Goal: Transaction & Acquisition: Subscribe to service/newsletter

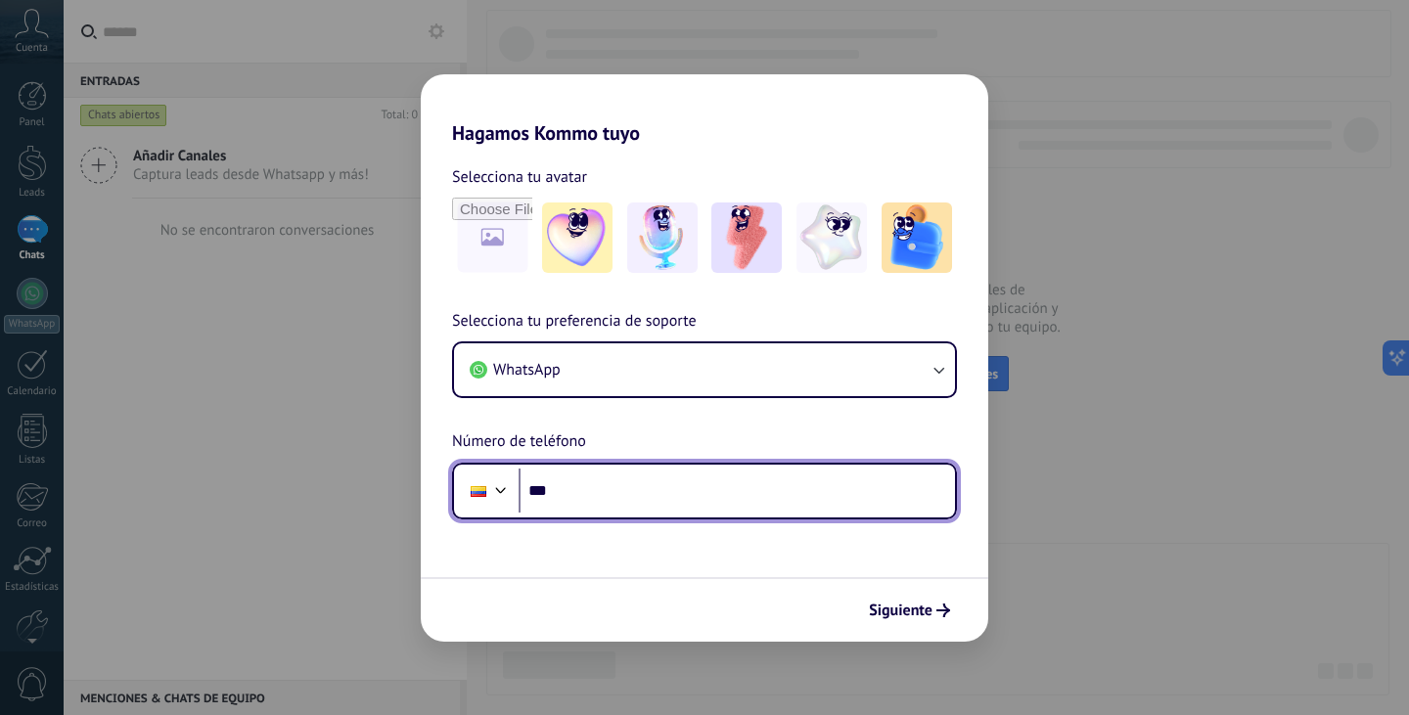
drag, startPoint x: 656, startPoint y: 472, endPoint x: 659, endPoint y: 495, distance: 23.8
click at [656, 474] on input "***" at bounding box center [737, 491] width 436 height 45
type input "**********"
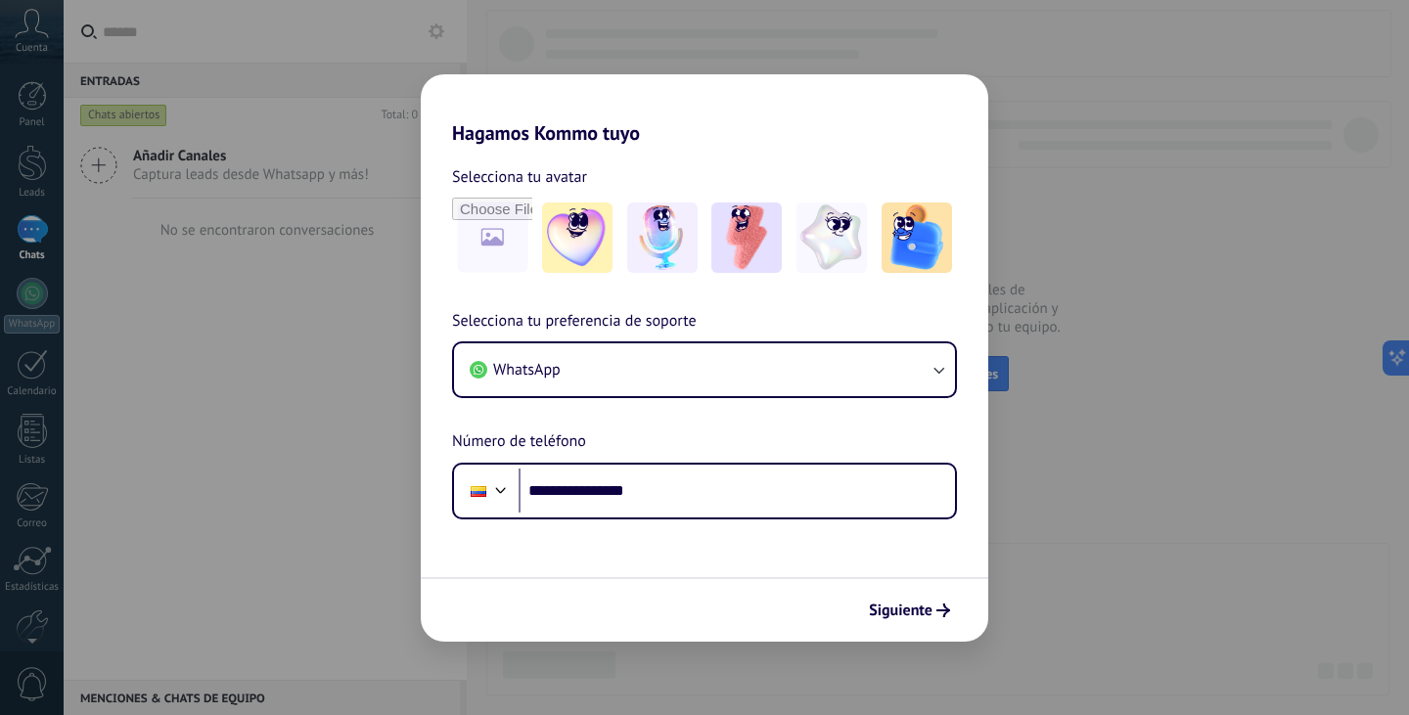
click at [532, 234] on div at bounding box center [704, 238] width 505 height 80
click at [488, 241] on input "file" at bounding box center [492, 238] width 76 height 76
click at [473, 236] on input "file" at bounding box center [492, 238] width 76 height 76
click at [474, 245] on input "file" at bounding box center [492, 238] width 76 height 76
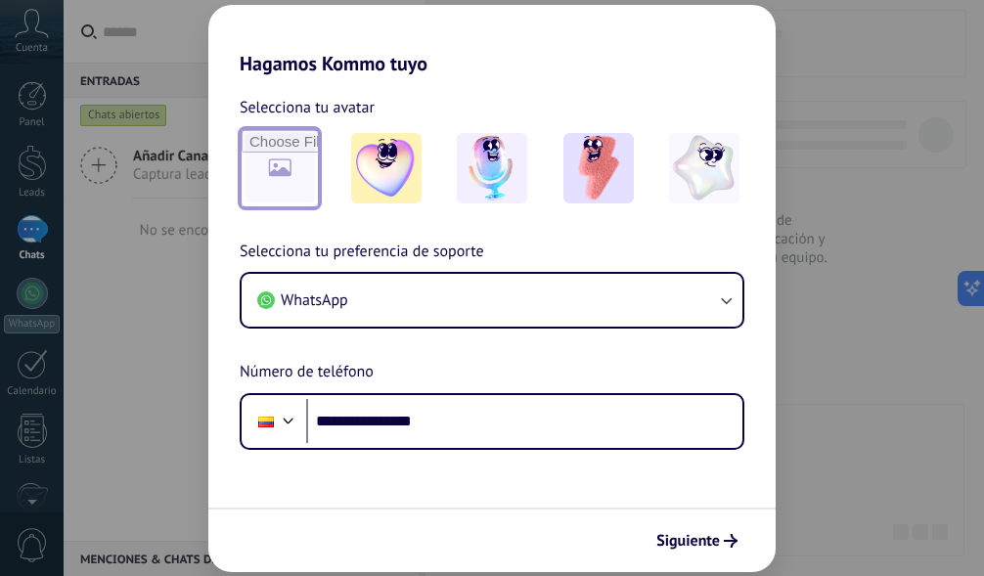
click at [272, 170] on input "file" at bounding box center [280, 168] width 76 height 76
click at [289, 186] on input "file" at bounding box center [280, 168] width 76 height 76
type input "**********"
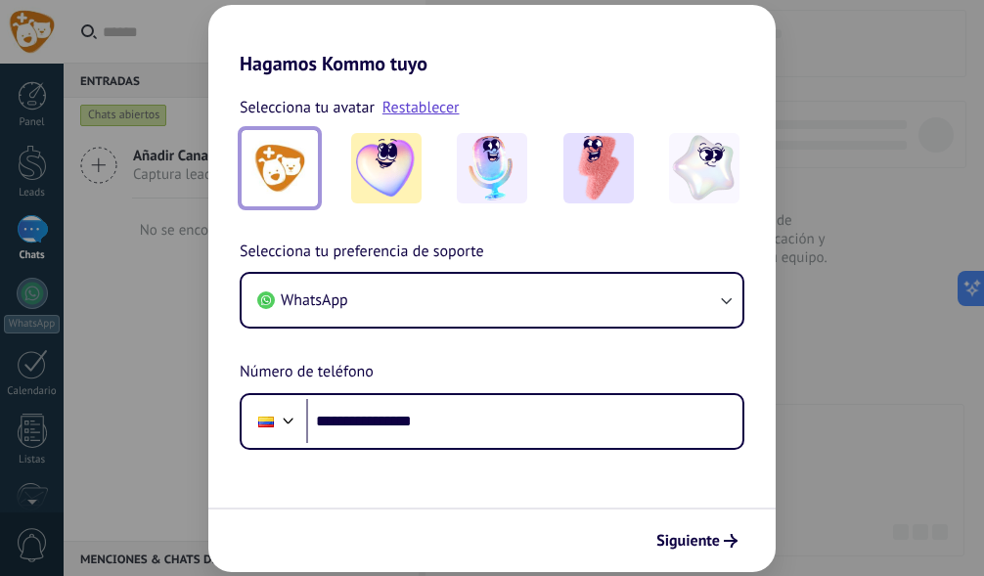
click at [622, 89] on div "**********" at bounding box center [491, 262] width 567 height 375
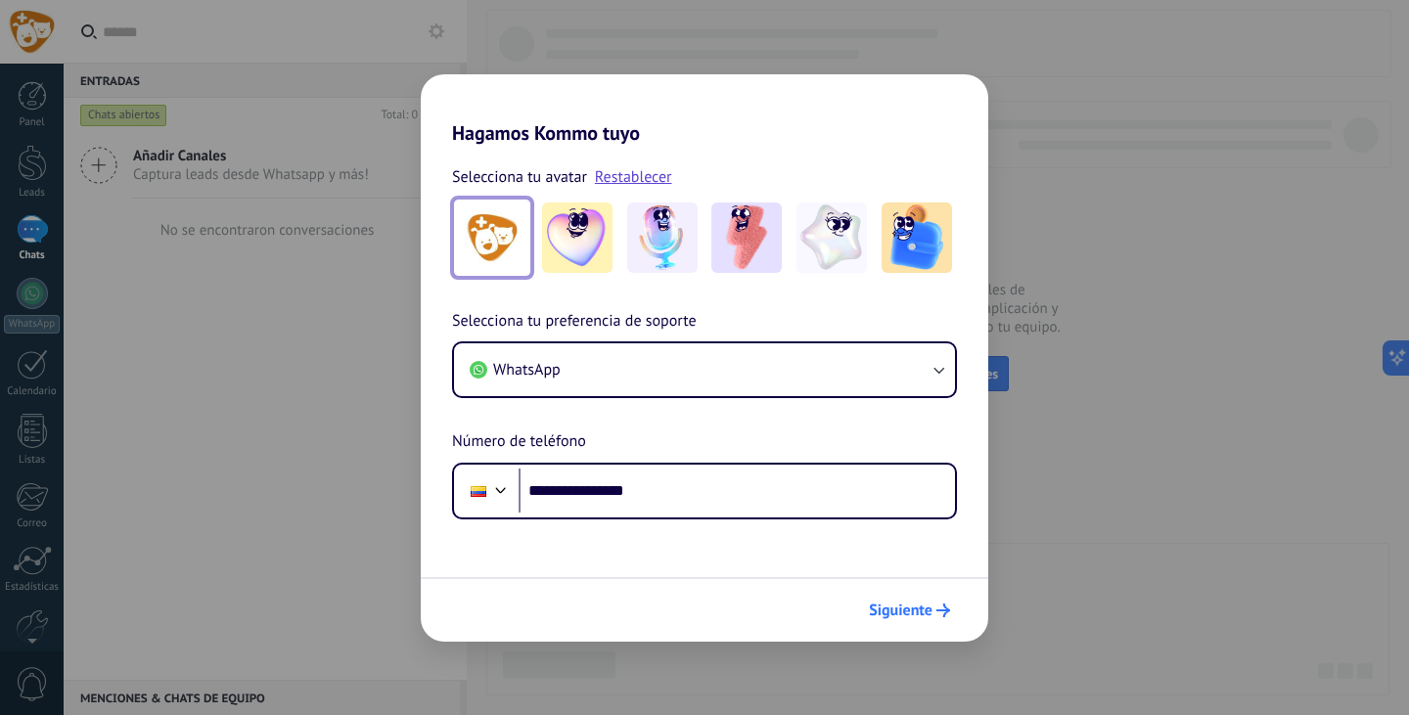
click at [899, 611] on span "Siguiente" at bounding box center [901, 611] width 64 height 14
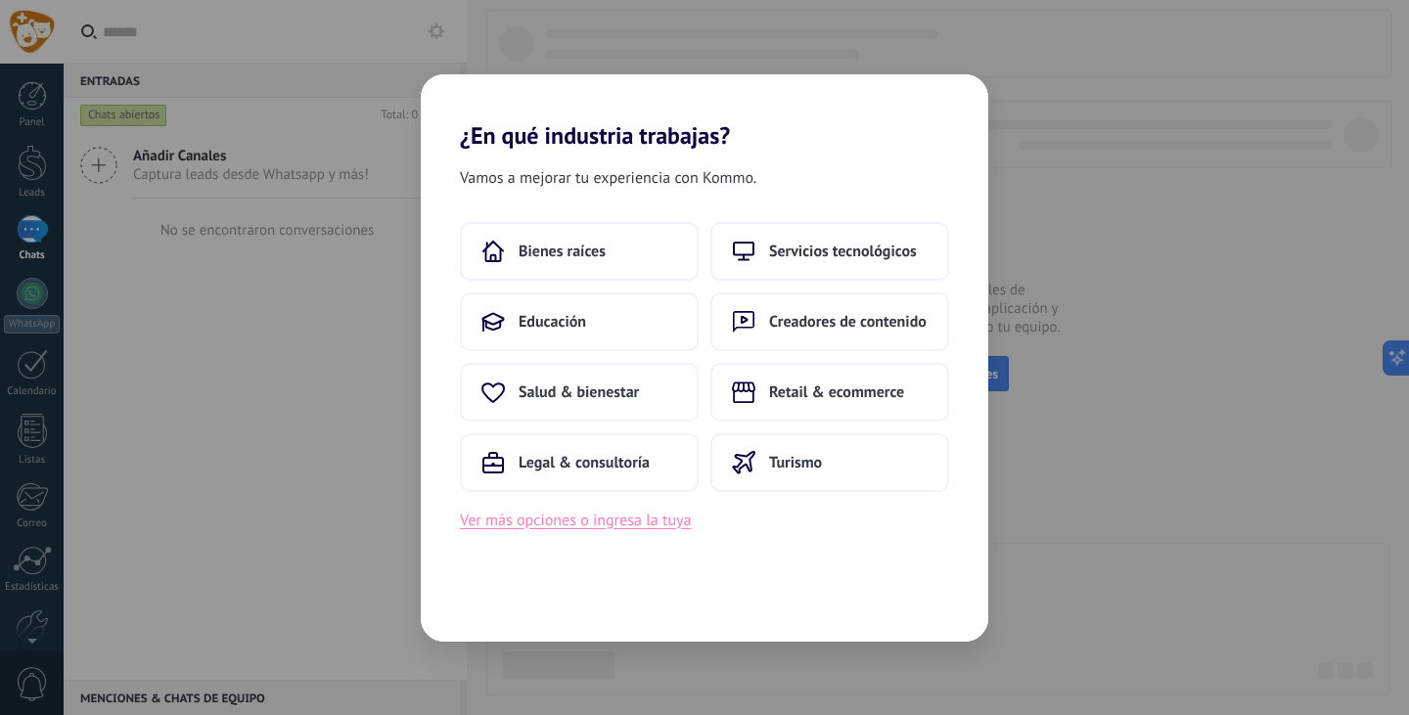
click at [635, 522] on button "Ver más opciones o ingresa la tuya" at bounding box center [575, 520] width 231 height 25
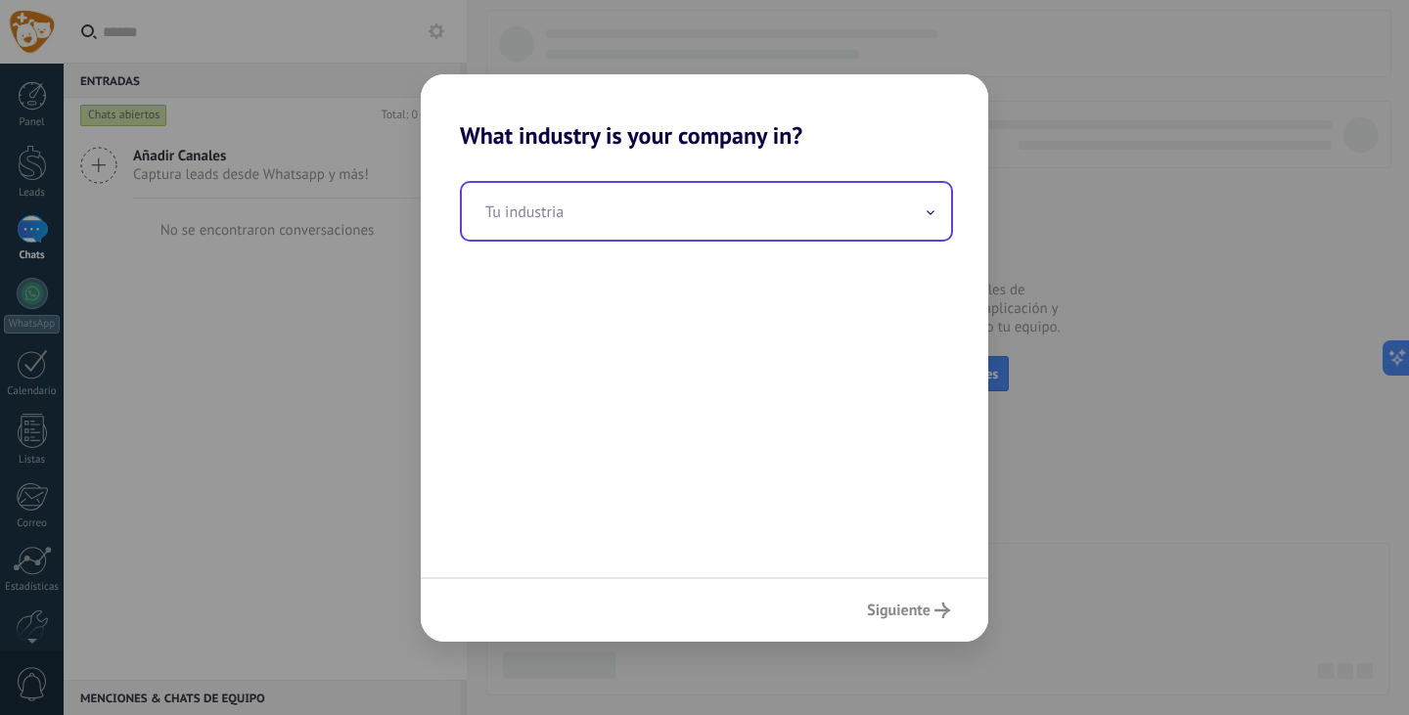
click at [658, 228] on input "text" at bounding box center [706, 211] width 489 height 57
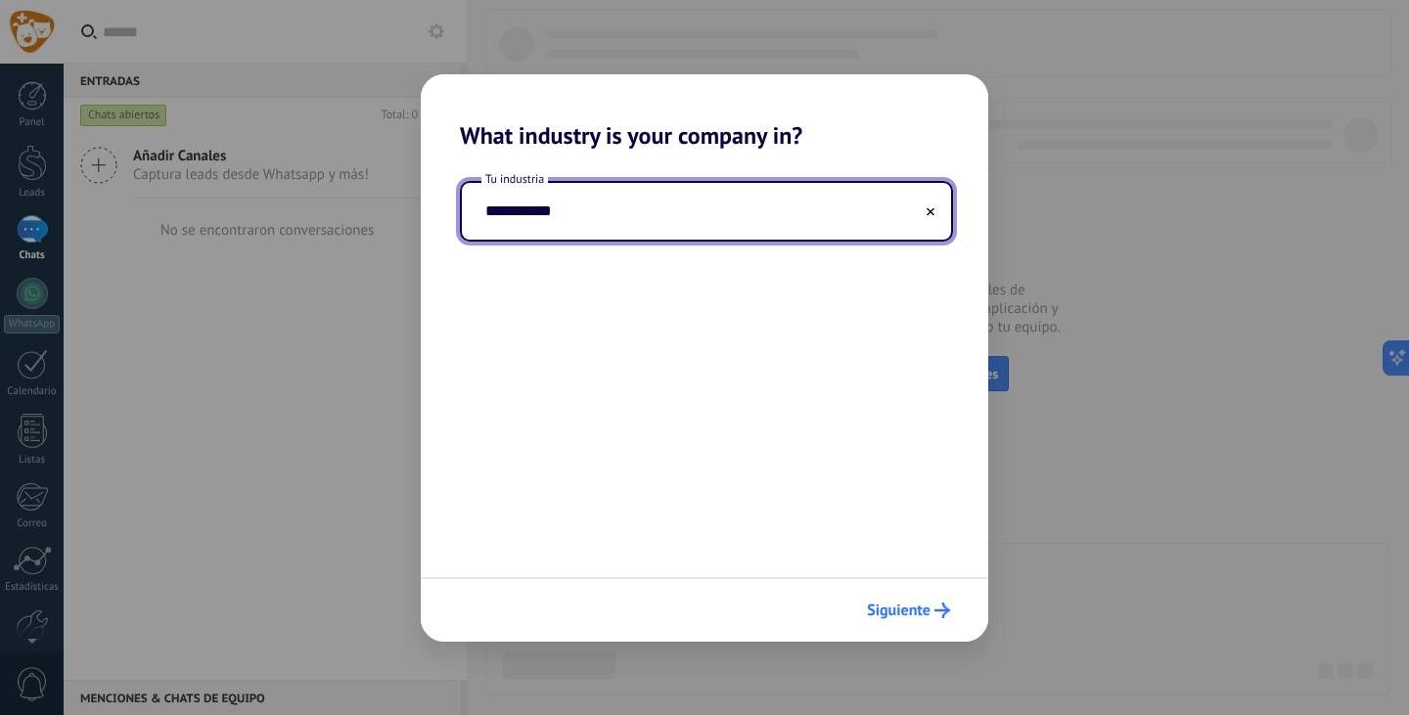
type input "**********"
click at [909, 612] on span "Siguiente" at bounding box center [899, 611] width 64 height 14
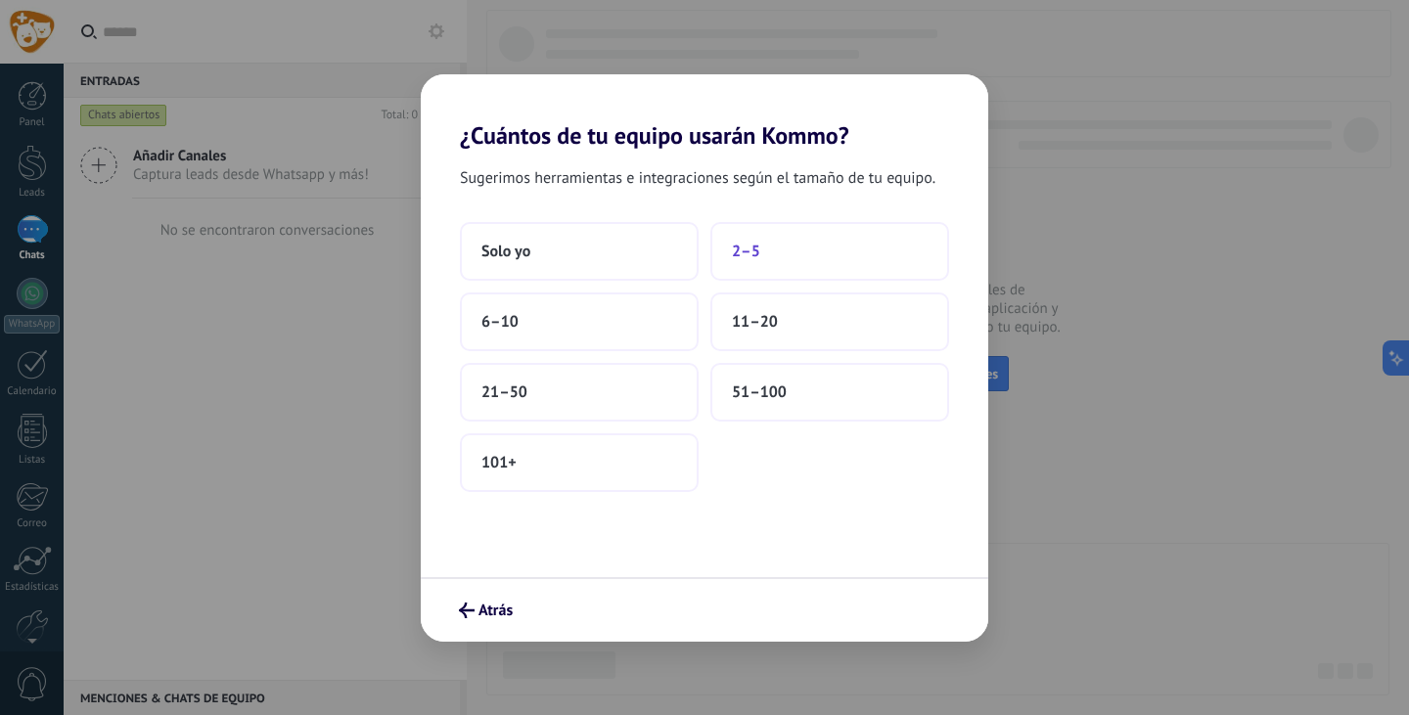
click at [777, 254] on button "2–5" at bounding box center [829, 251] width 239 height 59
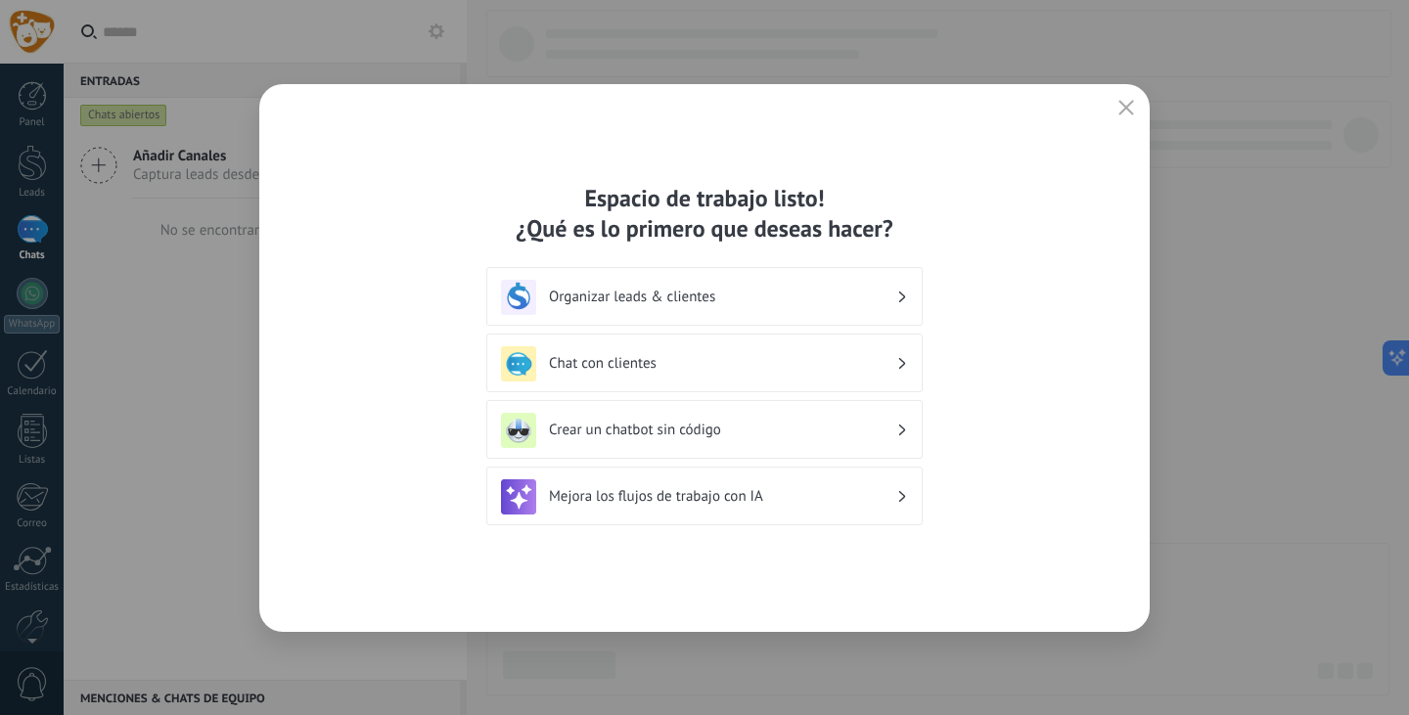
click at [800, 281] on div "Organizar leads & clientes" at bounding box center [704, 297] width 407 height 35
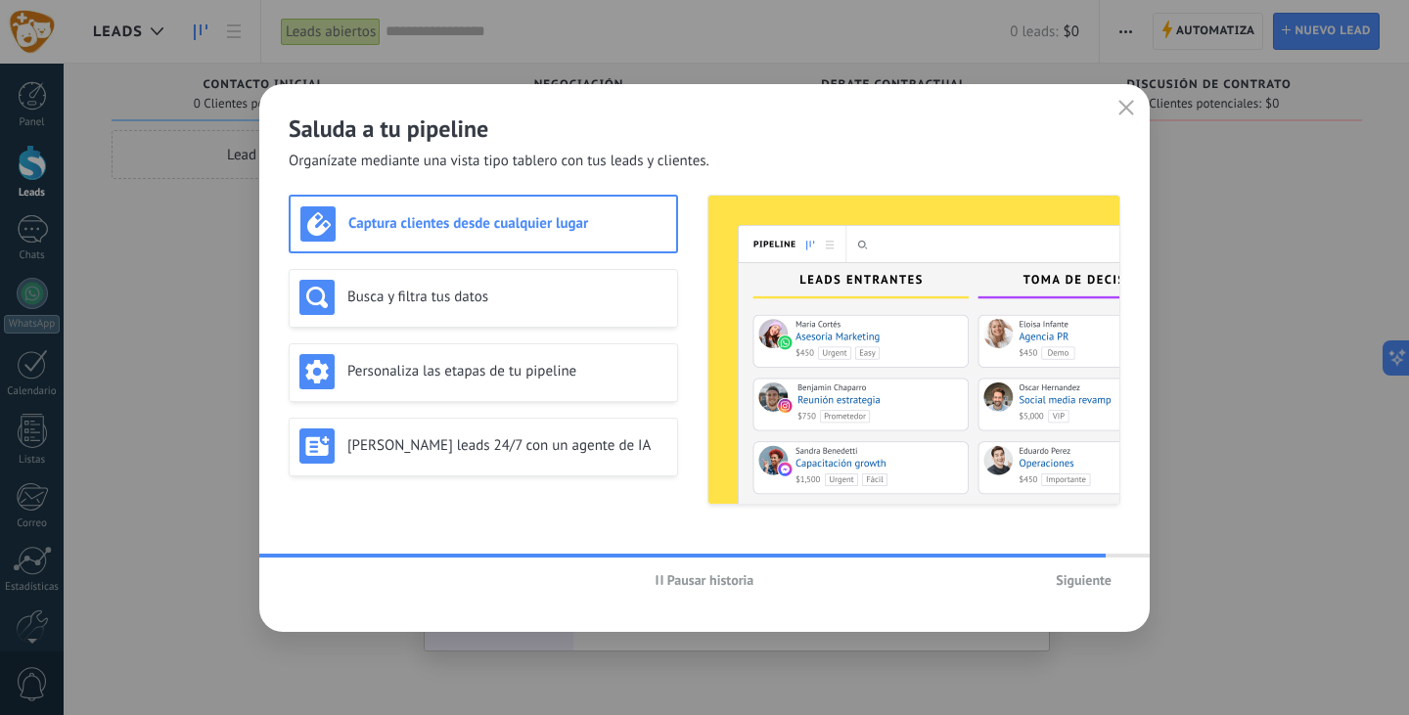
click at [698, 584] on span "Pausar historia" at bounding box center [710, 580] width 87 height 14
click at [1077, 579] on span "Siguiente" at bounding box center [1084, 580] width 56 height 14
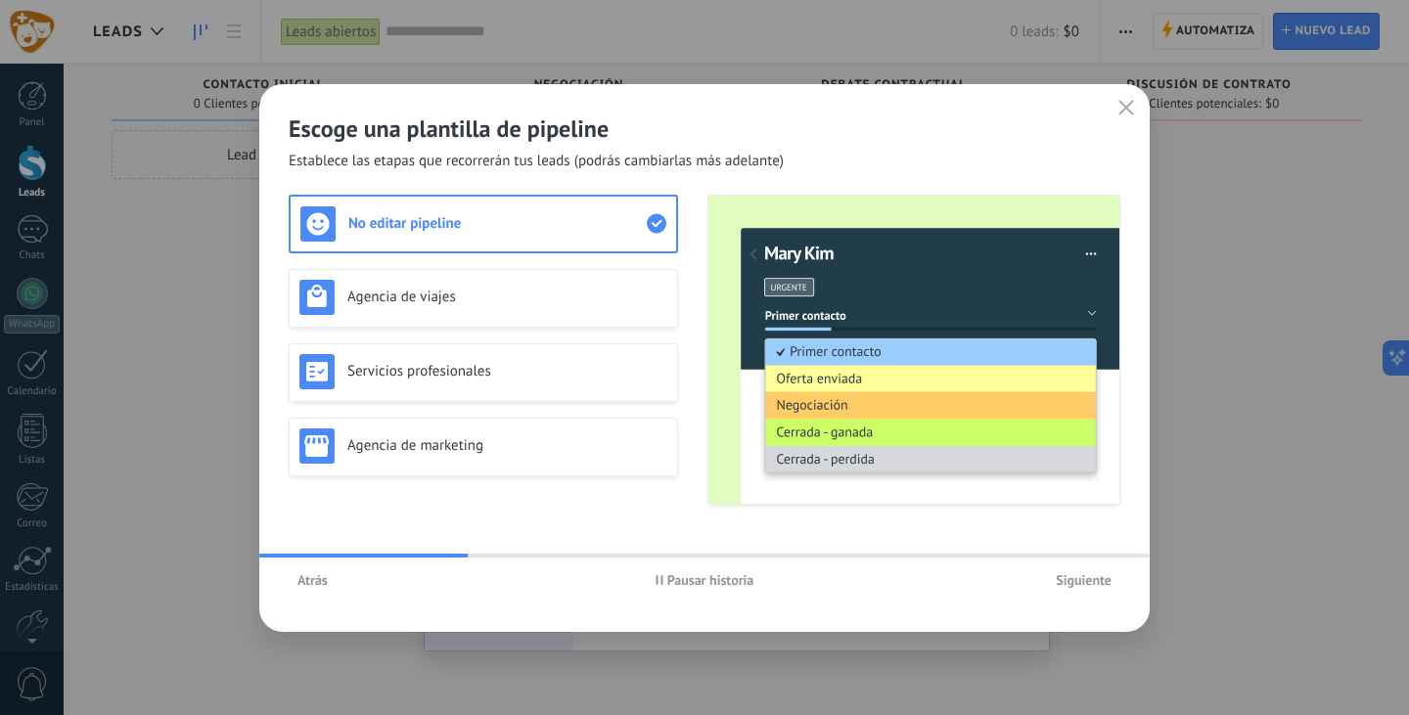
click at [689, 589] on button "Pausar historia" at bounding box center [705, 580] width 116 height 29
click at [320, 578] on span "Atrás" at bounding box center [312, 580] width 30 height 14
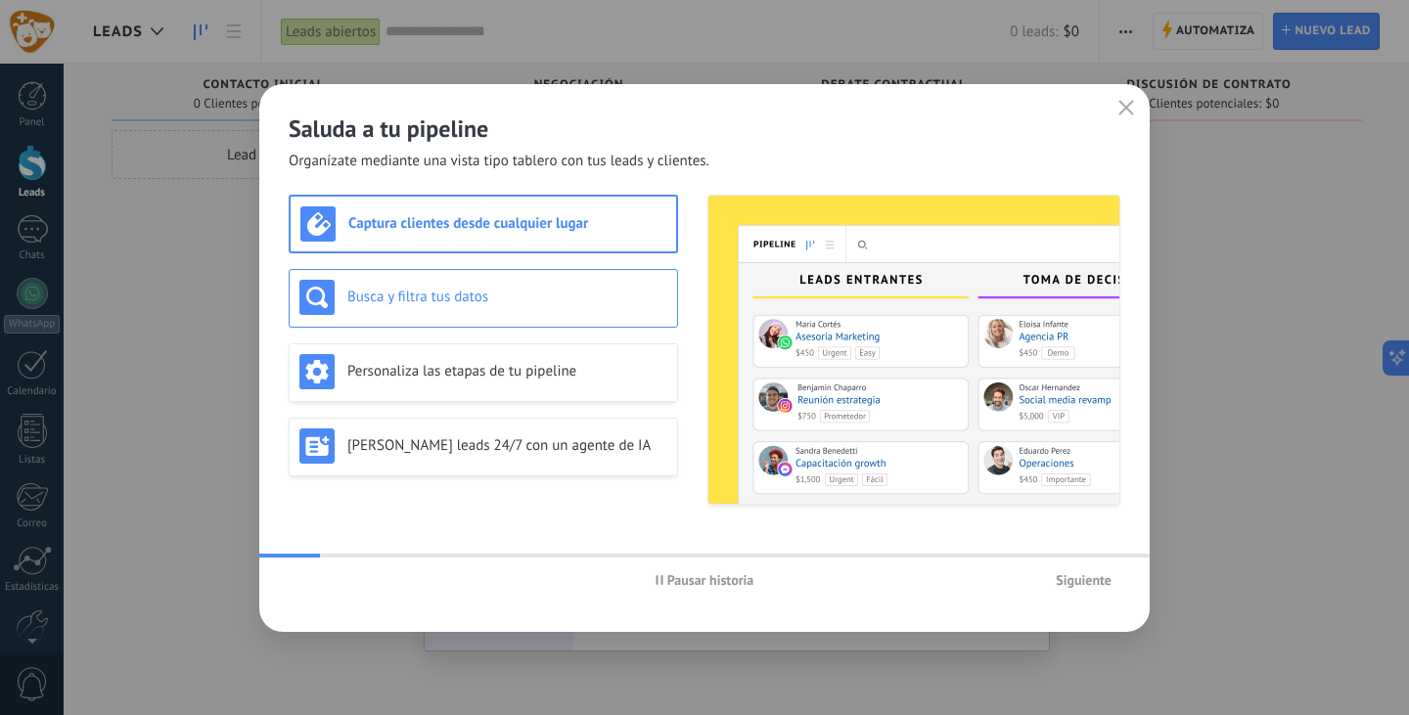
click at [413, 292] on h3 "Busca y filtra tus datos" at bounding box center [507, 297] width 320 height 19
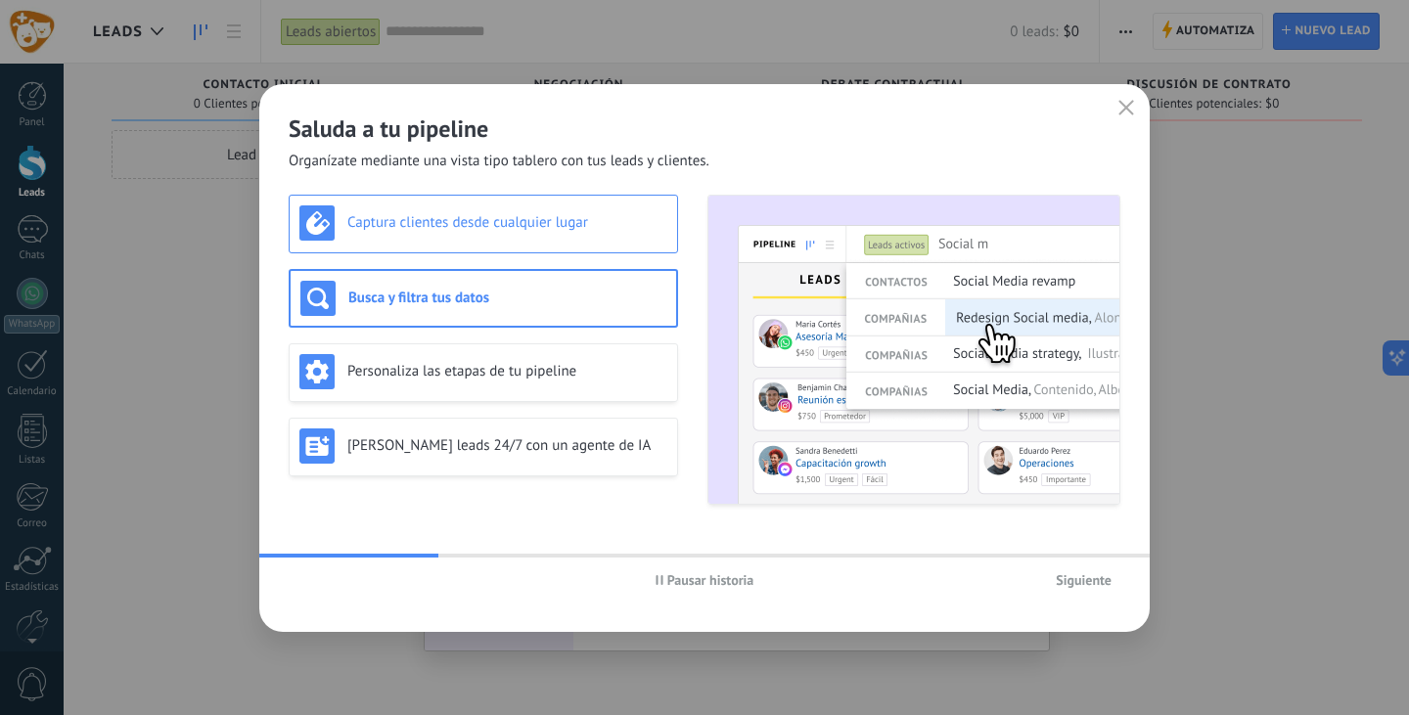
click at [421, 205] on div "Captura clientes desde cualquier lugar" at bounding box center [483, 222] width 368 height 35
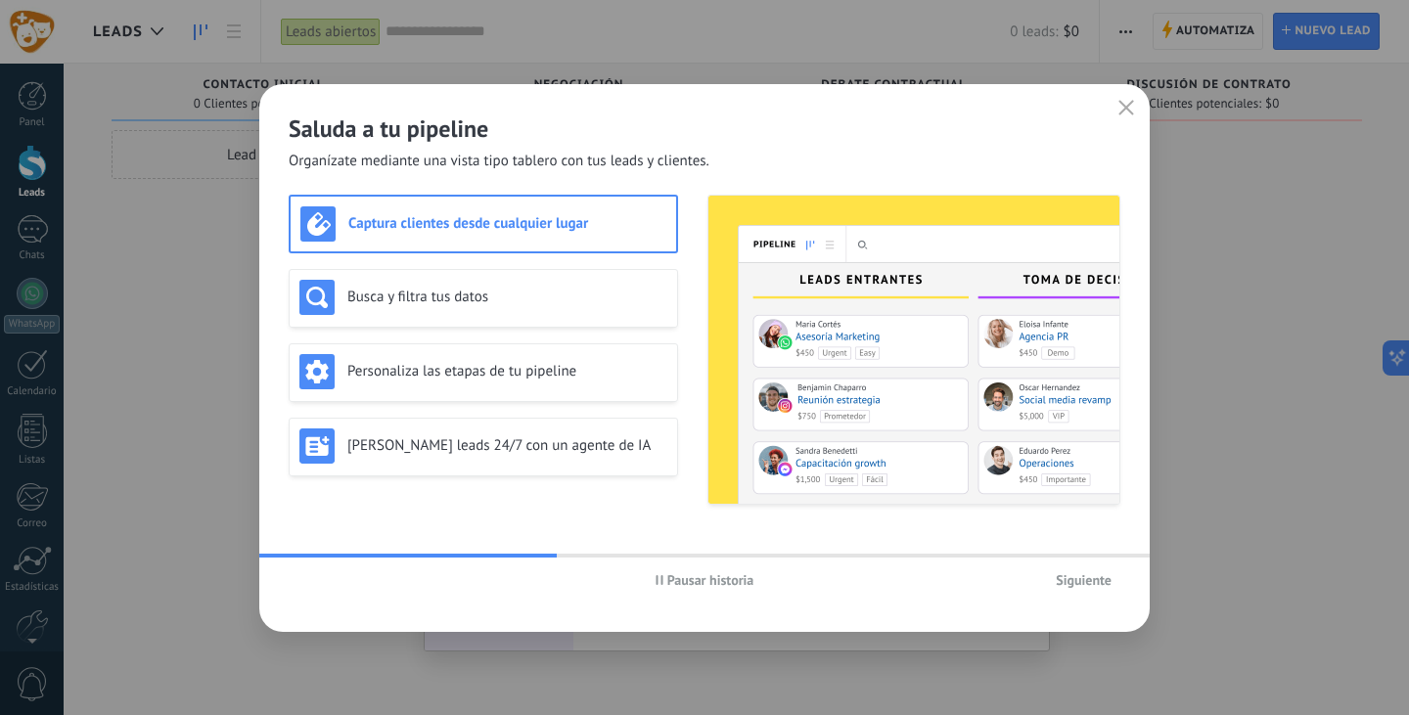
click at [653, 584] on button "Pausar historia" at bounding box center [705, 580] width 116 height 29
click at [453, 303] on h3 "Busca y filtra tus datos" at bounding box center [507, 297] width 320 height 19
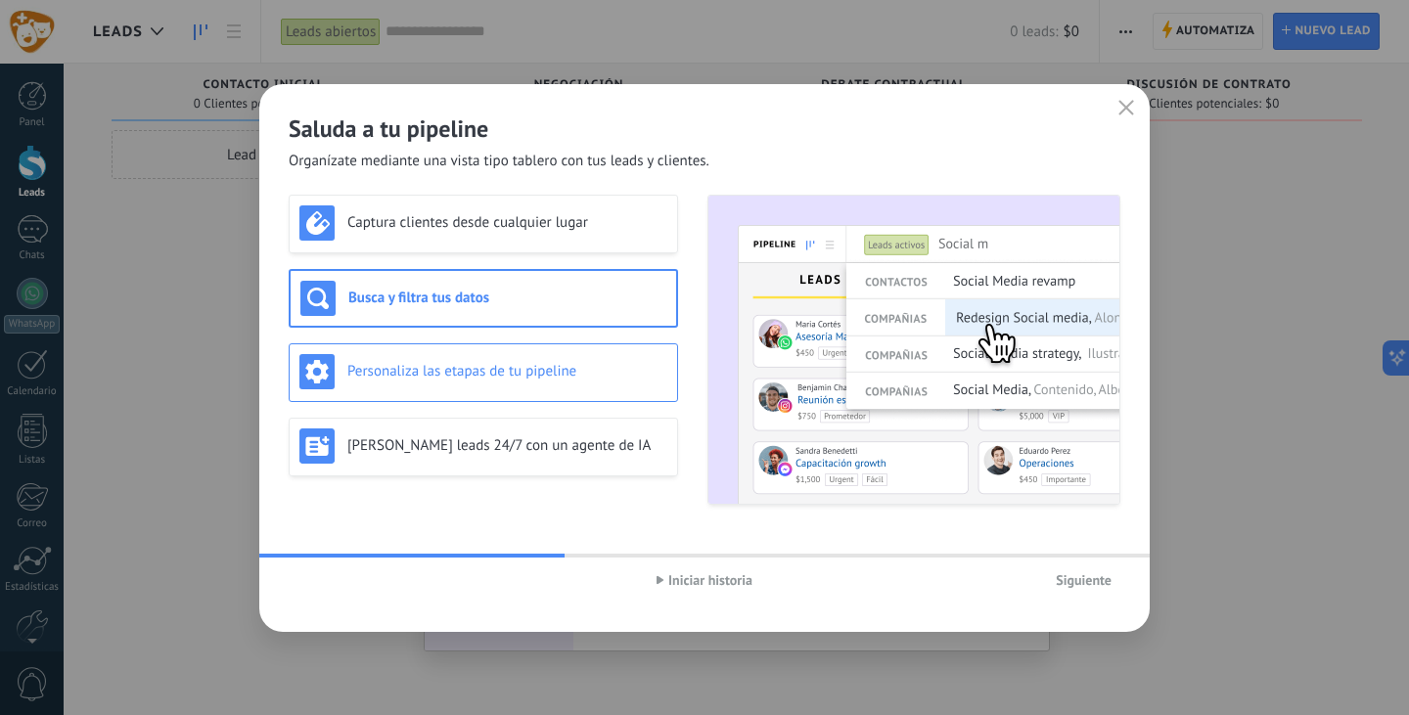
click at [459, 365] on h3 "Personaliza las etapas de tu pipeline" at bounding box center [507, 371] width 320 height 19
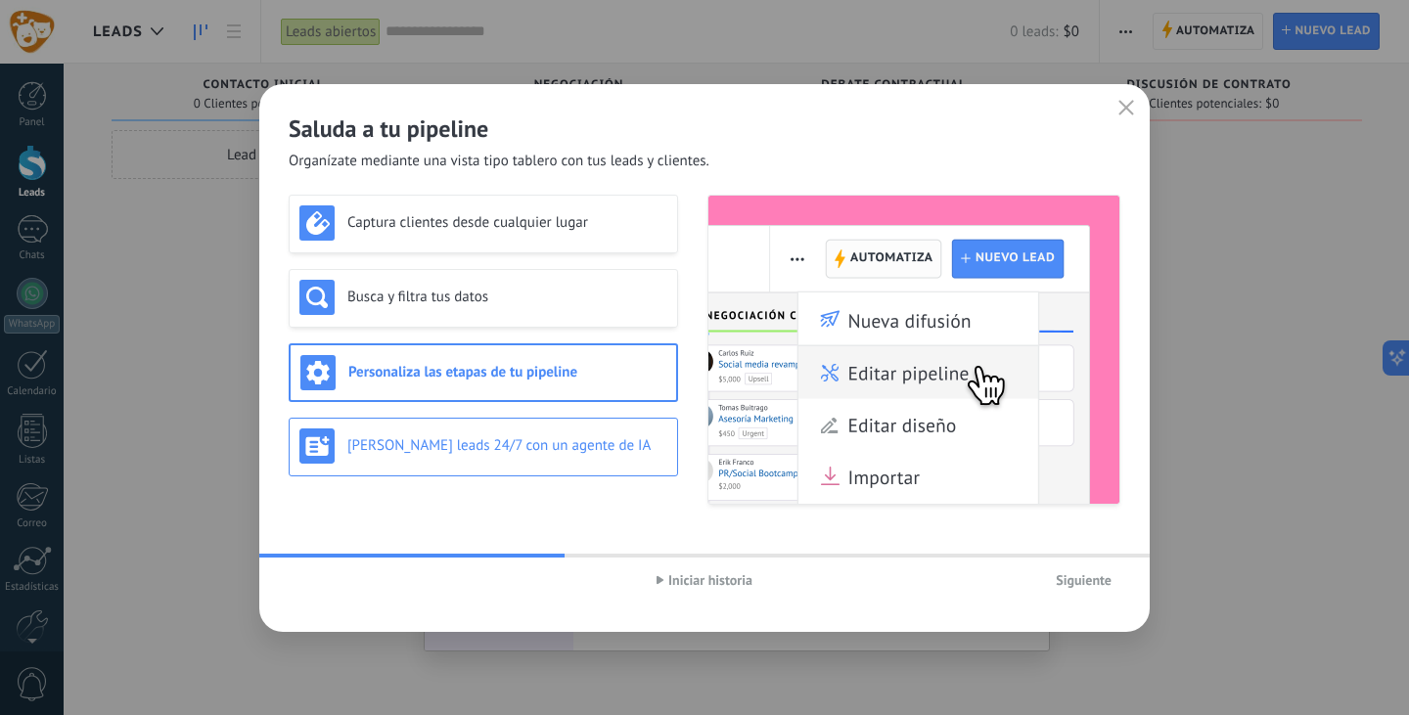
click at [461, 456] on div "[PERSON_NAME] leads 24/7 con un agente de IA" at bounding box center [483, 446] width 368 height 35
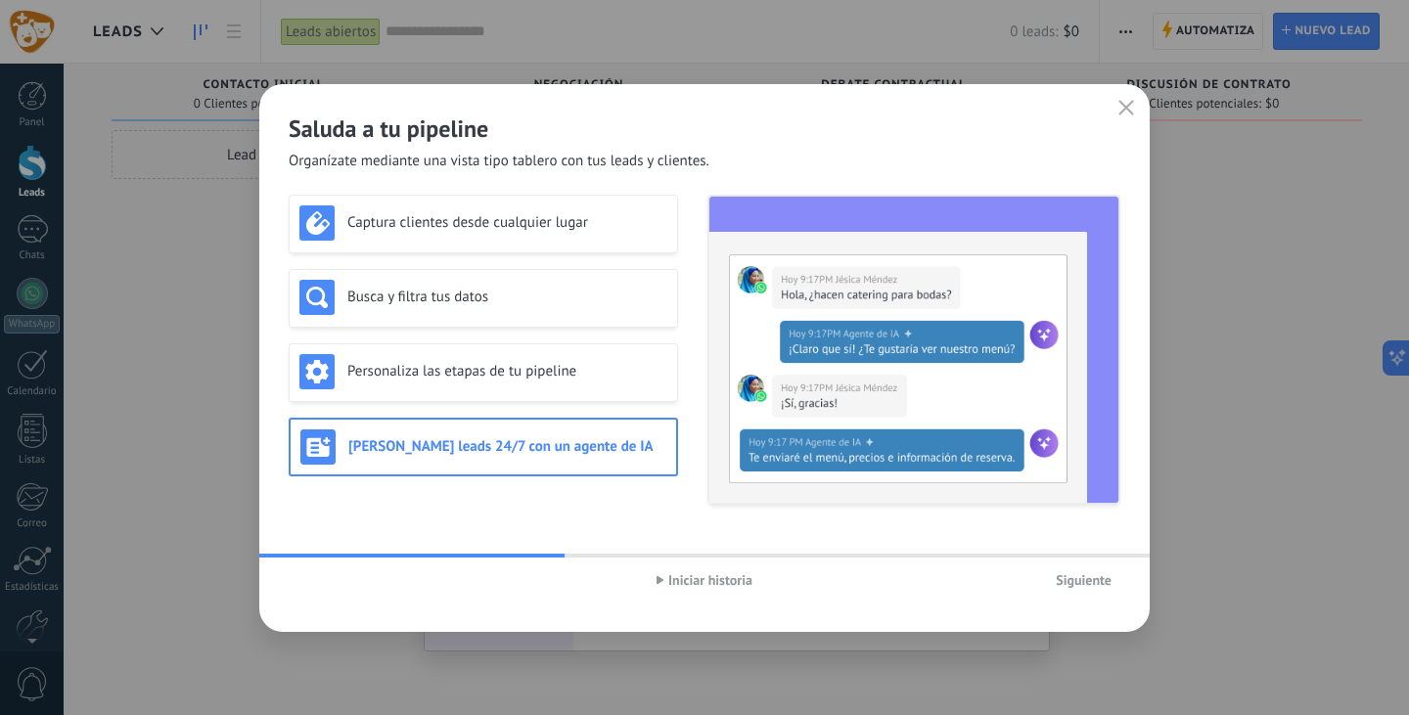
click at [1086, 587] on span "Siguiente" at bounding box center [1084, 580] width 56 height 14
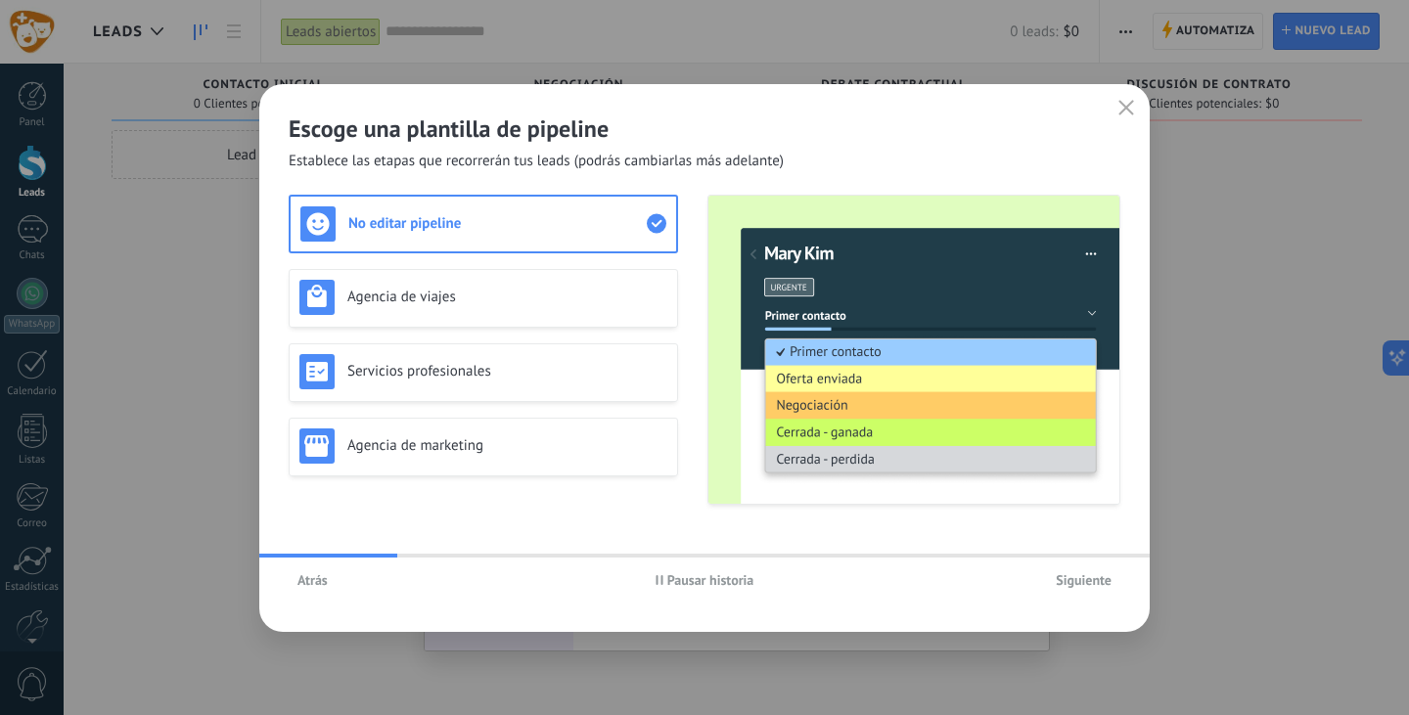
click at [671, 587] on span "Pausar historia" at bounding box center [710, 580] width 87 height 14
click at [394, 221] on h3 "No editar pipeline" at bounding box center [497, 223] width 298 height 19
click at [411, 301] on h3 "Agencia de viajes" at bounding box center [507, 297] width 320 height 19
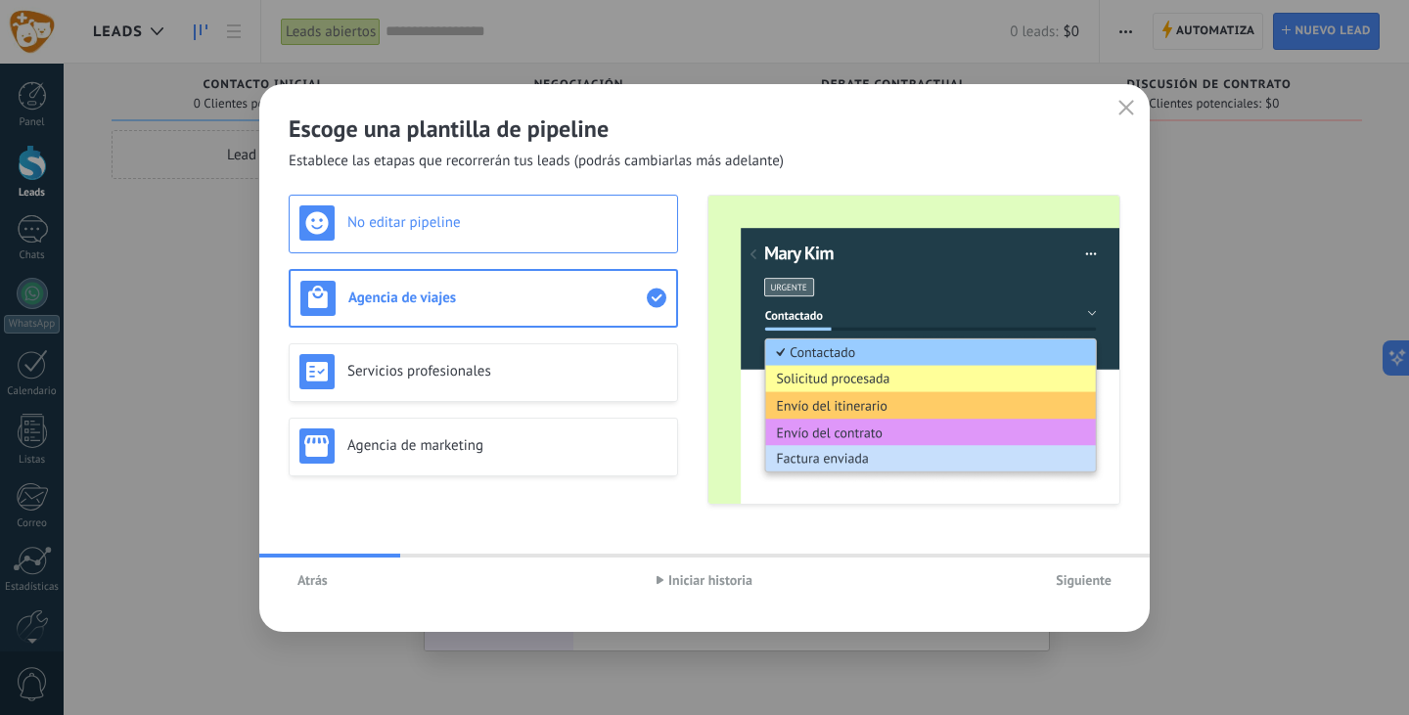
click at [479, 233] on div "No editar pipeline" at bounding box center [483, 222] width 368 height 35
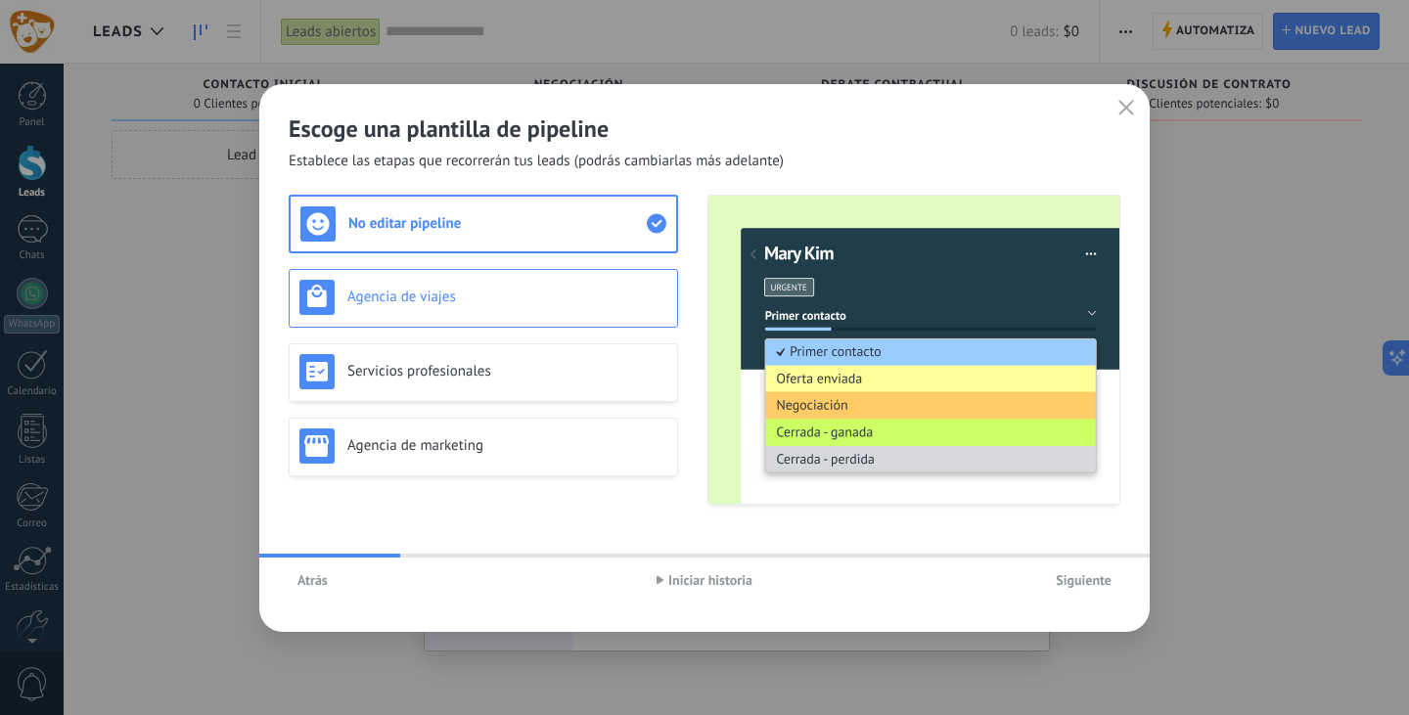
click at [453, 292] on h3 "Agencia de viajes" at bounding box center [507, 297] width 320 height 19
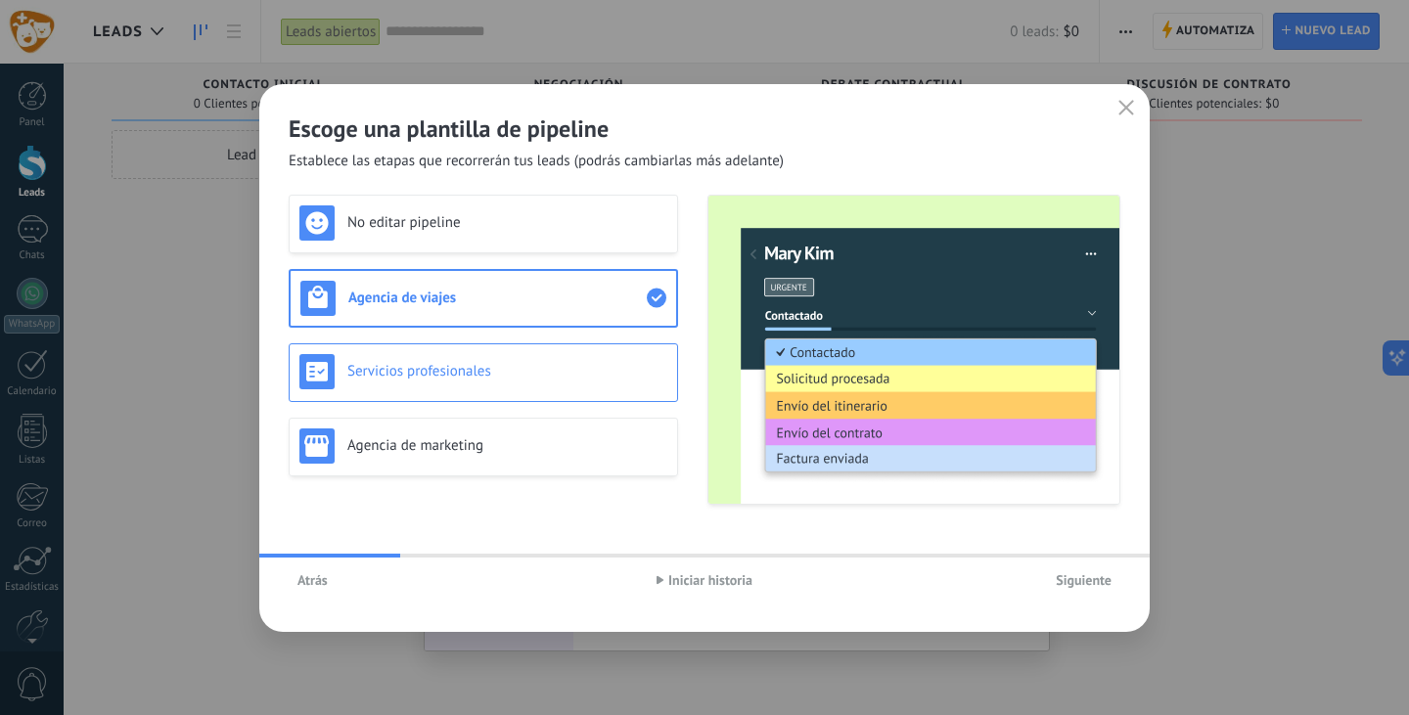
click at [379, 370] on h3 "Servicios profesionales" at bounding box center [507, 371] width 320 height 19
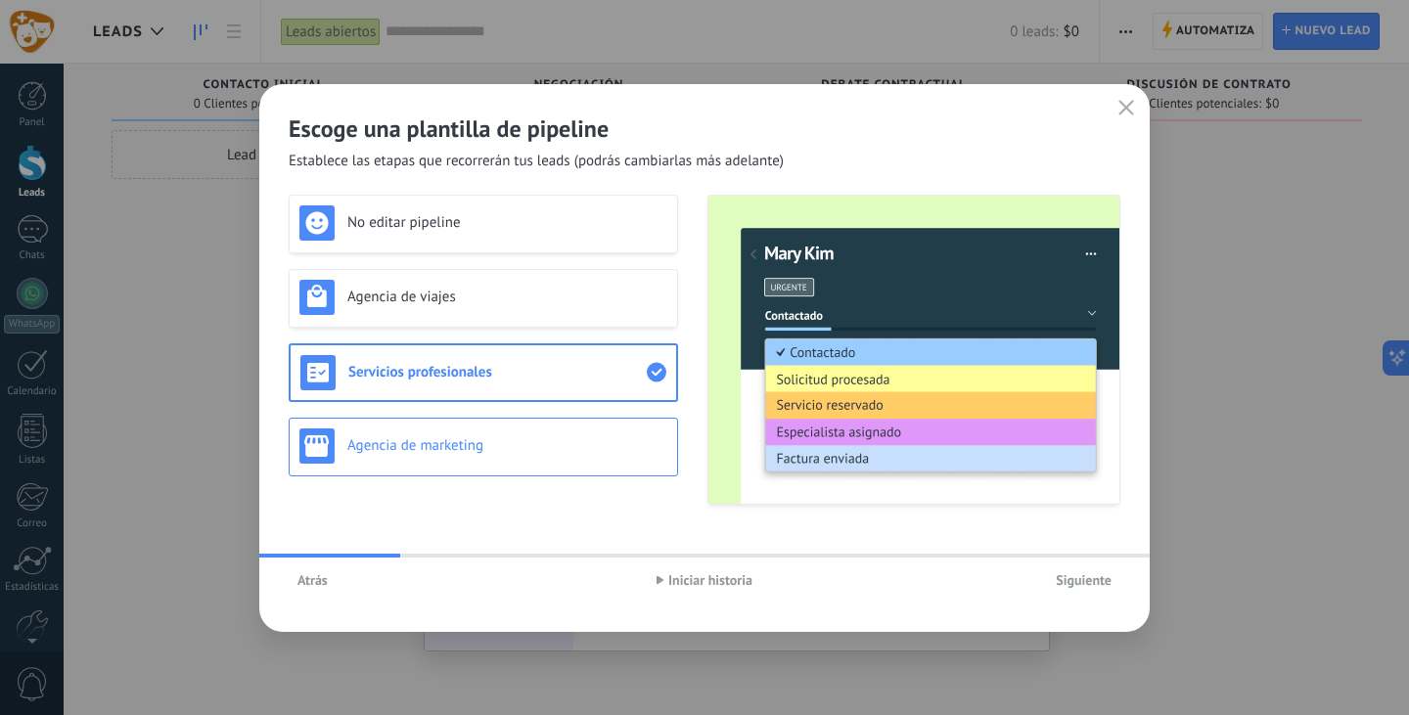
click at [469, 444] on h3 "Agencia de marketing" at bounding box center [507, 445] width 320 height 19
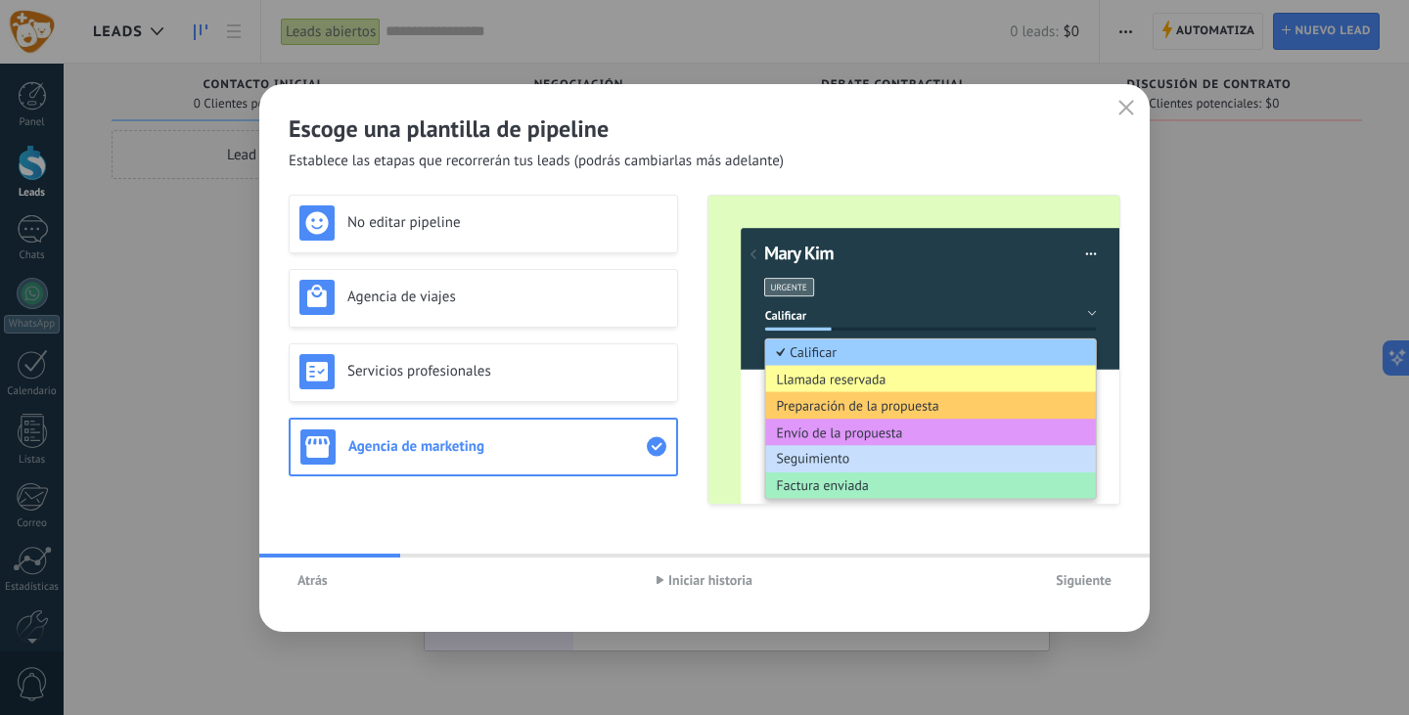
click at [1072, 576] on span "Siguiente" at bounding box center [1084, 580] width 56 height 14
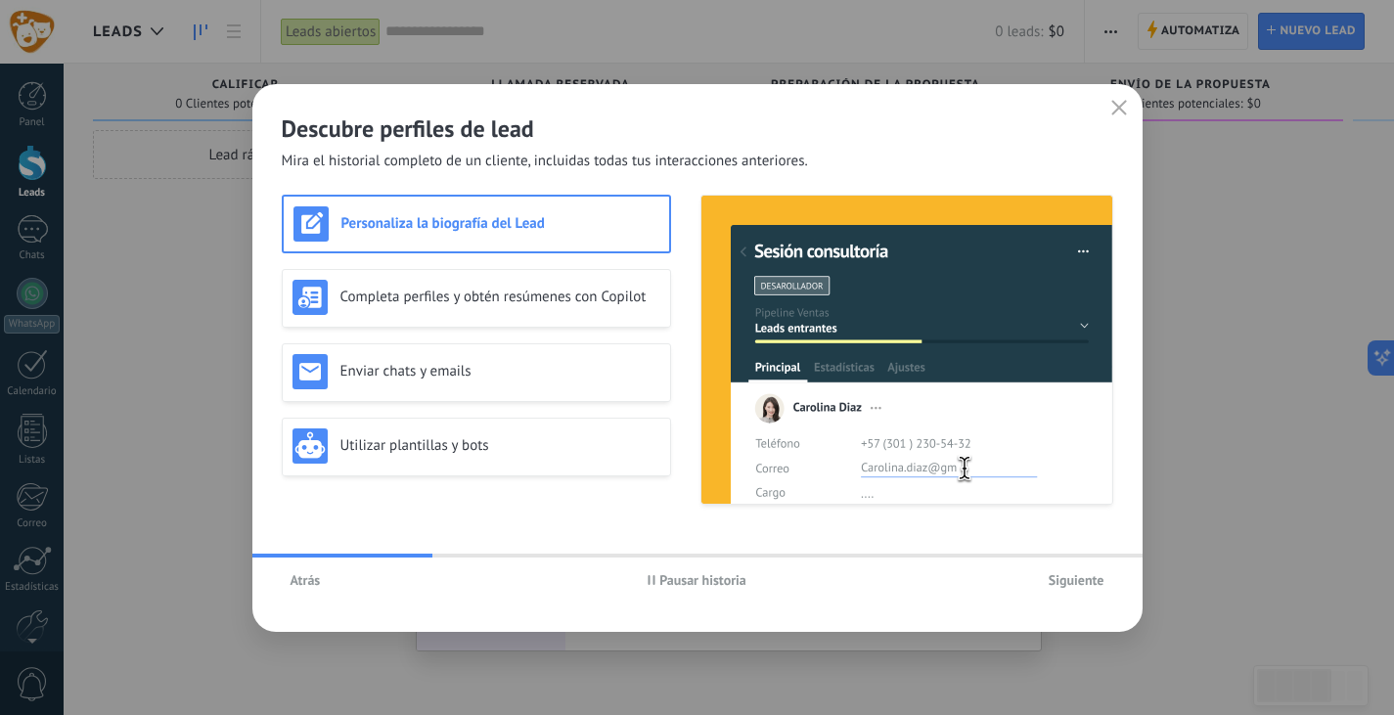
click at [663, 582] on span "Pausar historia" at bounding box center [702, 580] width 87 height 14
click at [444, 302] on h3 "Completa perfiles y obtén resúmenes con Copilot" at bounding box center [500, 297] width 320 height 19
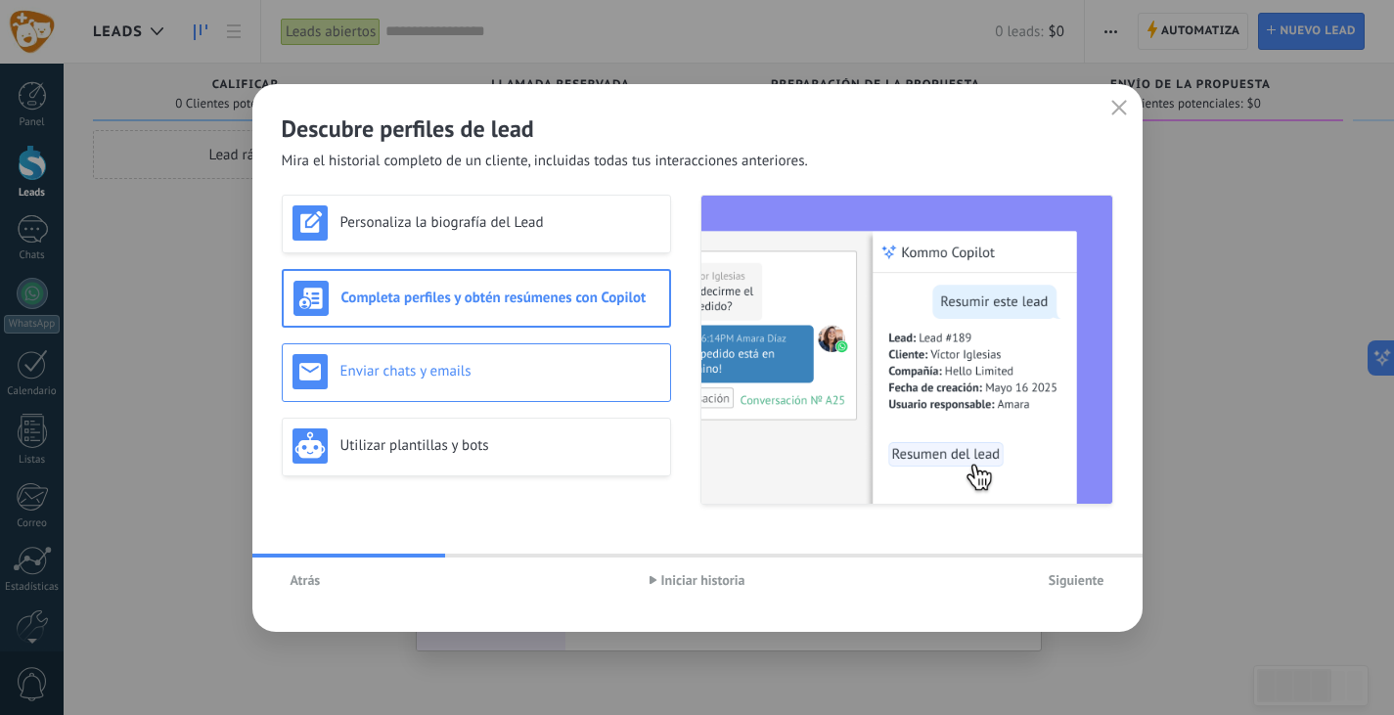
click at [401, 394] on div "Enviar chats y emails" at bounding box center [476, 372] width 389 height 59
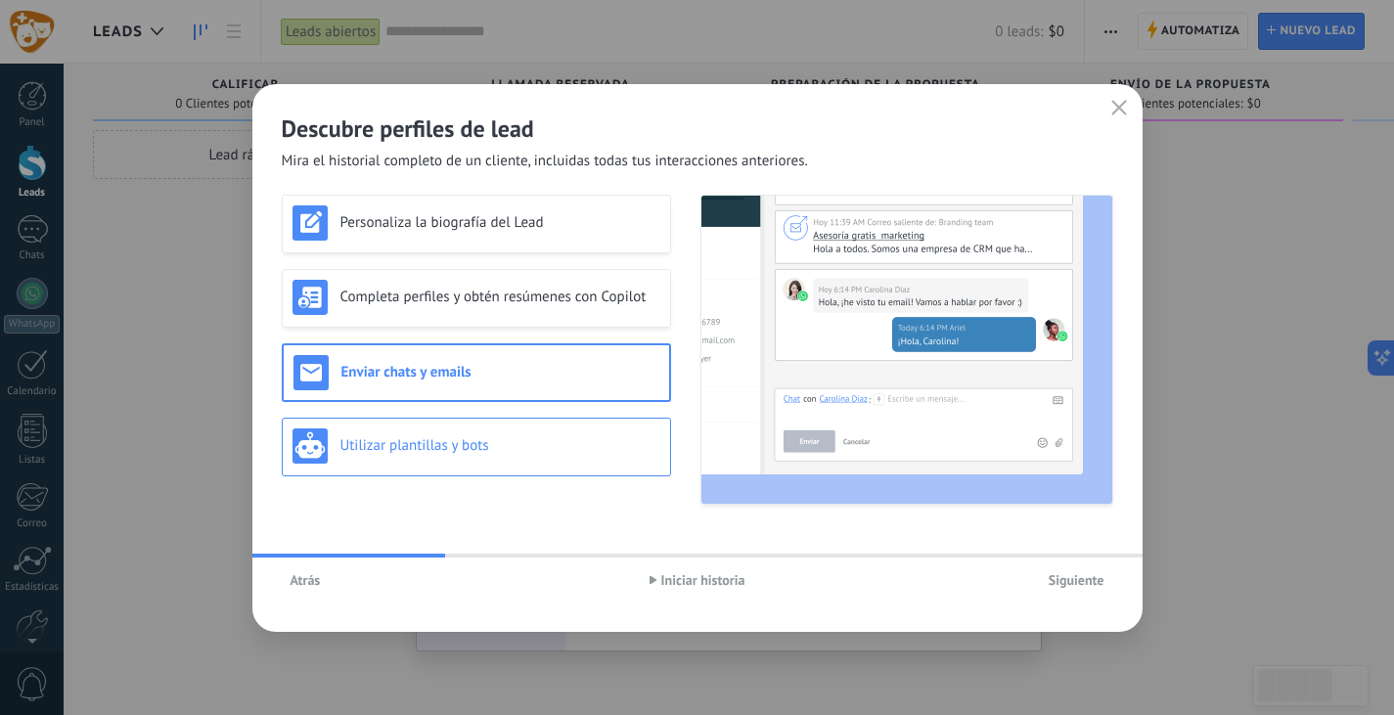
click at [419, 449] on h3 "Utilizar plantillas y bots" at bounding box center [500, 445] width 320 height 19
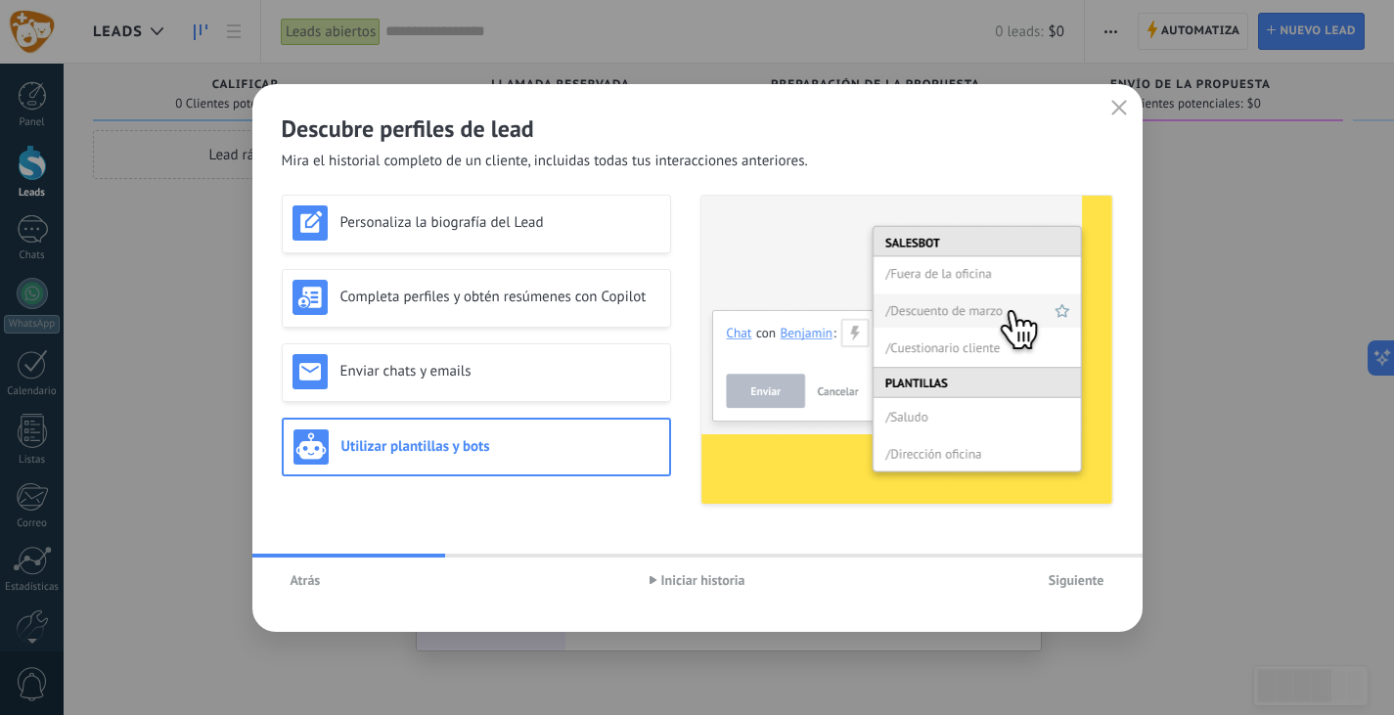
click at [1069, 573] on span "Siguiente" at bounding box center [1077, 580] width 56 height 14
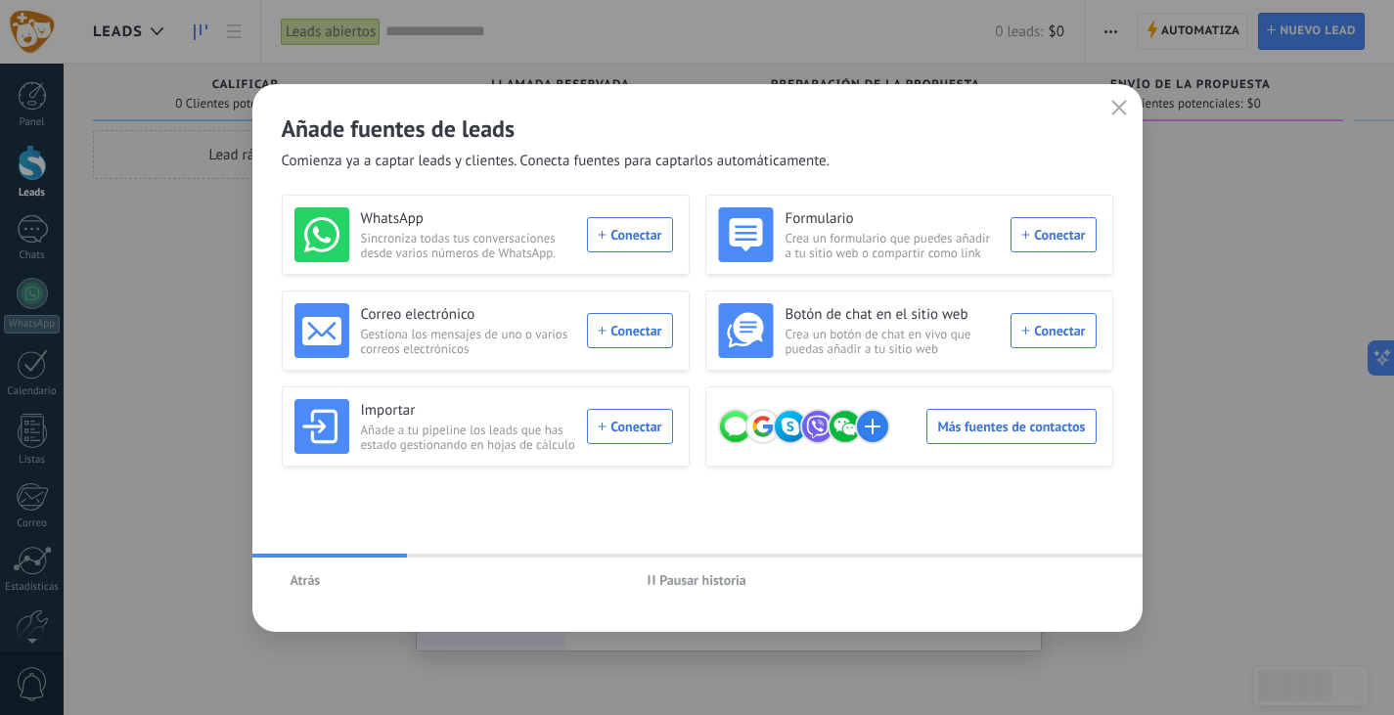
click at [664, 583] on span "Pausar historia" at bounding box center [702, 580] width 87 height 14
click at [606, 232] on div "WhatsApp Sincroniza todas tus conversaciones desde varios números de WhatsApp. …" at bounding box center [484, 234] width 379 height 55
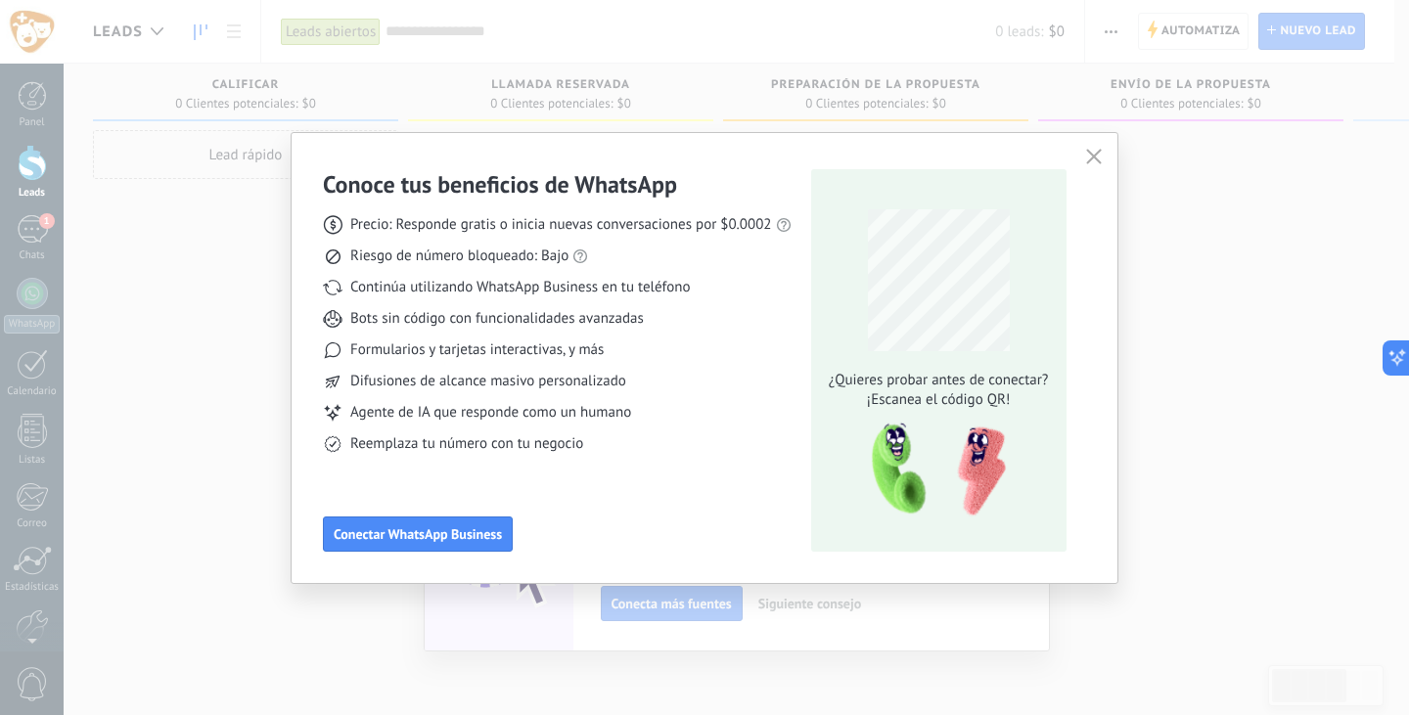
click at [1089, 157] on icon "button" at bounding box center [1094, 157] width 16 height 16
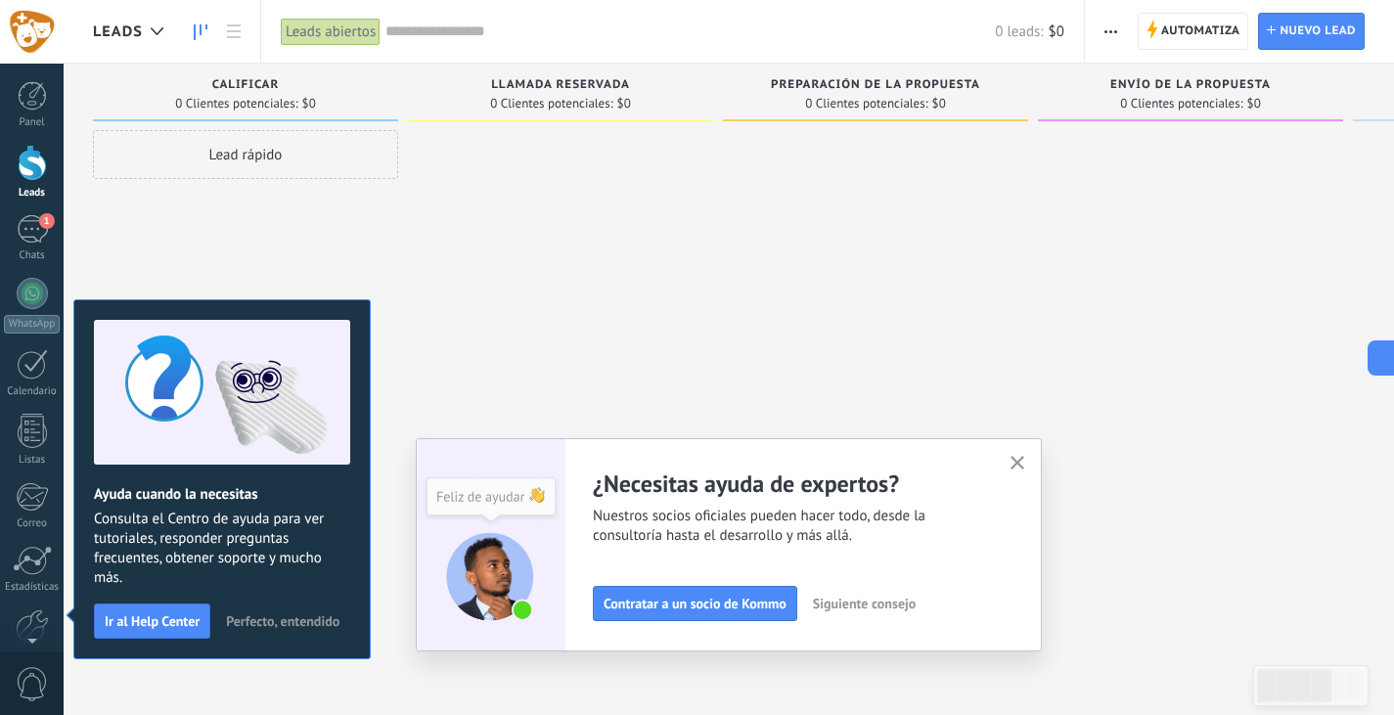
click at [1026, 453] on button "button" at bounding box center [1018, 464] width 24 height 26
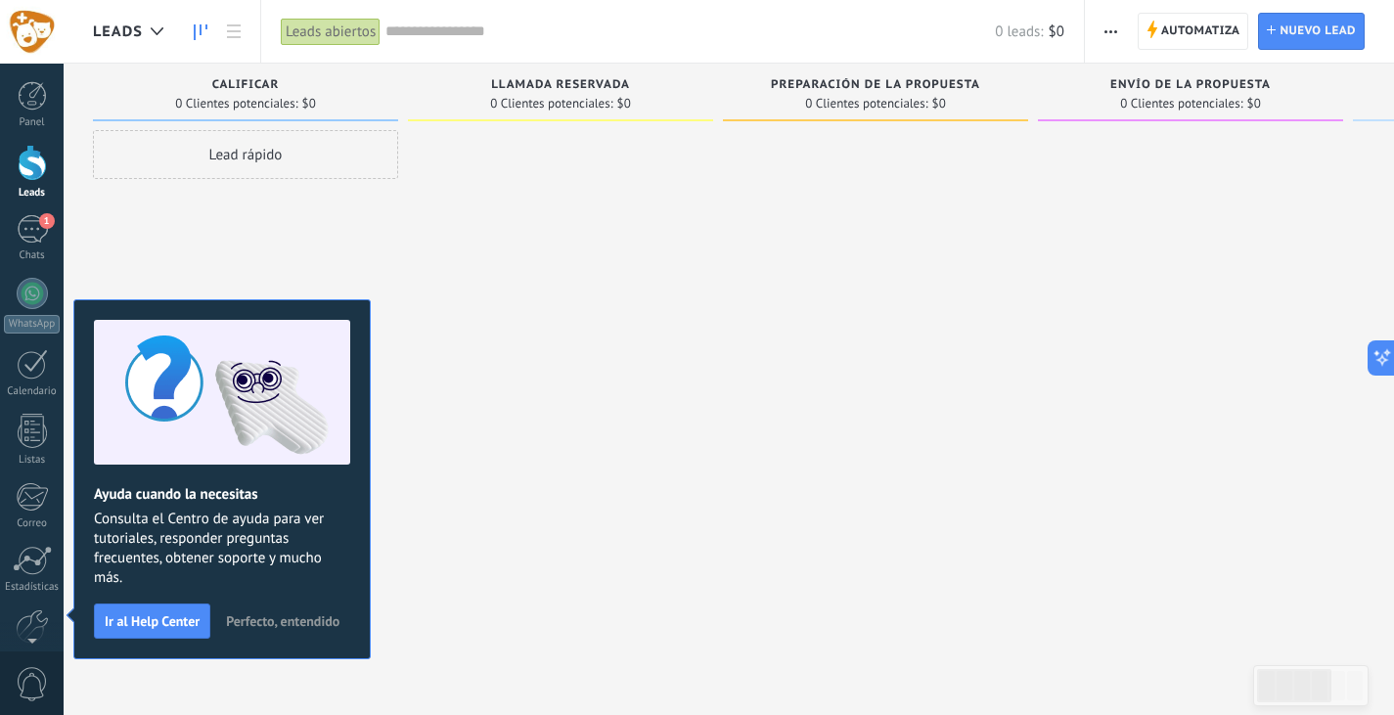
click at [242, 609] on button "Perfecto, entendido" at bounding box center [282, 621] width 131 height 29
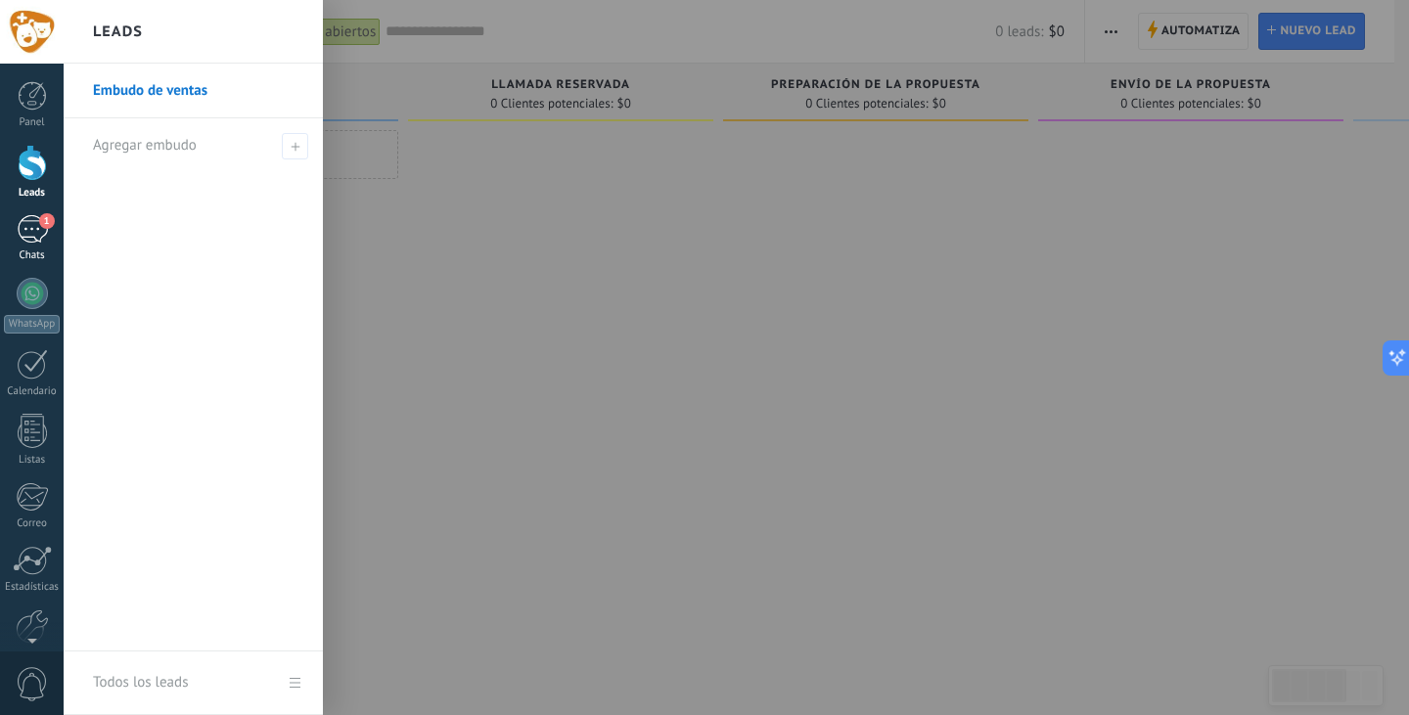
click at [24, 223] on div "1" at bounding box center [32, 229] width 31 height 28
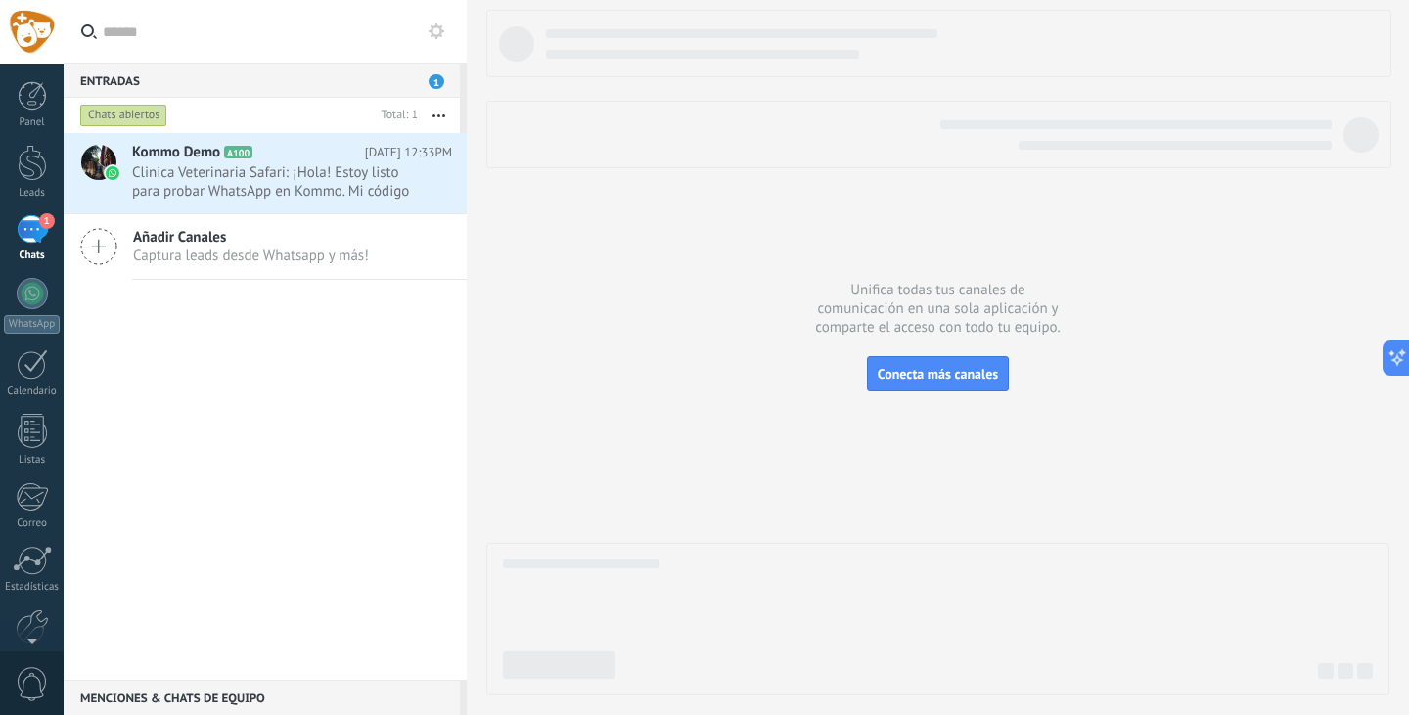
click at [700, 339] on div at bounding box center [937, 353] width 903 height 686
click at [381, 86] on div "Entradas 1" at bounding box center [262, 80] width 396 height 35
click at [436, 81] on span "1" at bounding box center [437, 81] width 16 height 15
click at [238, 366] on div "Kommo Demo A100 [DATE] 12:33PM Clinica Veterinaria Safari: ¡Hola! Estoy listo p…" at bounding box center [265, 406] width 403 height 547
click at [26, 175] on div at bounding box center [32, 163] width 29 height 36
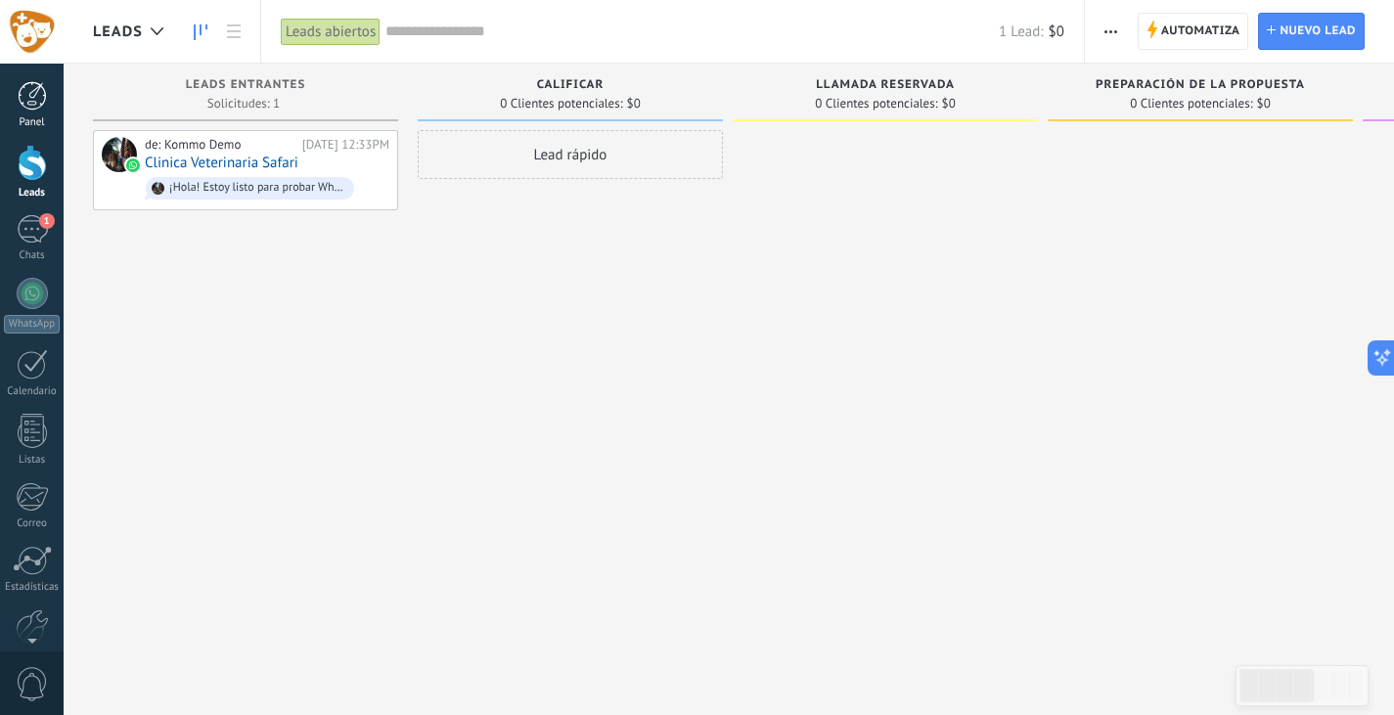
click at [34, 109] on div at bounding box center [32, 95] width 29 height 29
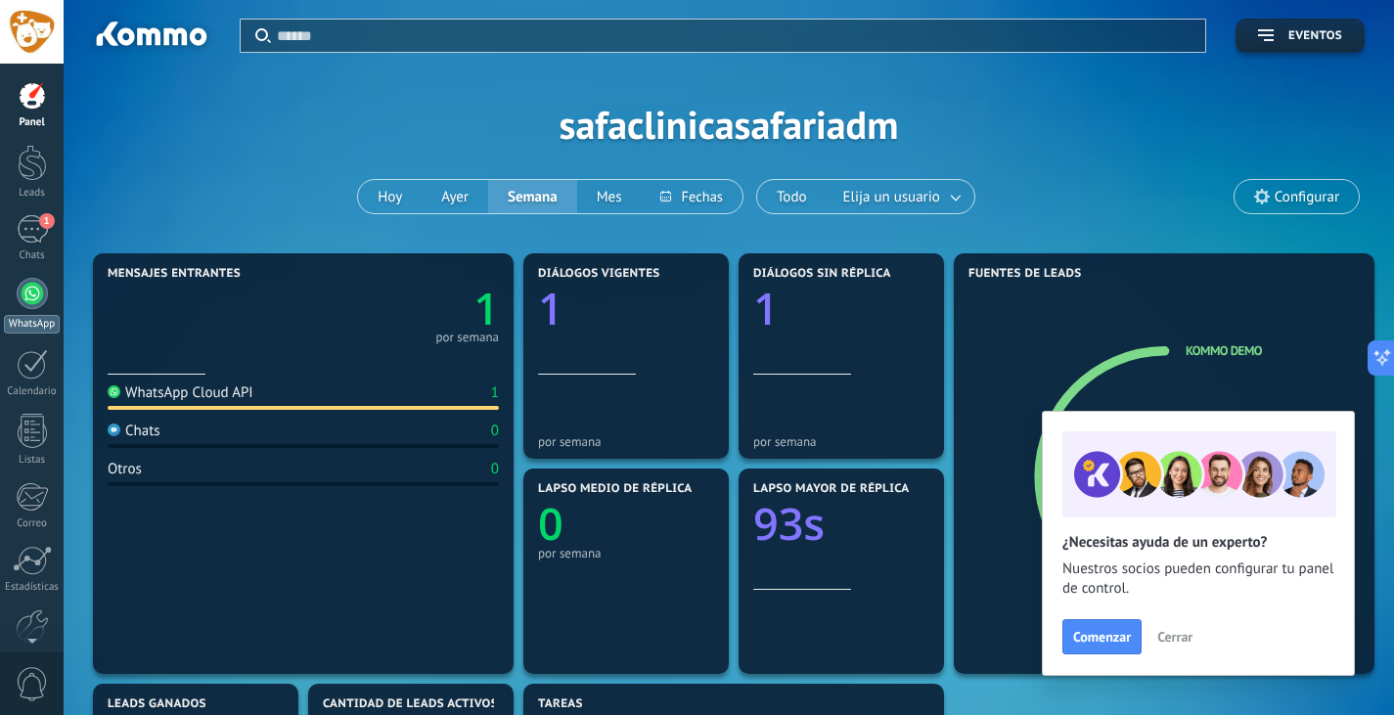
click at [28, 296] on div at bounding box center [32, 293] width 31 height 31
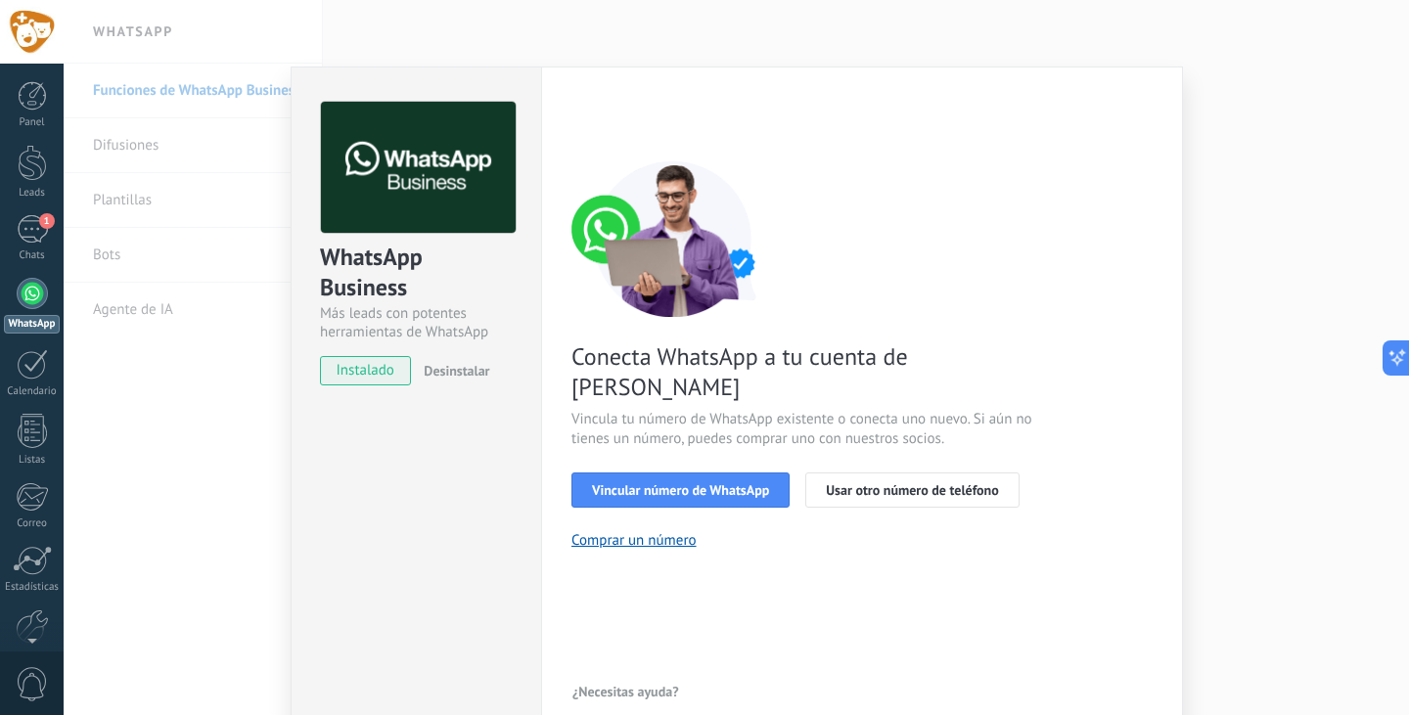
click at [1137, 108] on div "< Volver 1 Seleccionar aplicación 2 Conectar Facebook 3 Finalizar configuración" at bounding box center [861, 119] width 581 height 35
click at [619, 604] on div "< Volver 1 Seleccionar aplicación 2 Conectar Facebook 3 Finalizar configuración…" at bounding box center [861, 404] width 581 height 605
click at [1038, 145] on div "< Volver 1 Seleccionar aplicación 2 Conectar Facebook 3 Finalizar configuración…" at bounding box center [861, 326] width 581 height 448
click at [1036, 137] on div "< Volver 1 Seleccionar aplicación 2 Conectar Facebook 3 Finalizar configuración…" at bounding box center [861, 326] width 581 height 448
click at [211, 89] on div "WhatsApp Business Más leads con potentes herramientas de WhatsApp instalado Des…" at bounding box center [736, 357] width 1345 height 715
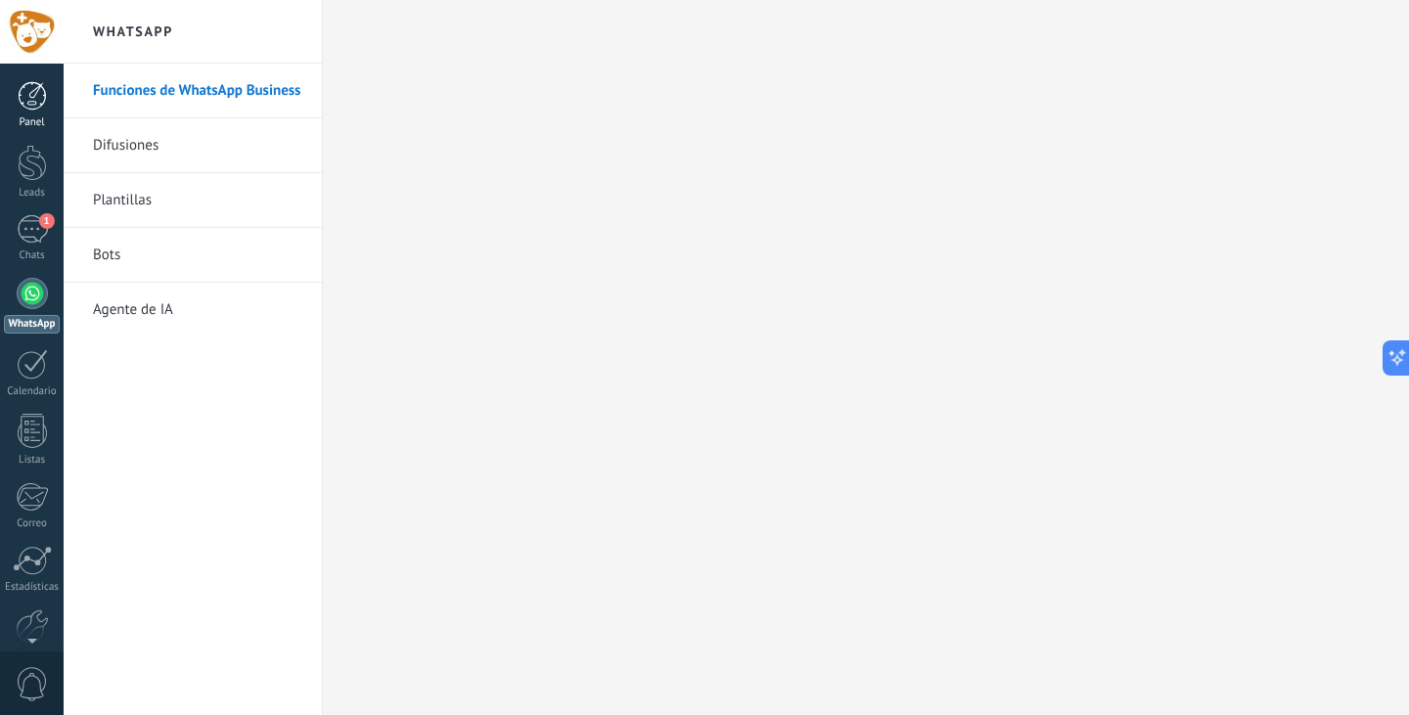
click at [27, 92] on div at bounding box center [32, 95] width 29 height 29
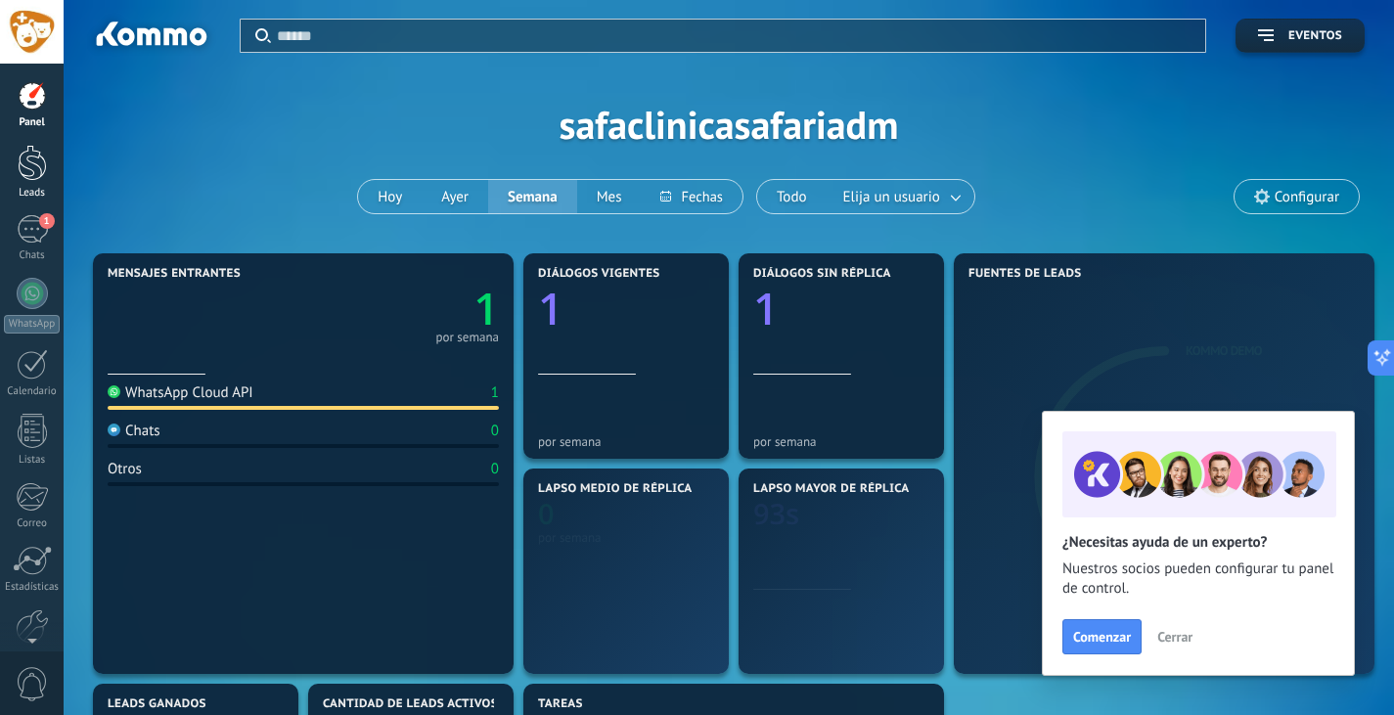
click at [39, 176] on div at bounding box center [32, 163] width 29 height 36
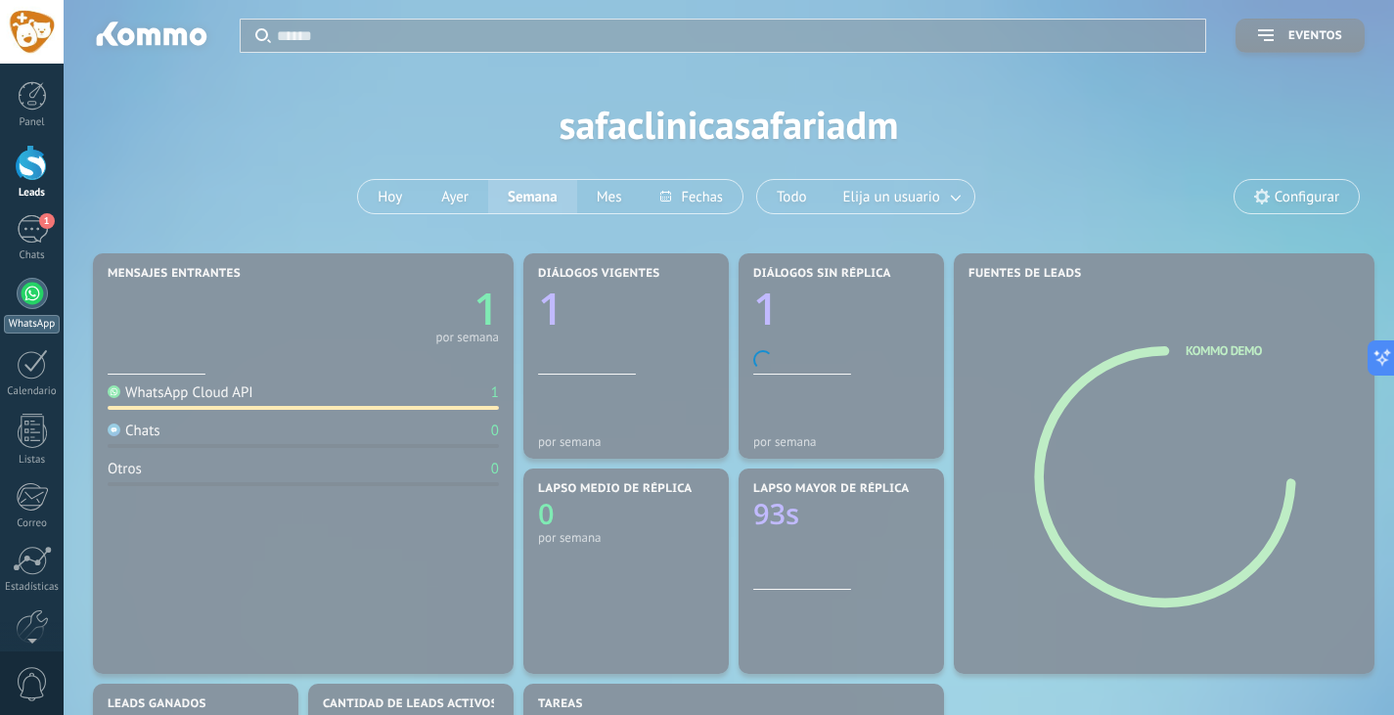
click at [34, 280] on div at bounding box center [32, 293] width 31 height 31
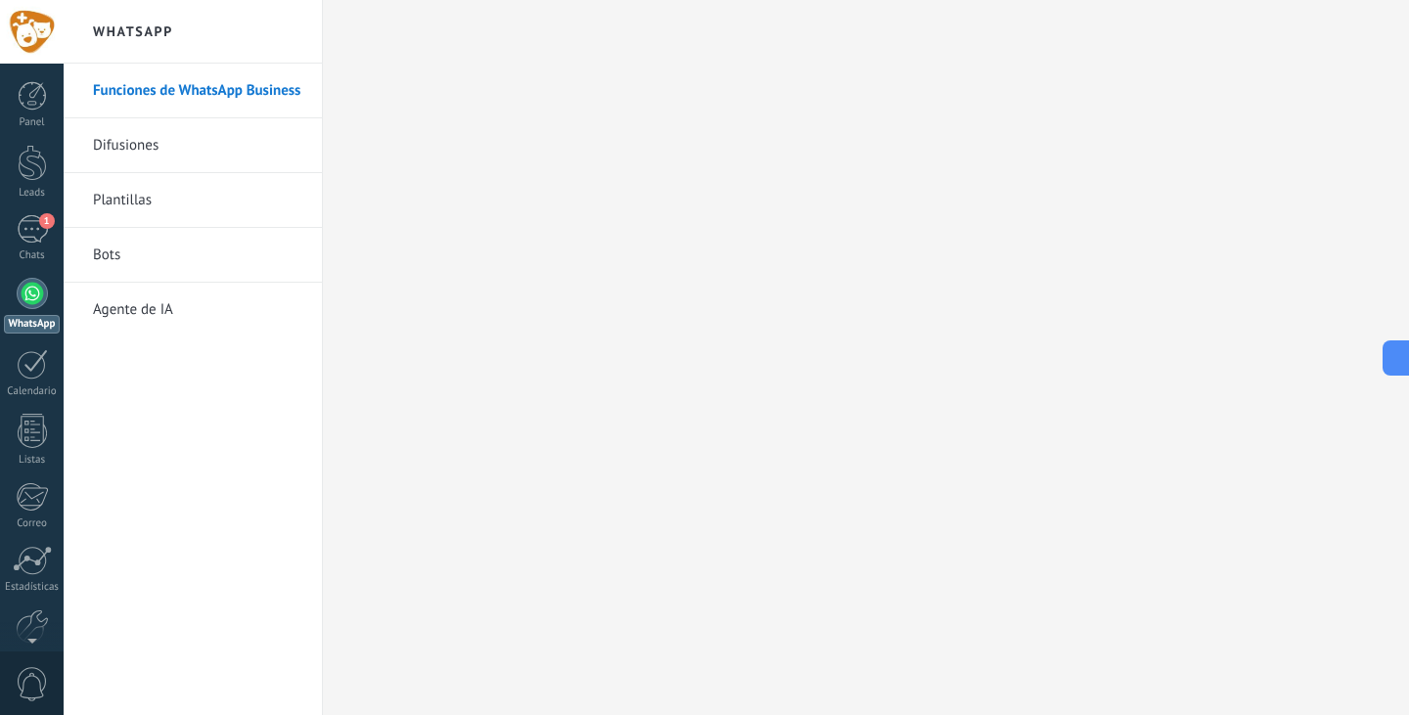
click at [105, 40] on h2 "WhatsApp" at bounding box center [192, 32] width 209 height 64
click at [113, 28] on h2 "WhatsApp" at bounding box center [192, 32] width 209 height 64
click at [53, 137] on div "Panel Leads 1 Chats WhatsApp Clientes" at bounding box center [32, 415] width 64 height 669
click at [26, 177] on div at bounding box center [32, 163] width 29 height 36
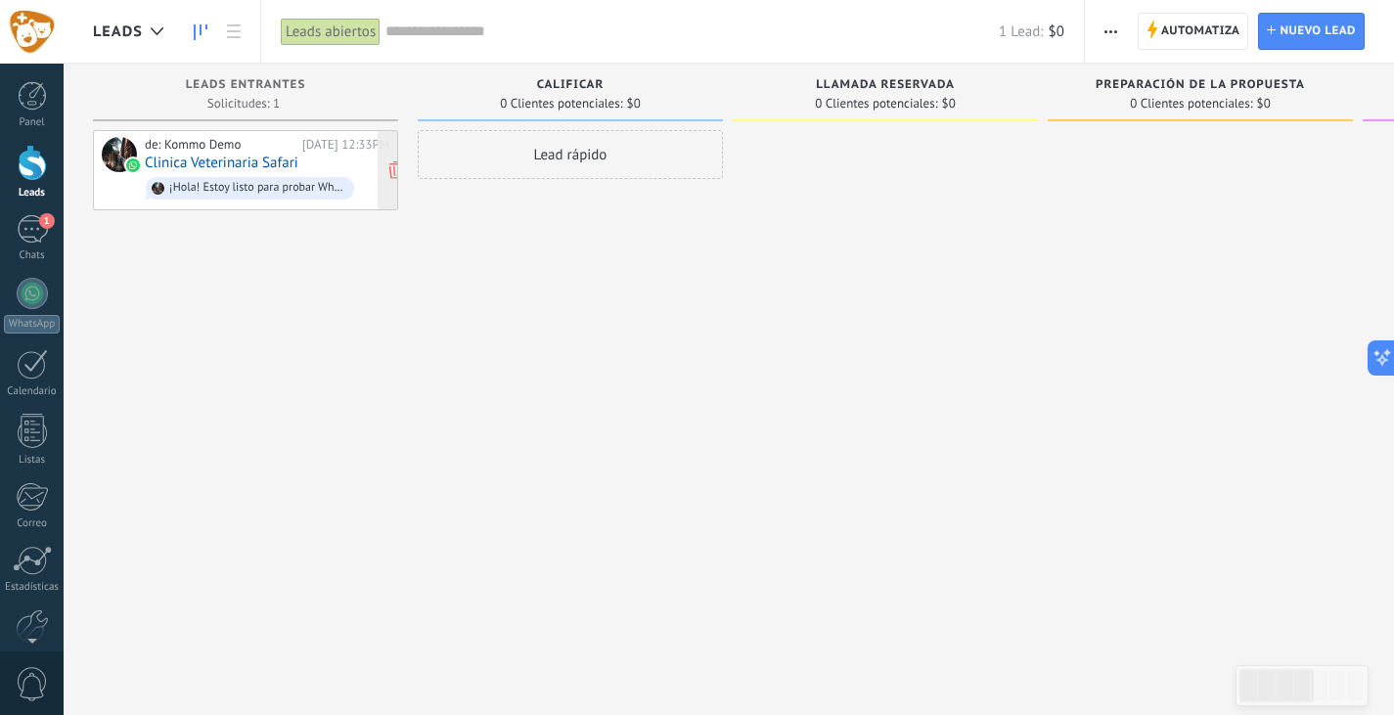
click at [221, 139] on div "de: Kommo Demo" at bounding box center [220, 145] width 151 height 16
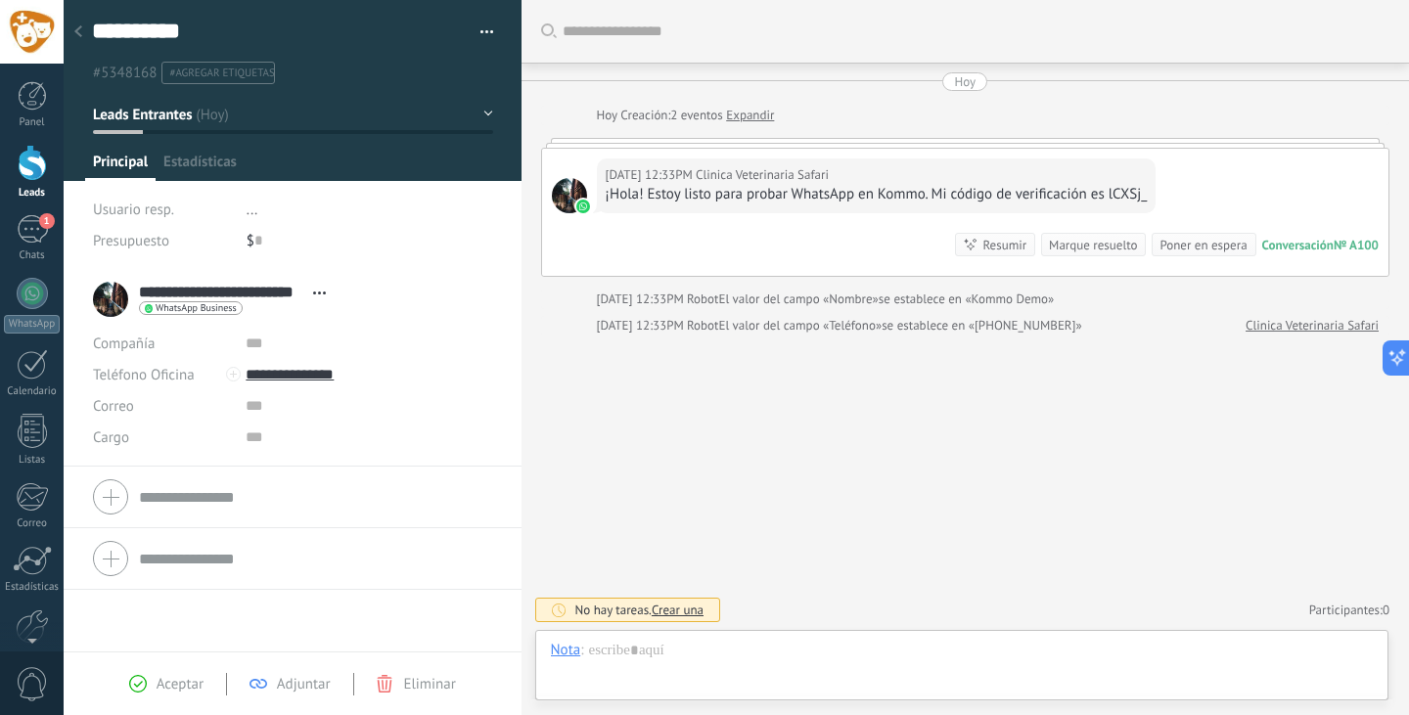
scroll to position [29, 0]
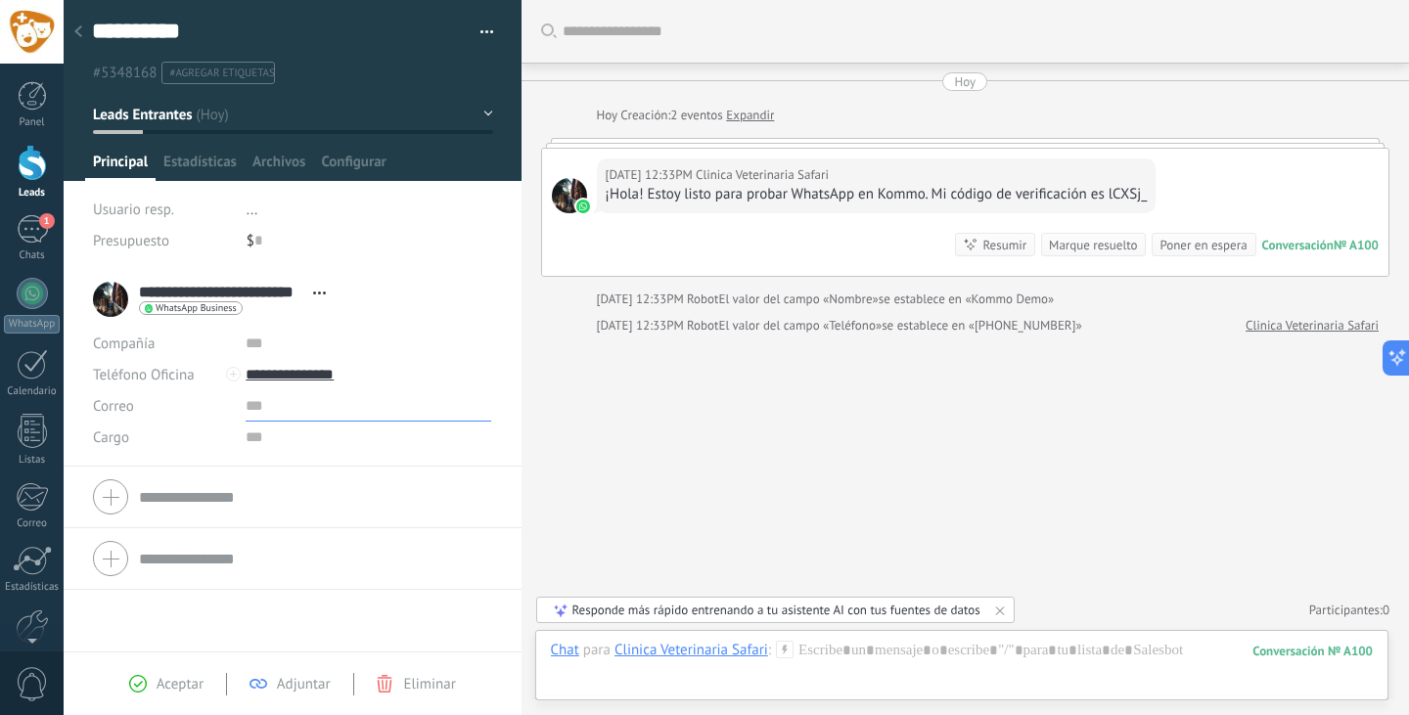
click at [256, 411] on input "text" at bounding box center [369, 405] width 246 height 31
click at [167, 445] on div "Cargo" at bounding box center [162, 437] width 138 height 31
click at [259, 340] on input "text" at bounding box center [369, 343] width 246 height 31
click at [174, 341] on div "Compañía" at bounding box center [162, 343] width 138 height 31
click at [289, 346] on input "text" at bounding box center [369, 343] width 246 height 31
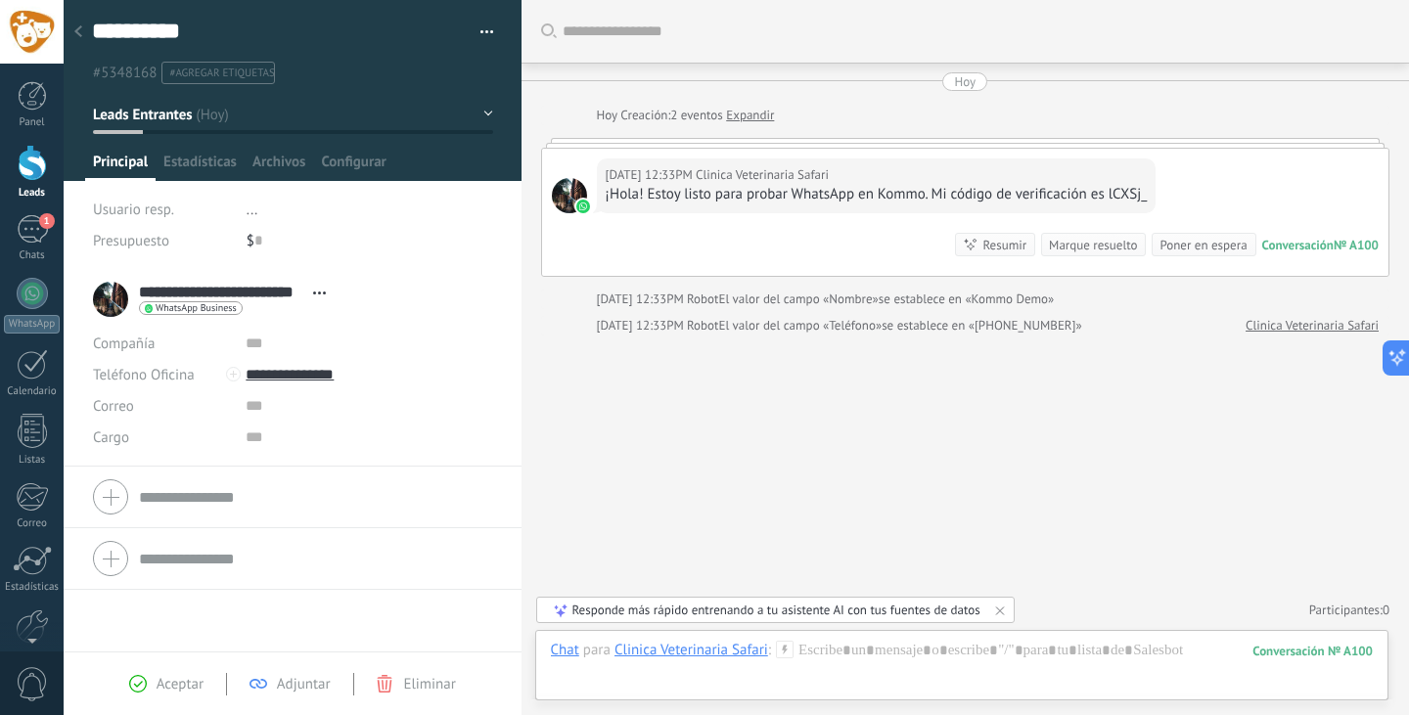
click at [239, 206] on div "Usuario resp. ..." at bounding box center [293, 209] width 400 height 31
click at [248, 209] on span "..." at bounding box center [253, 210] width 12 height 19
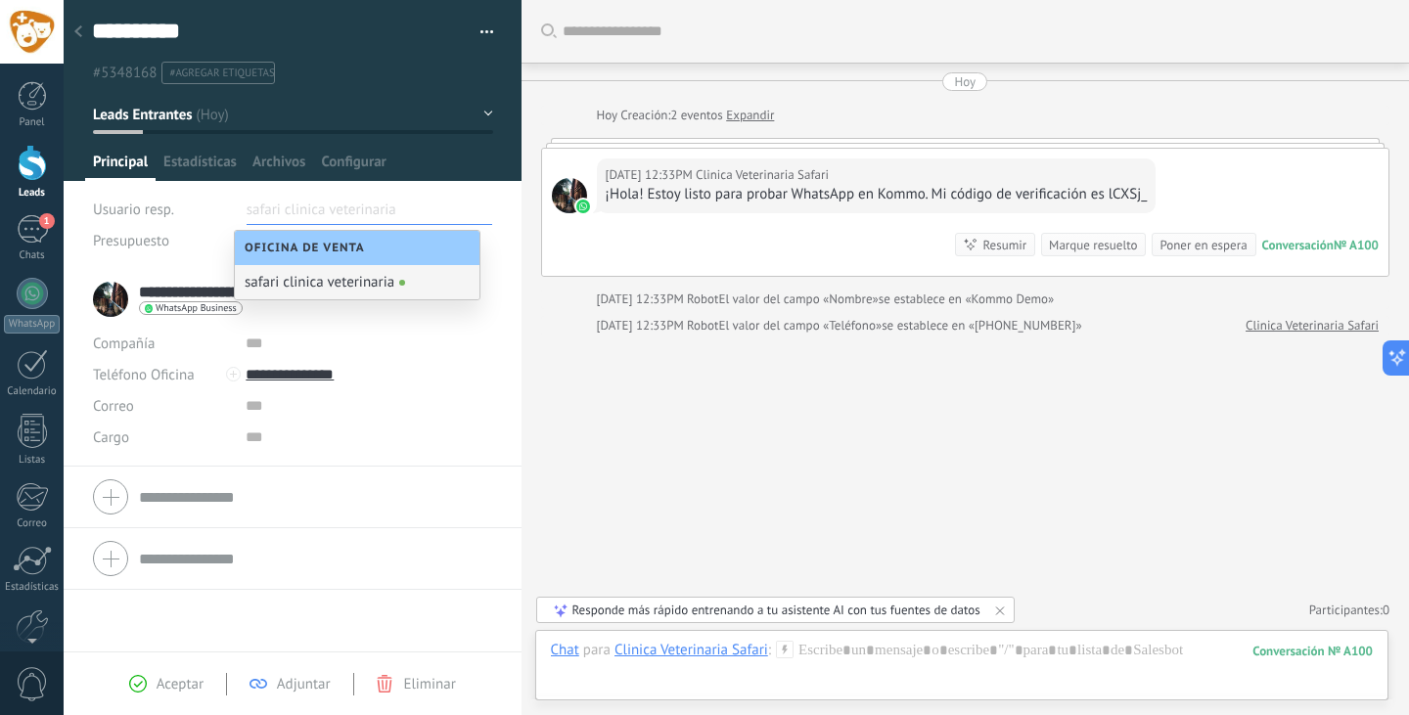
click at [384, 287] on div "safari clinica veterinaria" at bounding box center [357, 282] width 245 height 34
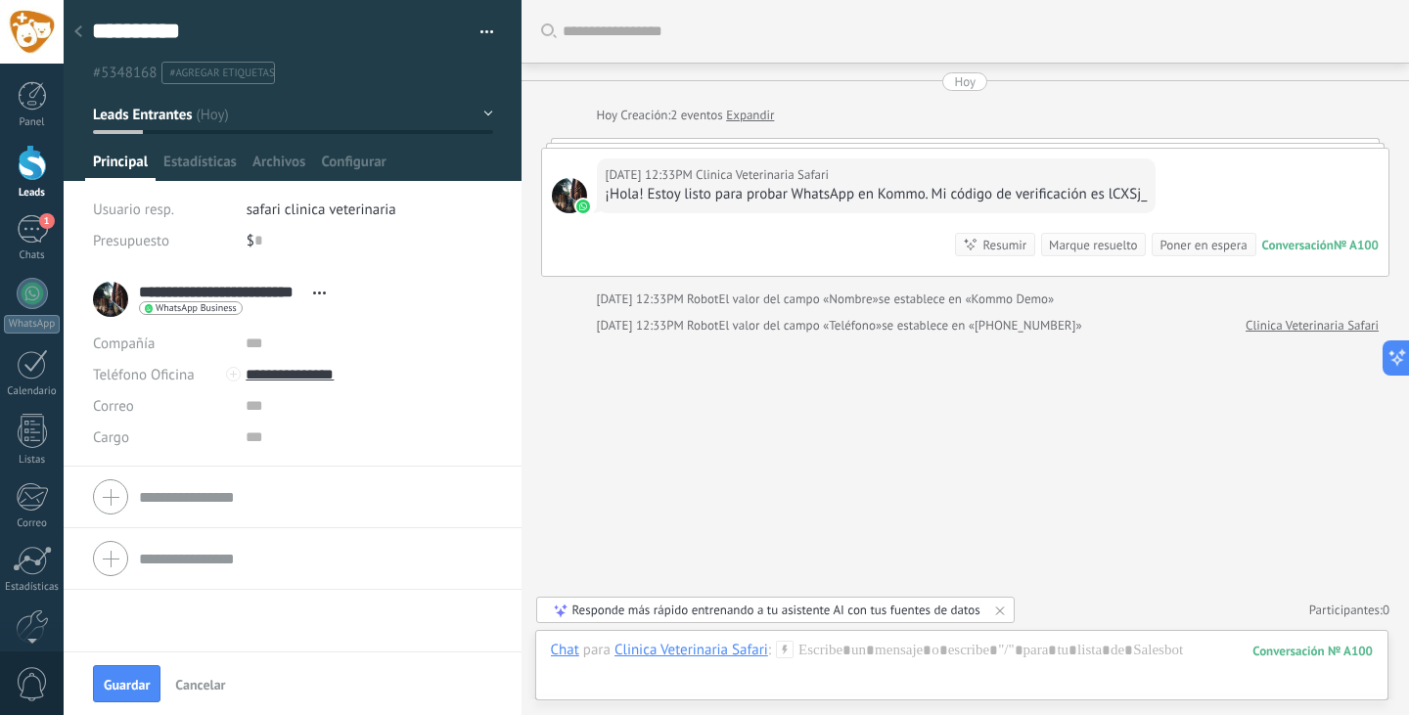
click at [350, 217] on span "safari clinica veterinaria" at bounding box center [322, 210] width 150 height 19
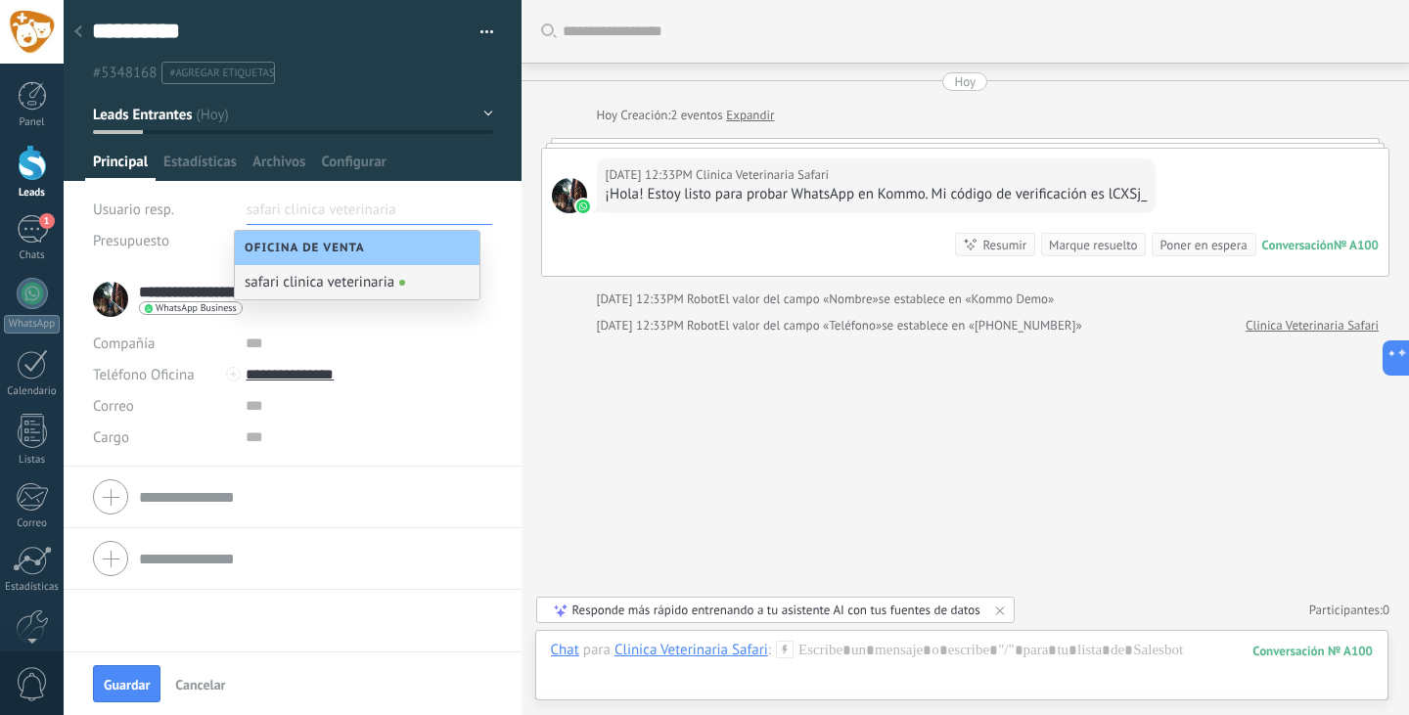
click at [348, 249] on span "Oficina de Venta" at bounding box center [310, 248] width 130 height 15
click at [349, 247] on span "Oficina de Venta" at bounding box center [310, 248] width 130 height 15
click at [376, 212] on span "safari clinica veterinaria" at bounding box center [322, 209] width 150 height 31
click at [425, 243] on div "Oficina de Venta" at bounding box center [357, 248] width 245 height 34
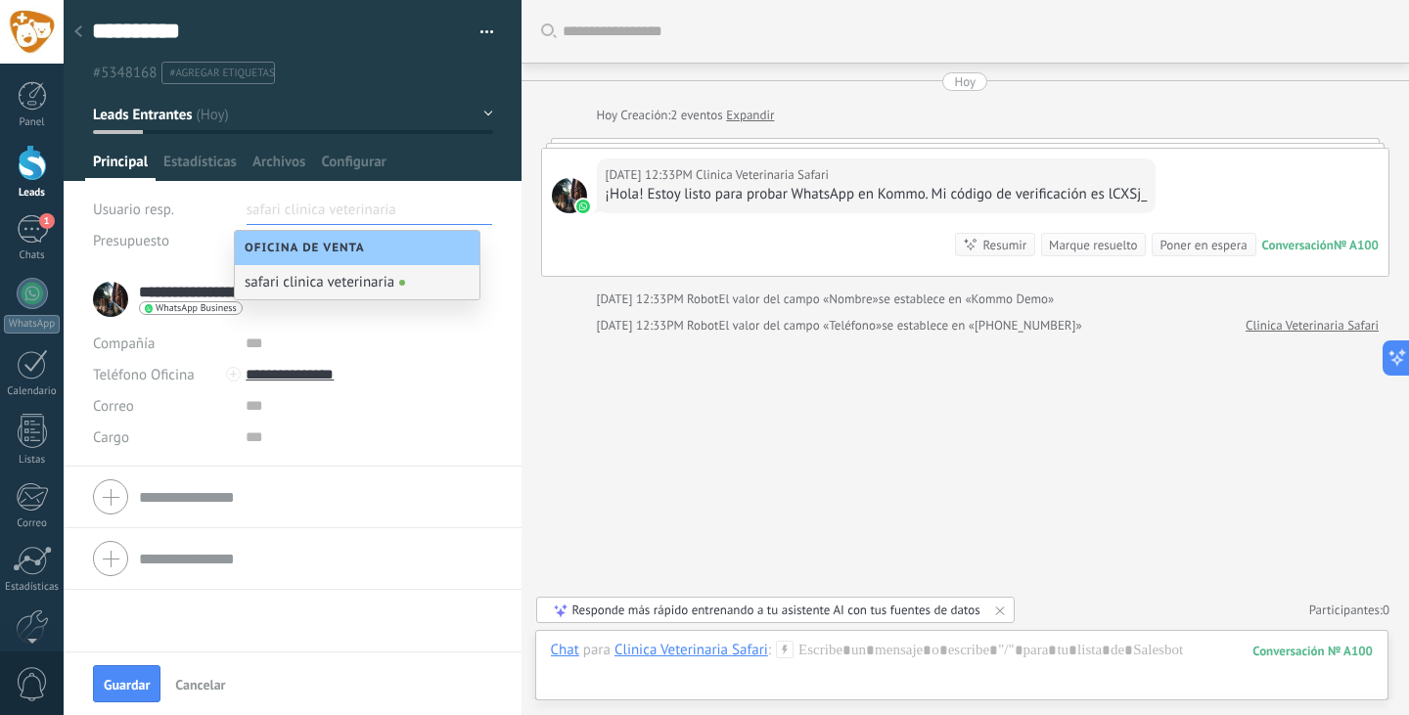
click at [399, 244] on div "Oficina de Venta" at bounding box center [357, 248] width 245 height 34
drag, startPoint x: 382, startPoint y: 244, endPoint x: 306, endPoint y: 243, distance: 75.3
click at [354, 244] on div "Oficina de Venta" at bounding box center [357, 248] width 245 height 34
click at [306, 243] on span "Oficina de Venta" at bounding box center [310, 248] width 130 height 15
click at [165, 217] on span "Usuario resp." at bounding box center [133, 210] width 81 height 19
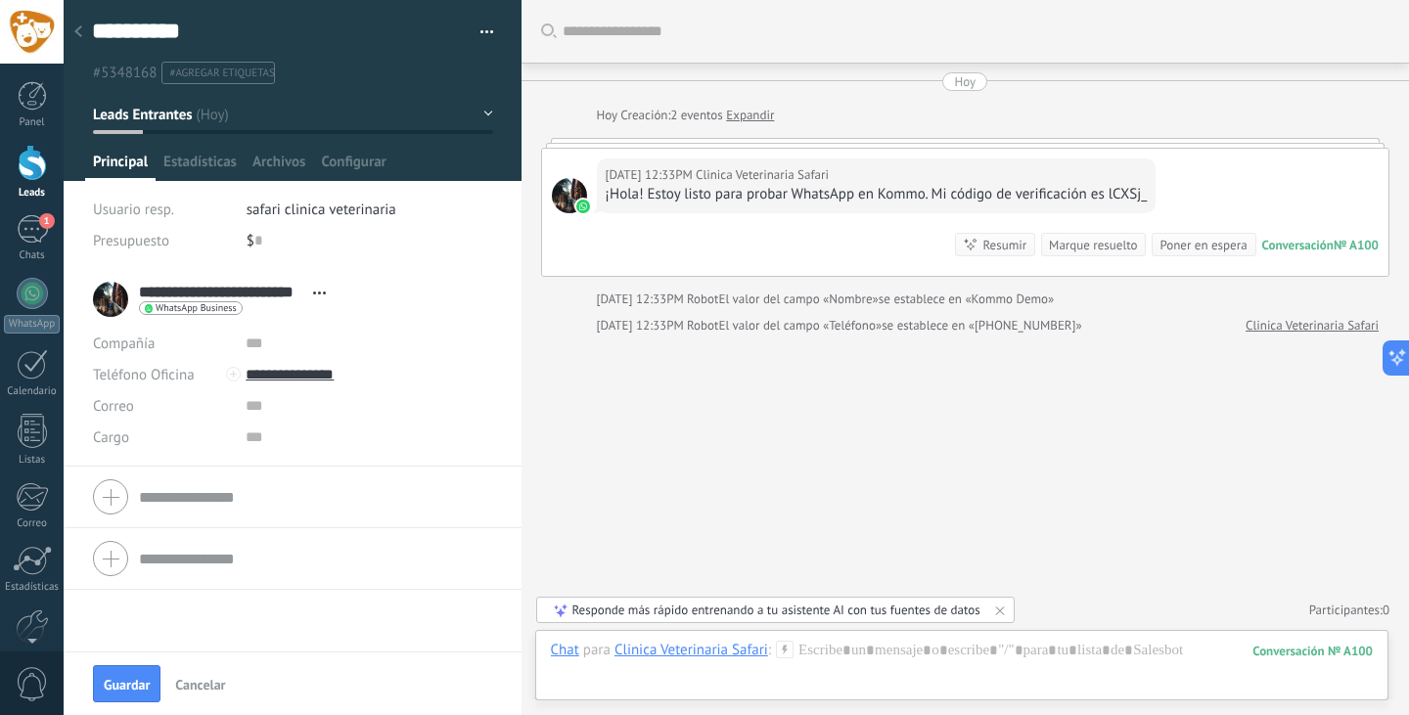
click at [179, 198] on div "Usuario resp." at bounding box center [162, 209] width 139 height 31
drag, startPoint x: 404, startPoint y: 210, endPoint x: 163, endPoint y: 212, distance: 240.7
click at [195, 213] on div "Usuario resp. safari clinica veterinaria" at bounding box center [293, 209] width 400 height 31
click at [349, 208] on span "safari clinica veterinaria" at bounding box center [322, 210] width 150 height 19
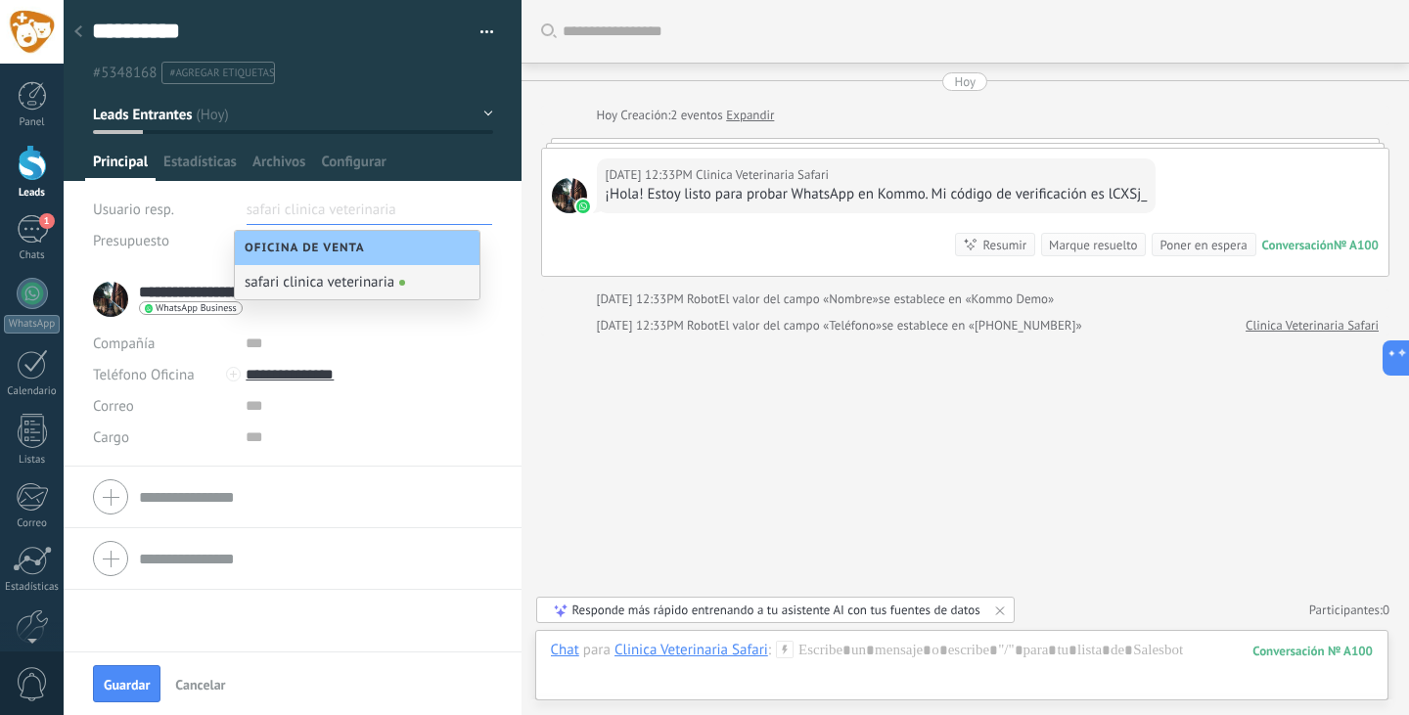
click at [156, 212] on span "Usuario resp." at bounding box center [133, 210] width 81 height 19
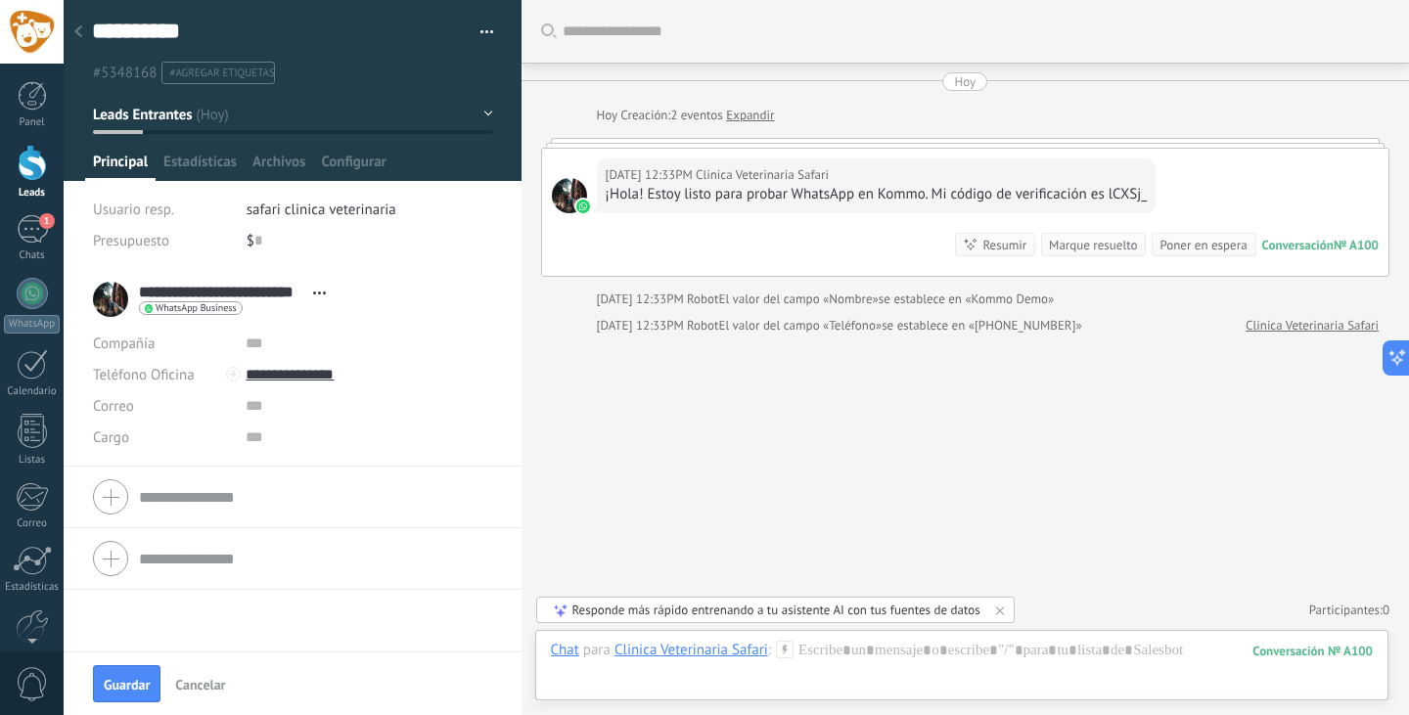
click at [266, 220] on li "safari clinica veterinaria" at bounding box center [370, 209] width 247 height 31
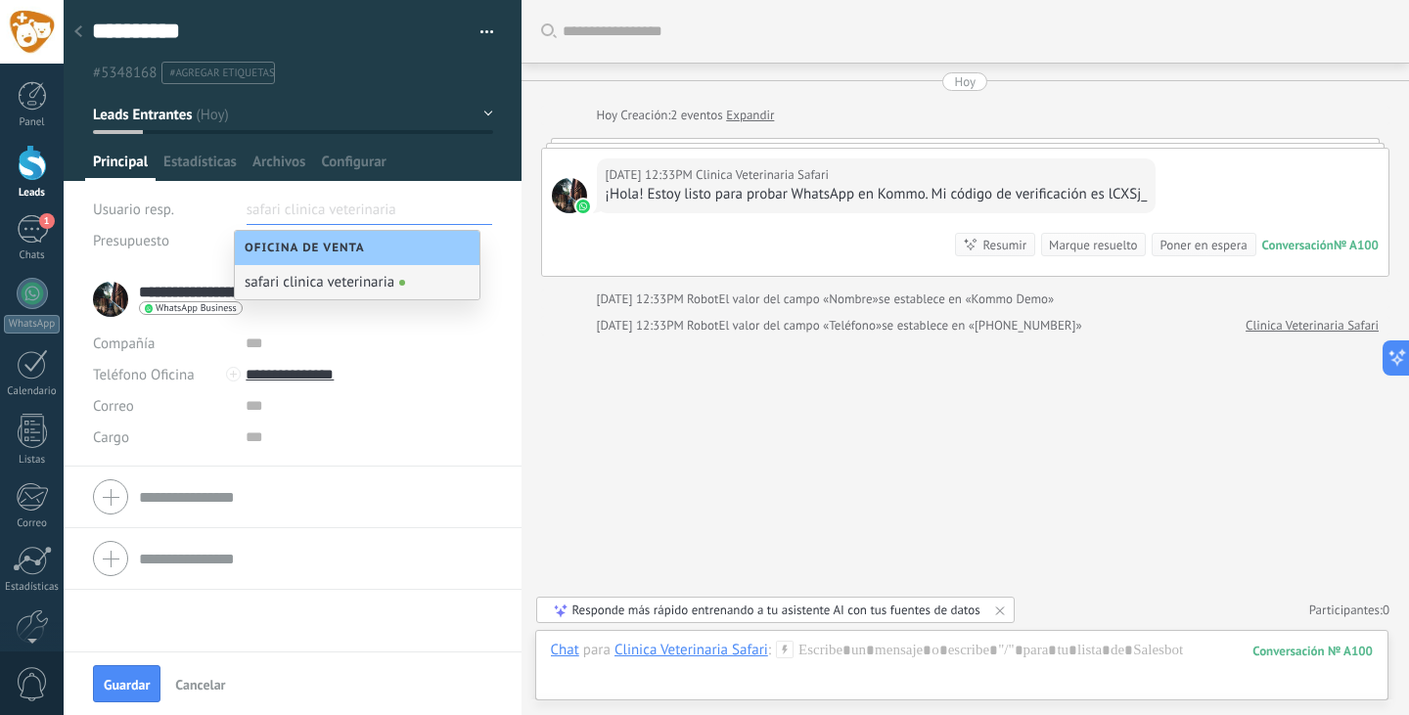
click at [308, 272] on div "safari clinica veterinaria" at bounding box center [357, 282] width 245 height 34
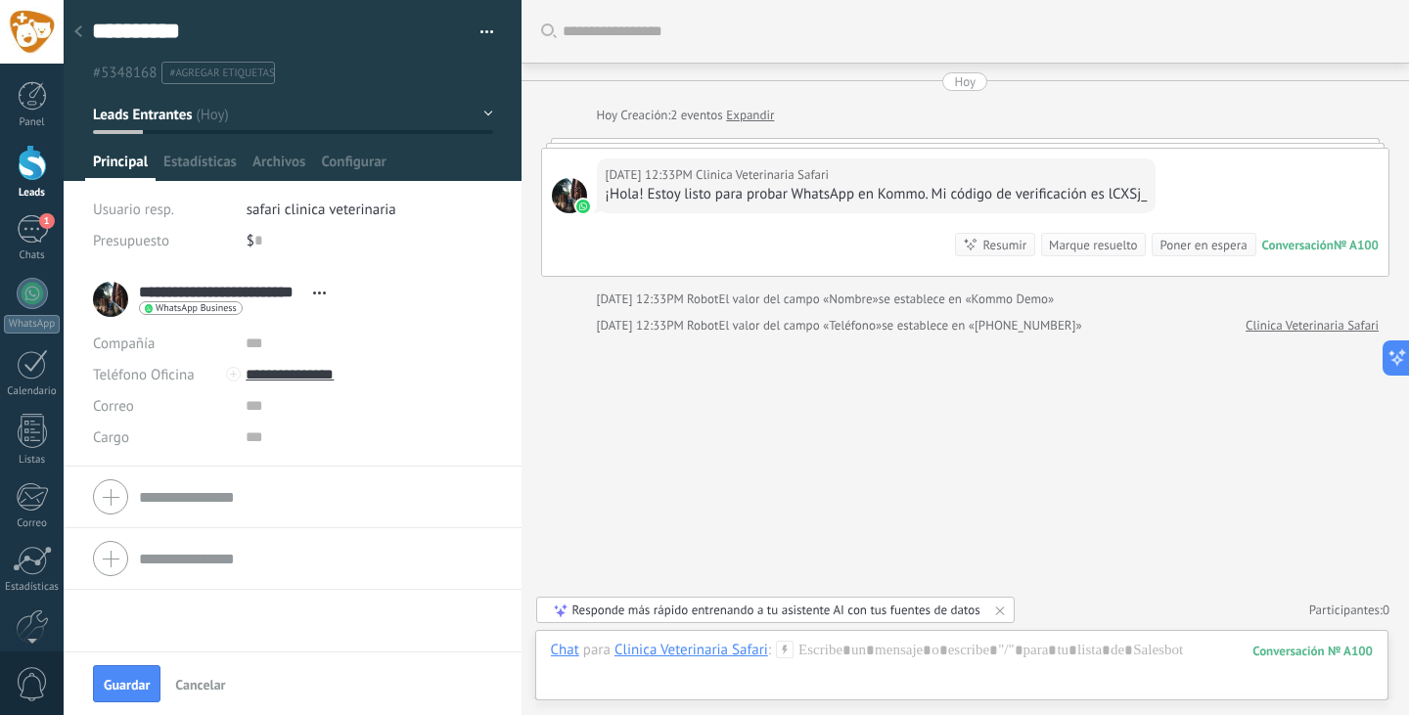
click at [325, 221] on li "safari clinica veterinaria" at bounding box center [370, 209] width 247 height 31
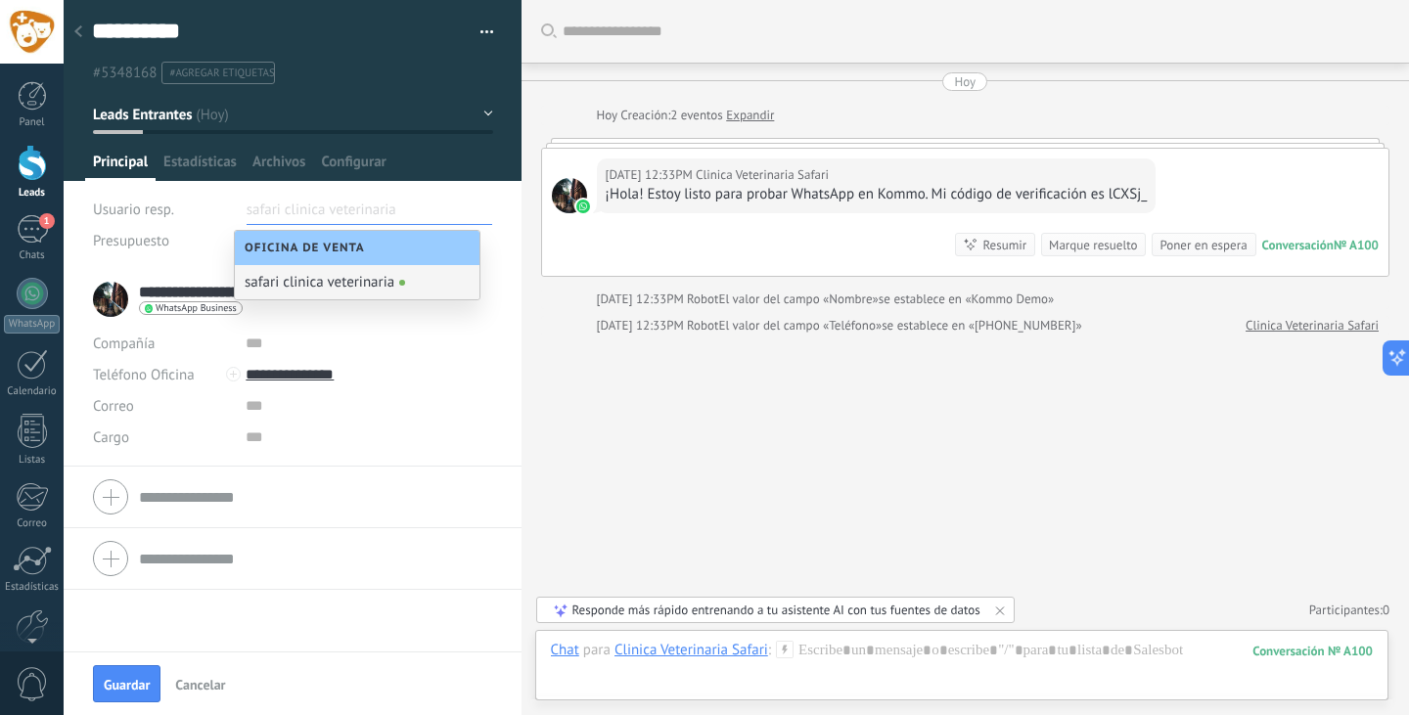
click at [374, 234] on div "Oficina de Venta" at bounding box center [357, 248] width 245 height 34
click at [374, 235] on div "Oficina de Venta" at bounding box center [357, 248] width 245 height 34
click at [374, 238] on div "Oficina de Venta" at bounding box center [357, 248] width 245 height 34
click at [368, 211] on span "safari clinica veterinaria" at bounding box center [322, 209] width 150 height 31
click at [187, 216] on div "Usuario resp." at bounding box center [162, 209] width 139 height 31
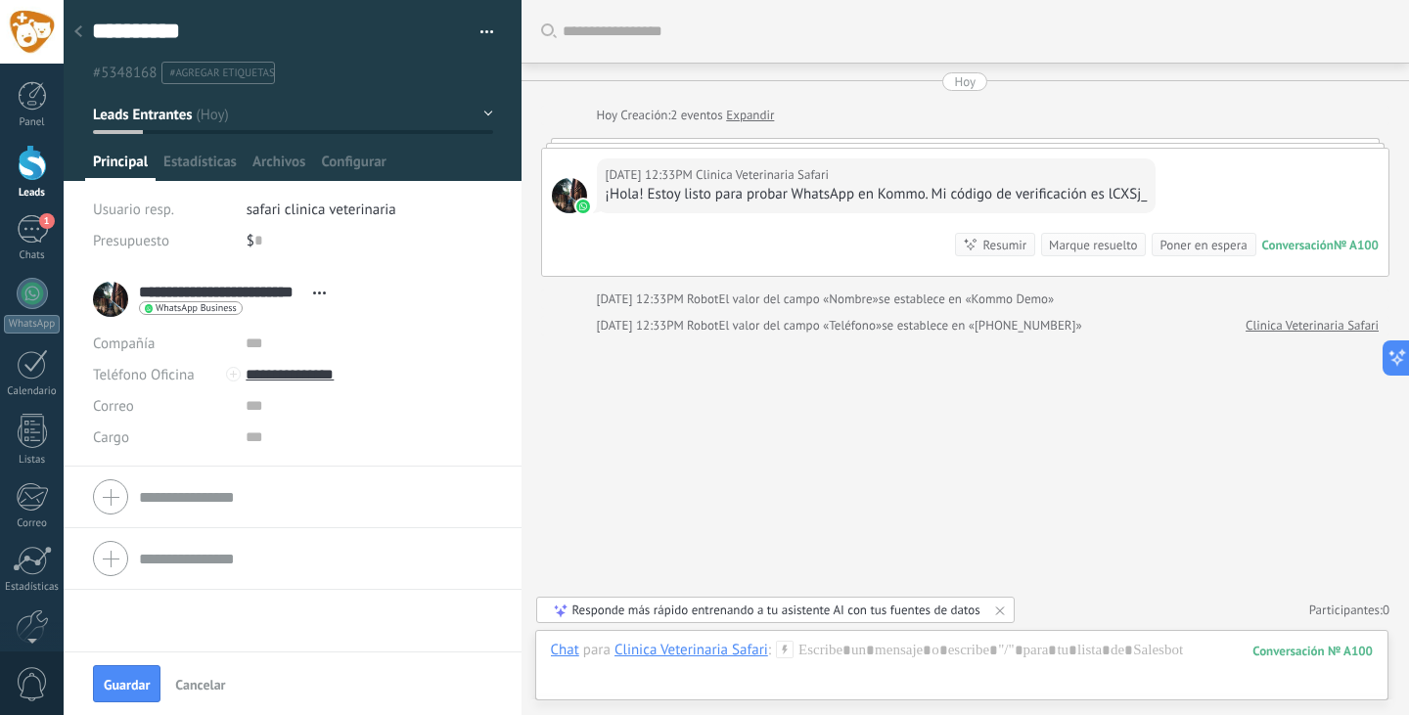
click at [337, 293] on div "**********" at bounding box center [292, 299] width 399 height 49
click at [322, 295] on span "Abrir detalle Copie el nombre Desatar Contacto principal" at bounding box center [319, 293] width 32 height 15
click at [235, 229] on div "Presupuesto $ 0" at bounding box center [293, 240] width 400 height 31
click at [247, 237] on div "$ 0" at bounding box center [370, 240] width 247 height 31
click at [254, 245] on input "text" at bounding box center [258, 240] width 8 height 31
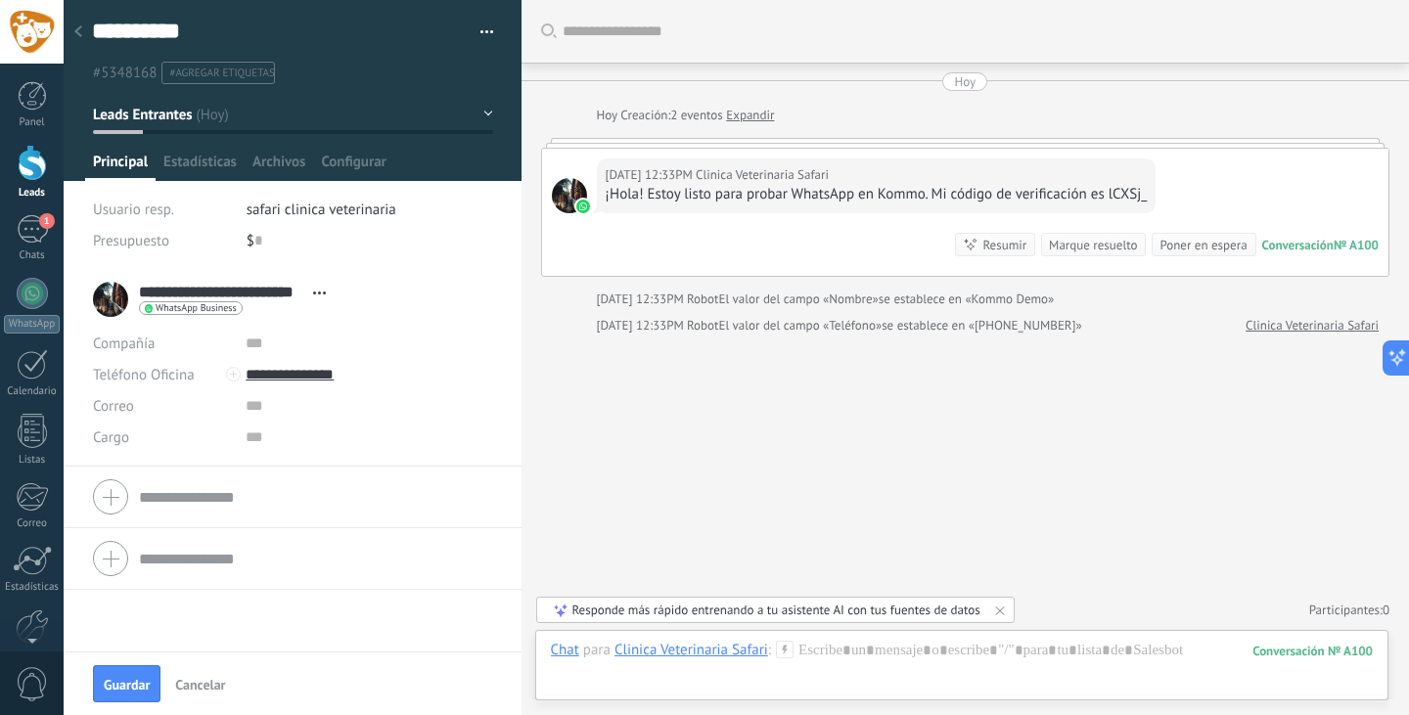
click at [191, 684] on span "Cancelar" at bounding box center [200, 685] width 50 height 14
click at [263, 215] on li "..." at bounding box center [370, 209] width 247 height 31
type input "*****"
click at [168, 686] on span "Aceptar" at bounding box center [180, 684] width 47 height 19
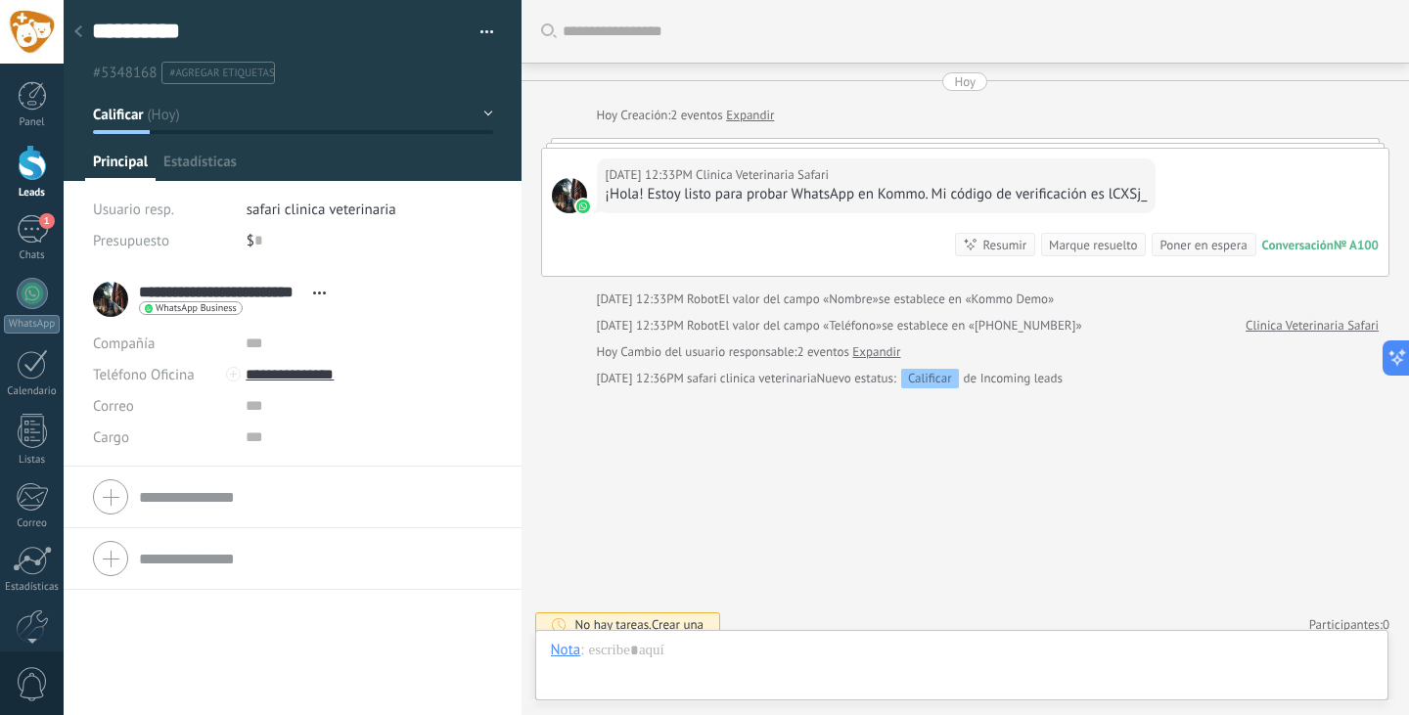
scroll to position [15, 0]
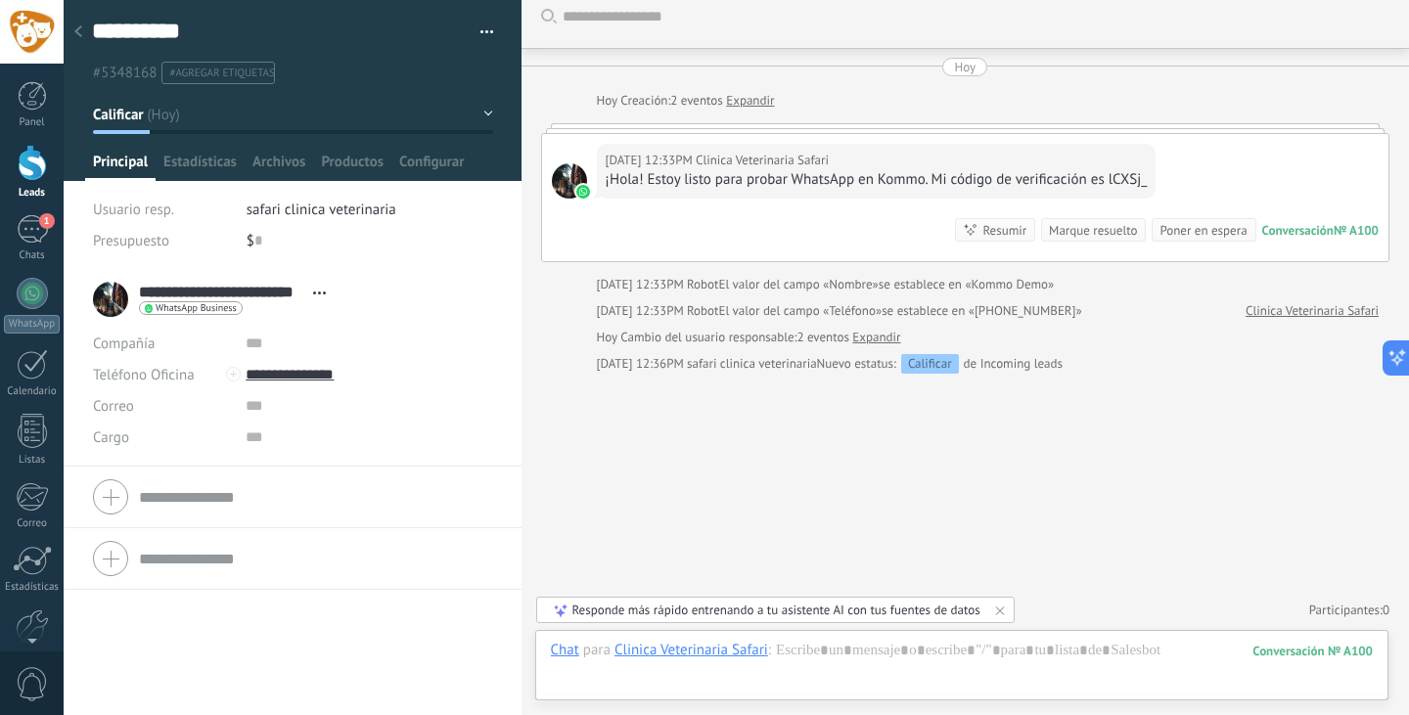
click at [340, 205] on span "safari clinica veterinaria" at bounding box center [322, 210] width 150 height 19
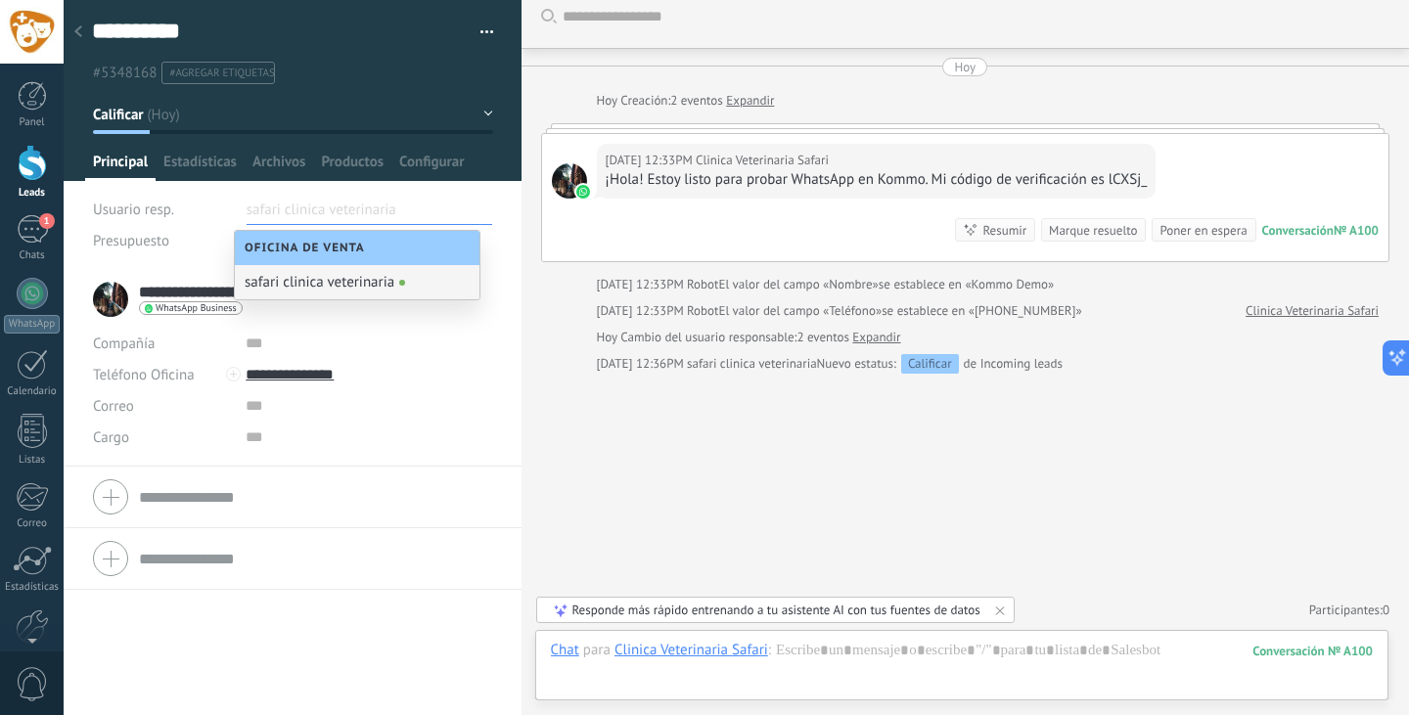
click at [225, 577] on div at bounding box center [292, 558] width 399 height 49
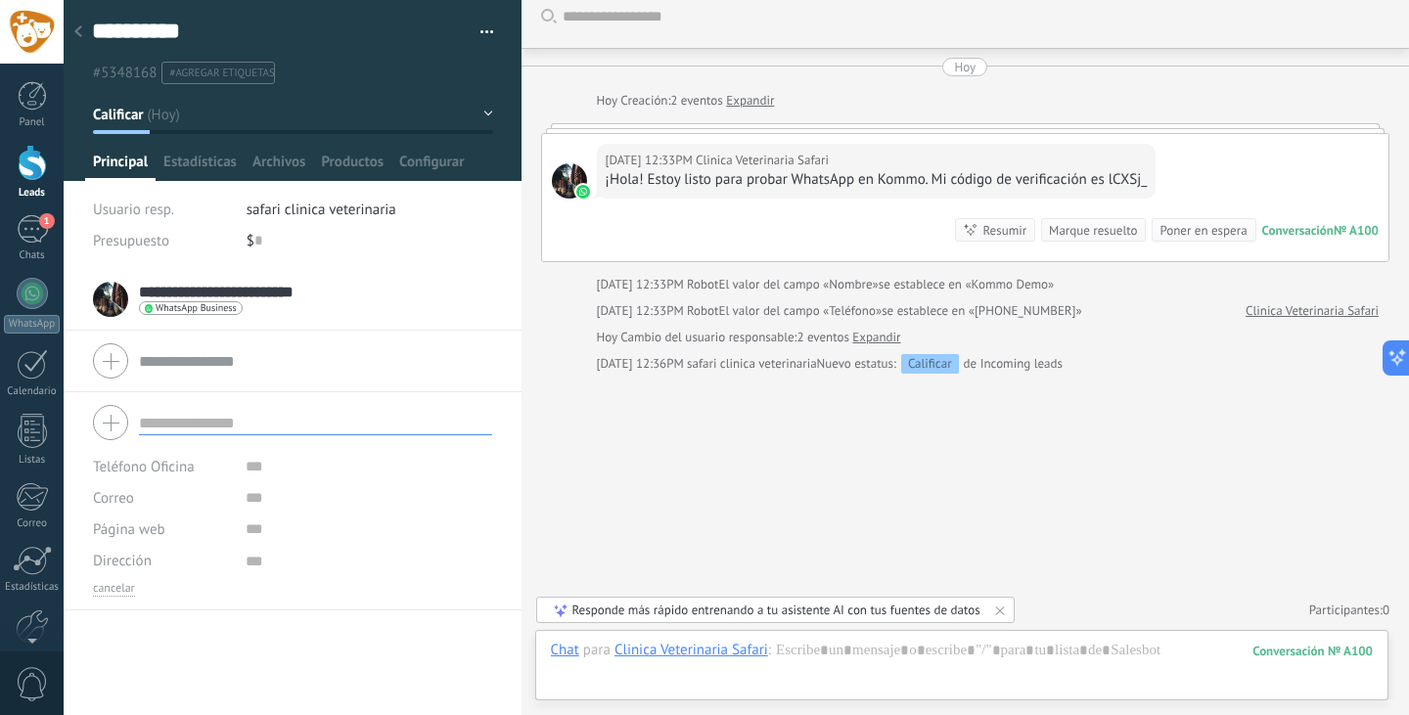
click at [159, 634] on div "**********" at bounding box center [293, 492] width 458 height 446
type textarea "***"
click at [207, 360] on input "text" at bounding box center [315, 361] width 353 height 24
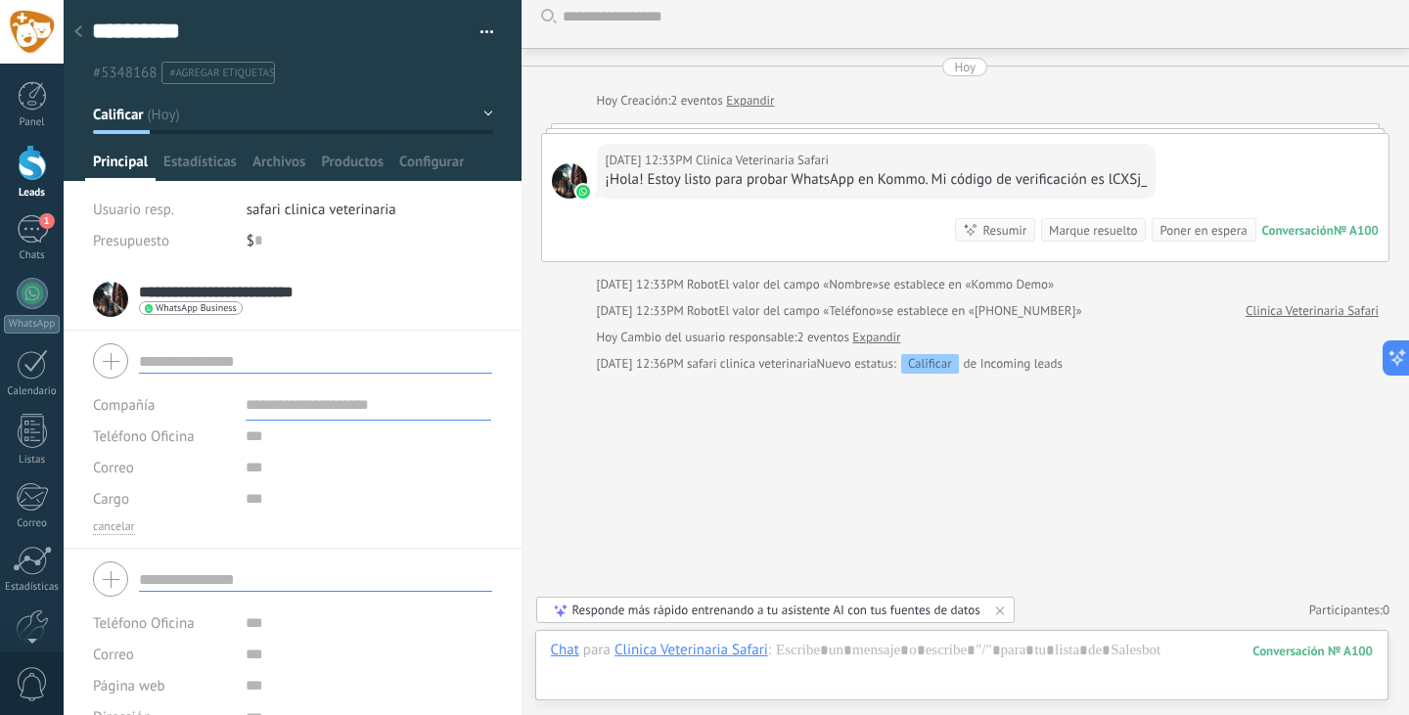
click at [353, 402] on input "text" at bounding box center [369, 404] width 246 height 31
type input "*****"
click at [129, 678] on span "Guardar" at bounding box center [127, 685] width 46 height 14
type input "*****"
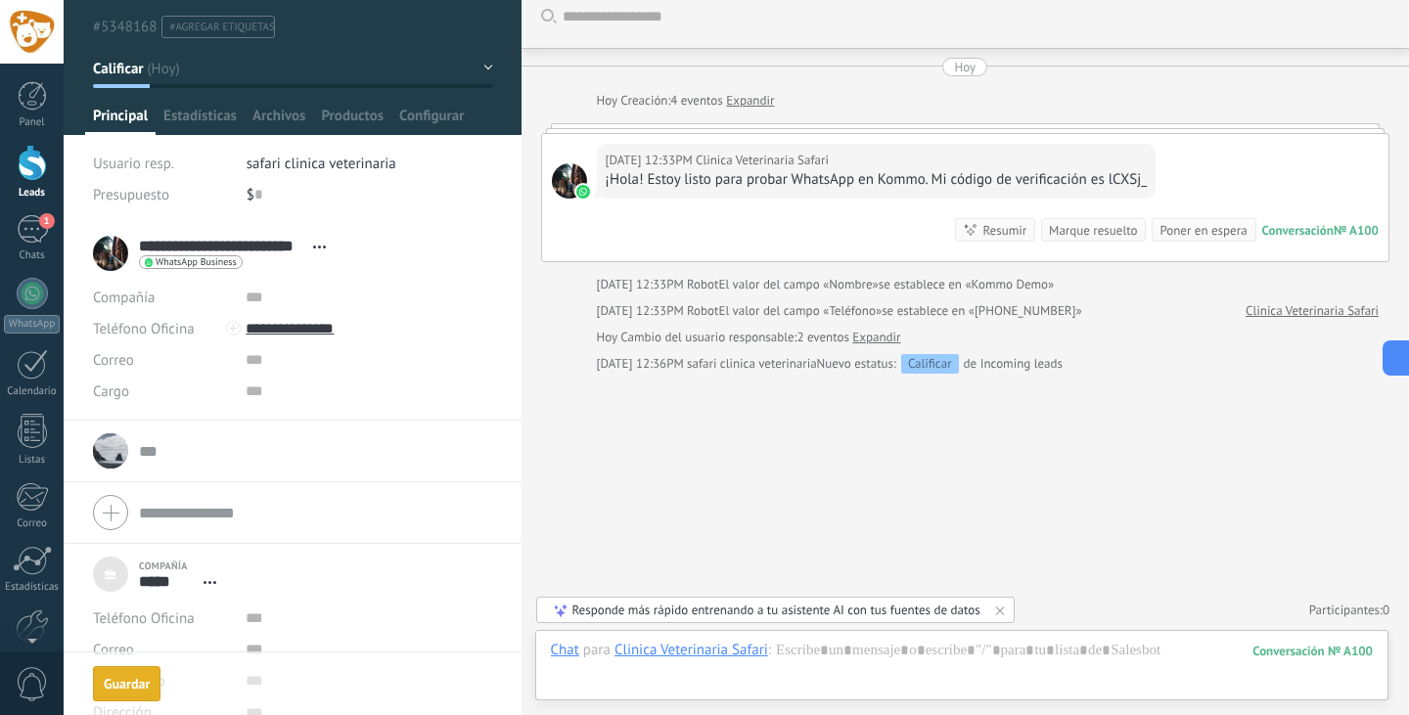
scroll to position [71, 0]
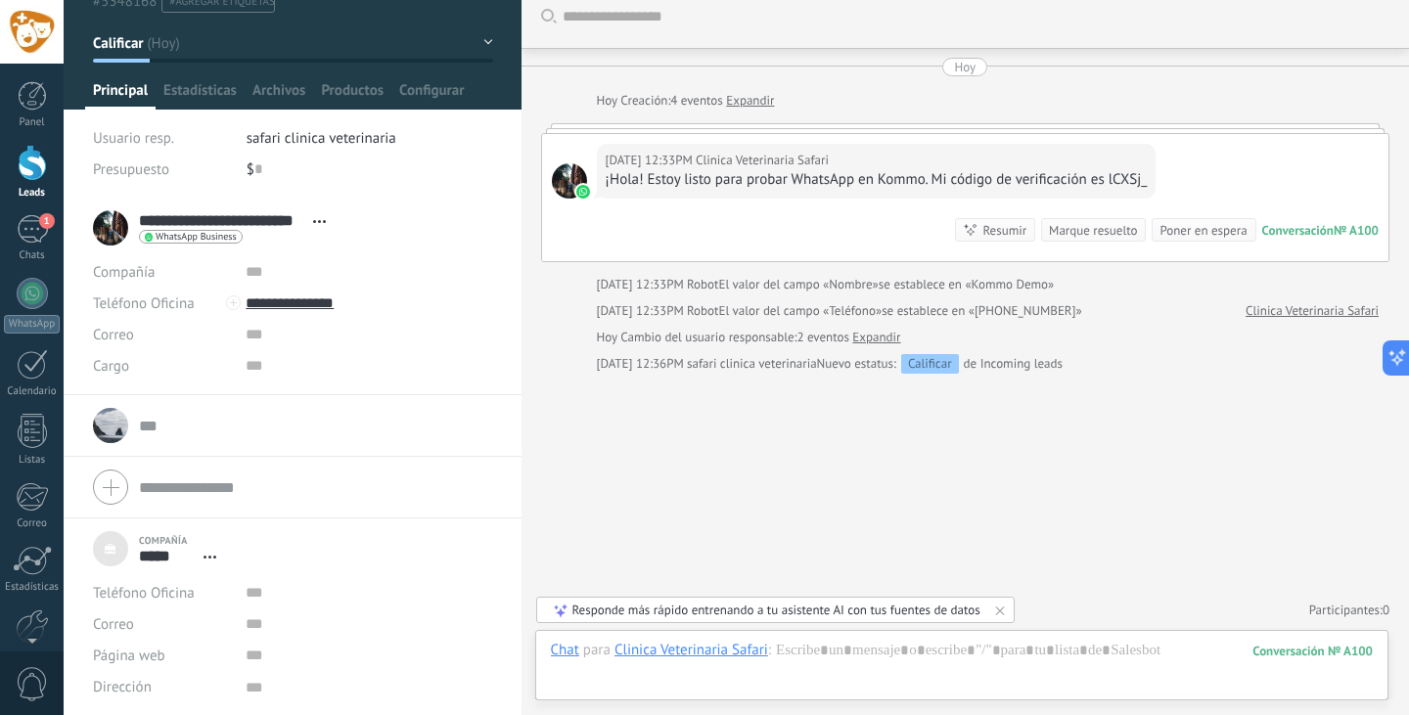
click at [214, 567] on div "Compañía ***** KOMMO Abrir detalle Desatar" at bounding box center [159, 548] width 133 height 49
click at [217, 548] on div "***** KOMMO Abrir detalle Desatar" at bounding box center [182, 556] width 87 height 20
click at [210, 557] on use at bounding box center [210, 557] width 13 height 3
click at [238, 616] on div "Desatar" at bounding box center [260, 616] width 130 height 33
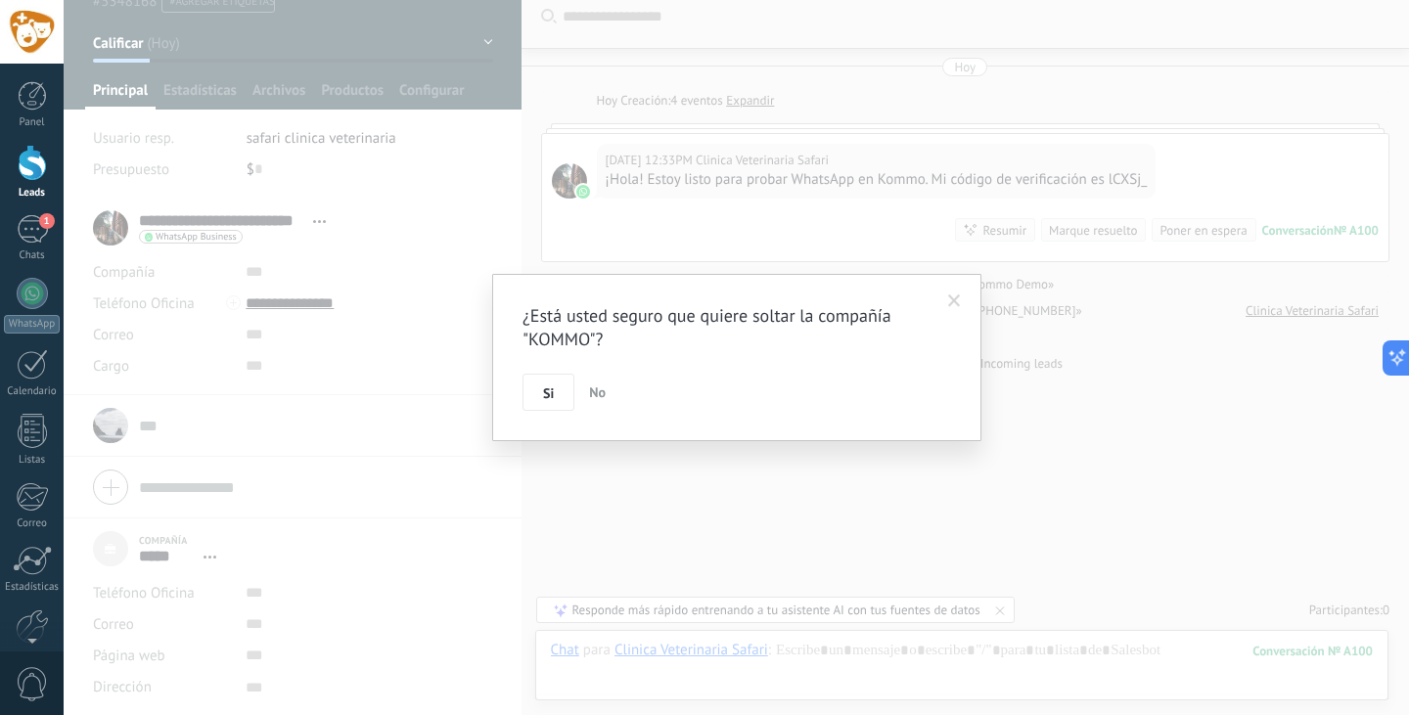
click at [591, 389] on span "No" at bounding box center [597, 393] width 17 height 18
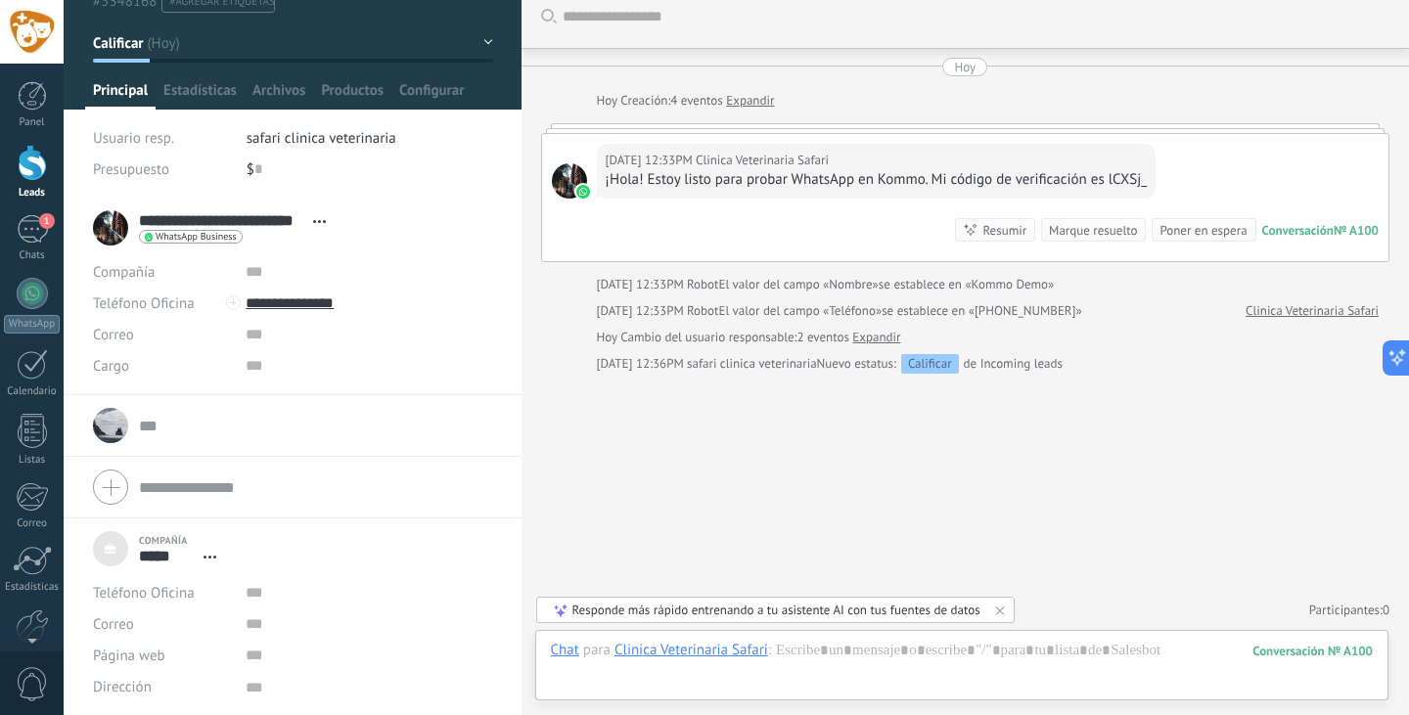
click at [206, 552] on span "Abrir detalle Desatar" at bounding box center [210, 557] width 32 height 15
click at [312, 458] on div "Compañía Teléfono Oficina Ofic. directo Celular Fax Casa Otro Teléfono Oficina …" at bounding box center [293, 488] width 458 height 62
type textarea "***"
type input "*****"
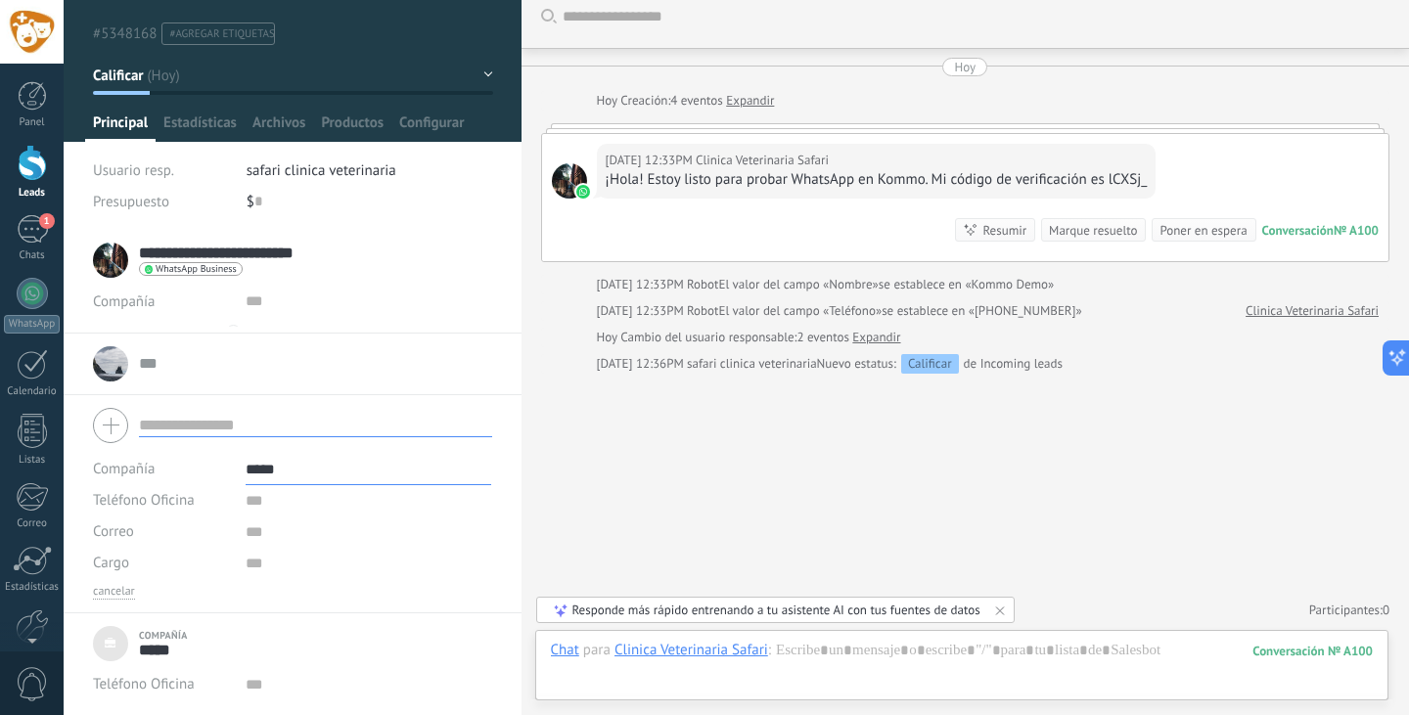
scroll to position [0, 0]
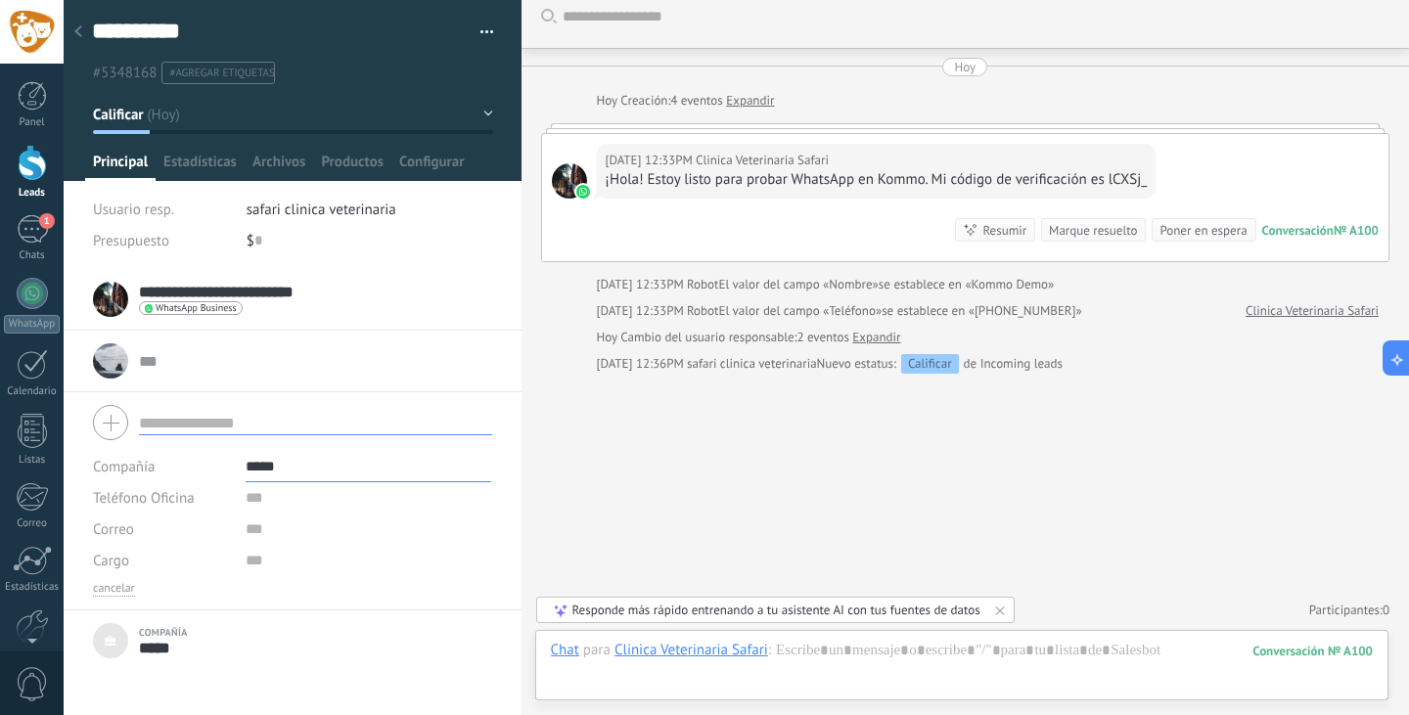
click at [159, 634] on div "Compañía" at bounding box center [166, 632] width 55 height 13
type textarea "***"
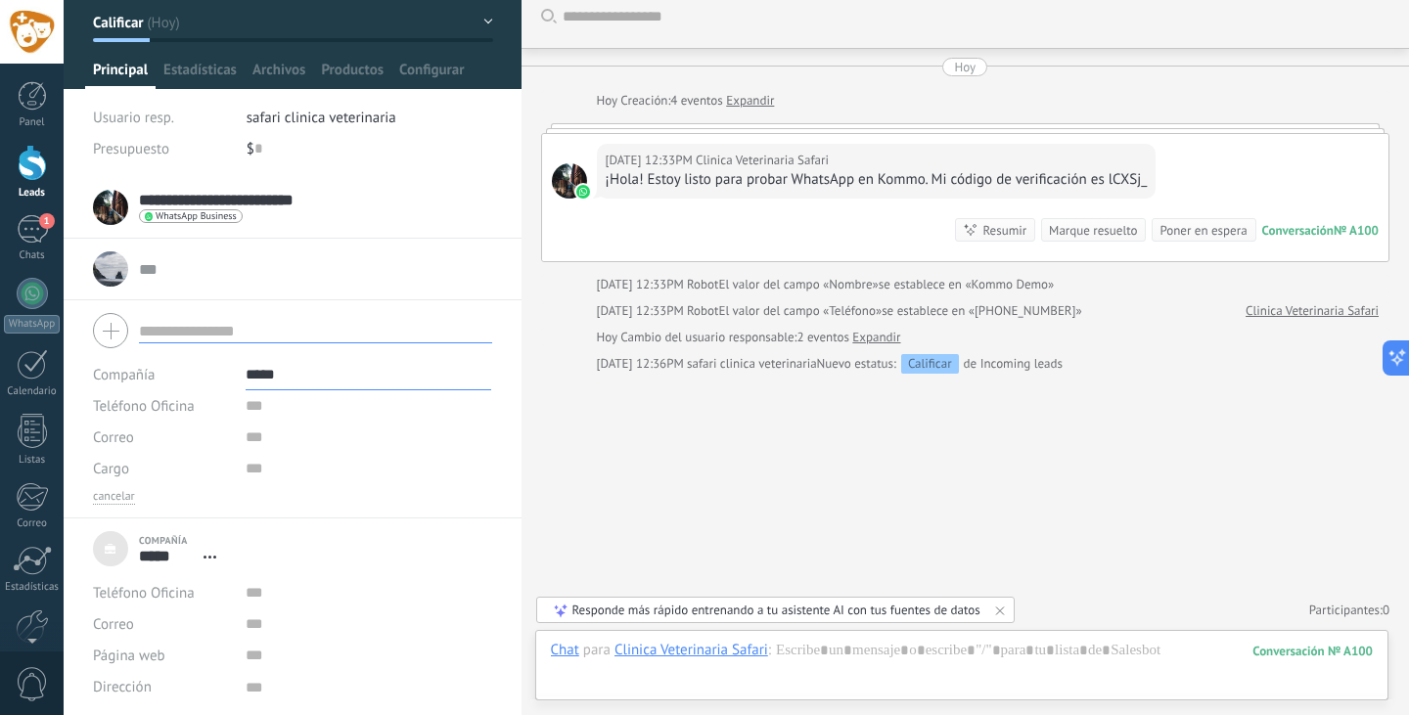
click at [211, 557] on span "Abrir detalle Desatar" at bounding box center [210, 557] width 32 height 15
click at [280, 622] on div "Desatar" at bounding box center [260, 616] width 130 height 33
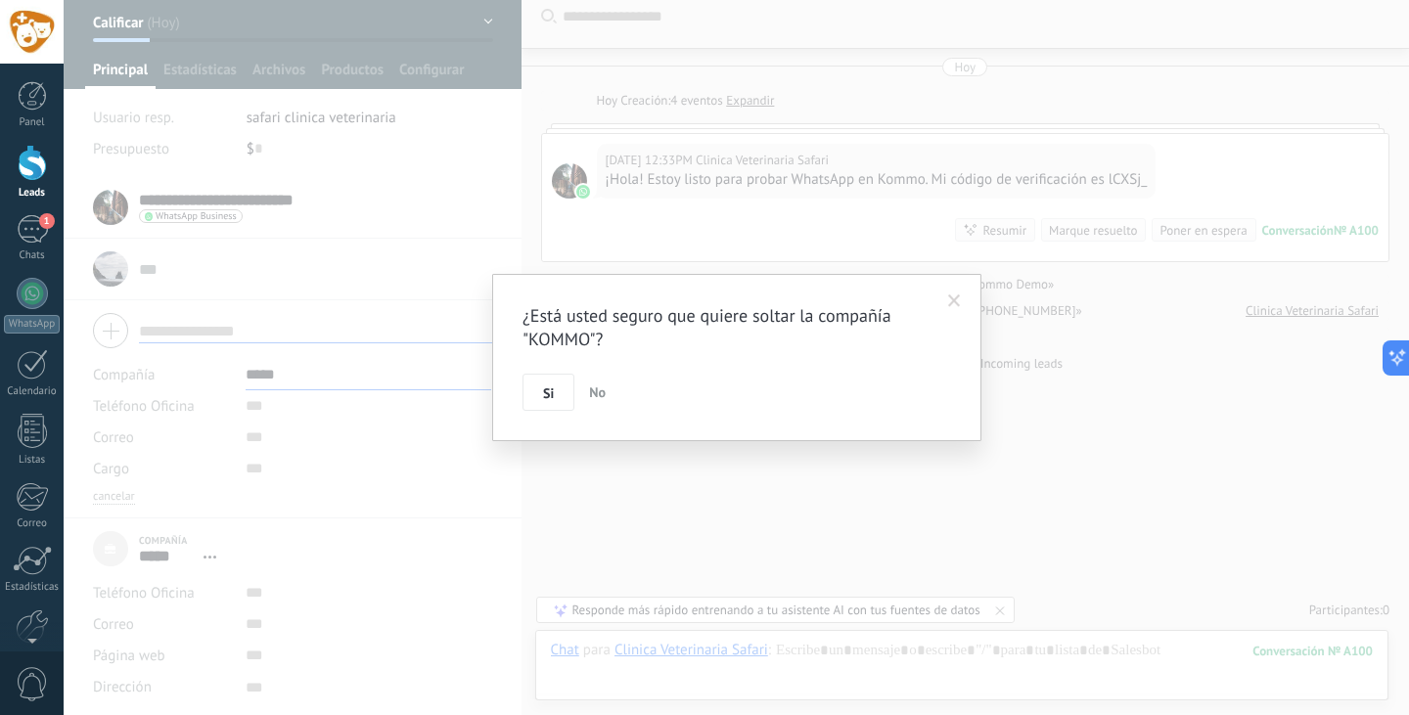
click at [542, 411] on div "¿Está usted seguro que quiere soltar la compañía "KOMMO"? Si No" at bounding box center [736, 357] width 489 height 167
click at [552, 400] on span "Si" at bounding box center [548, 393] width 11 height 14
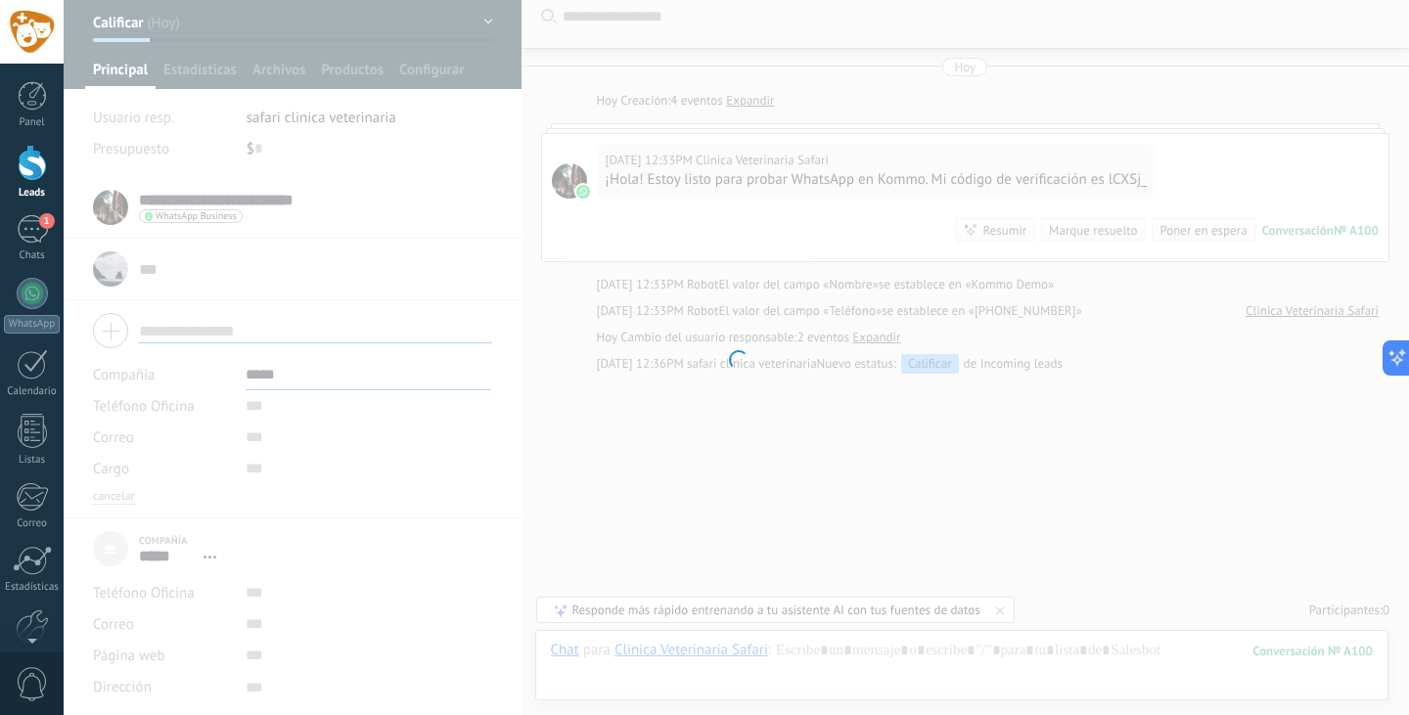
scroll to position [0, 0]
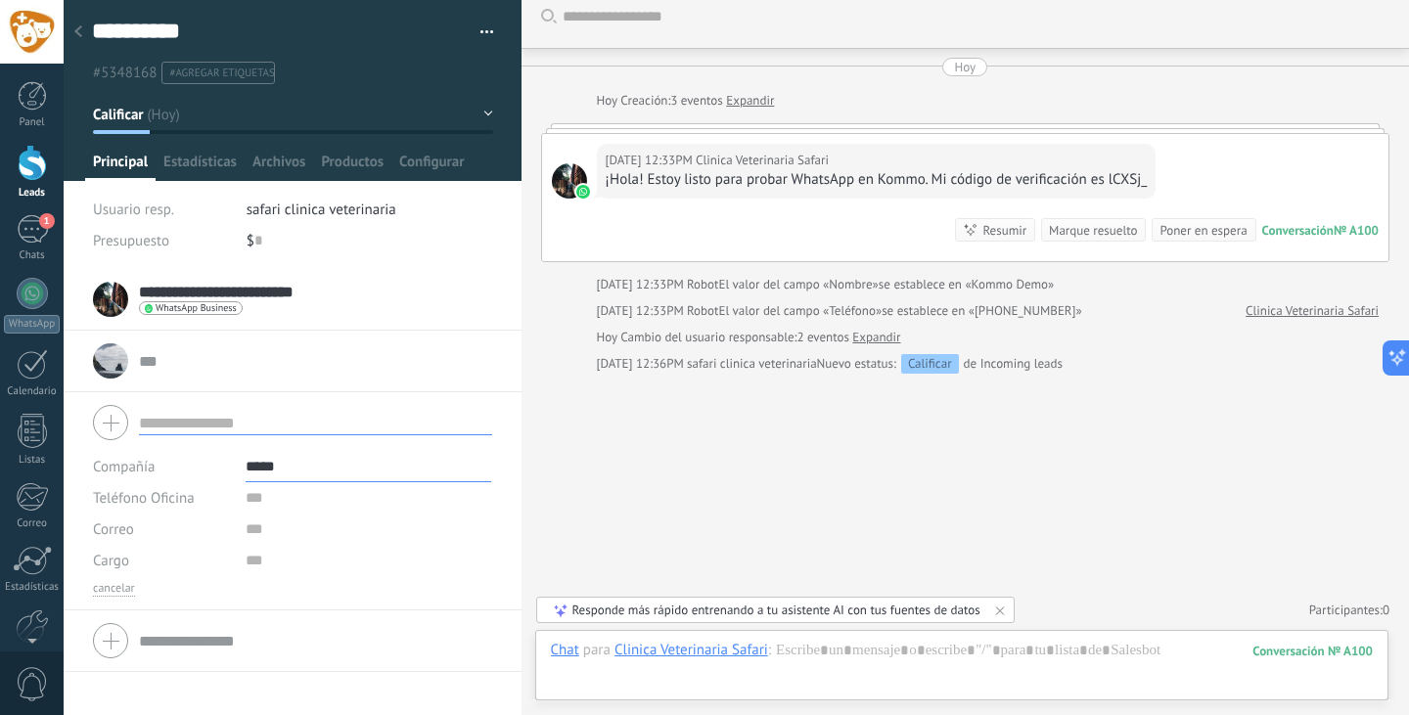
click at [399, 351] on input "text" at bounding box center [315, 361] width 353 height 20
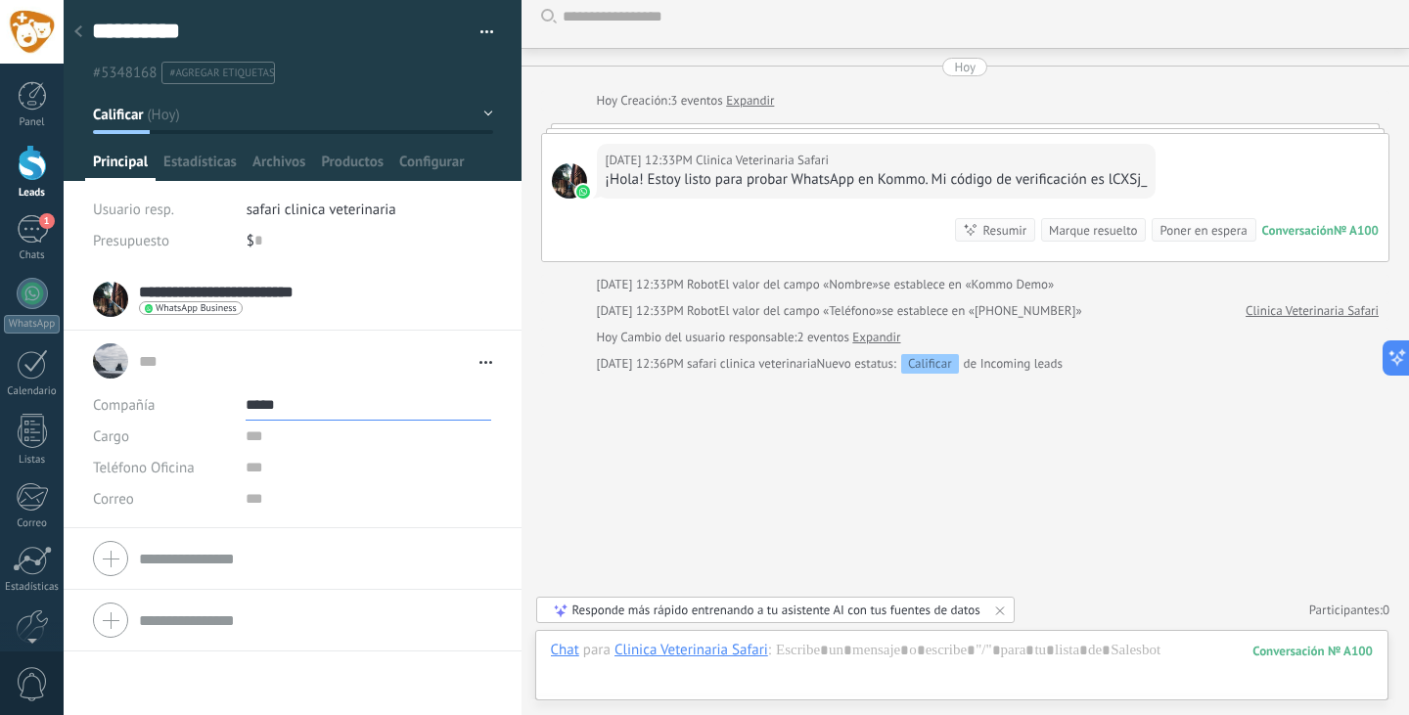
click at [284, 400] on input "*****" at bounding box center [369, 404] width 246 height 31
click at [336, 478] on div "Editar" at bounding box center [312, 471] width 130 height 33
type input "*"
click at [105, 669] on button "Guardar" at bounding box center [127, 683] width 68 height 37
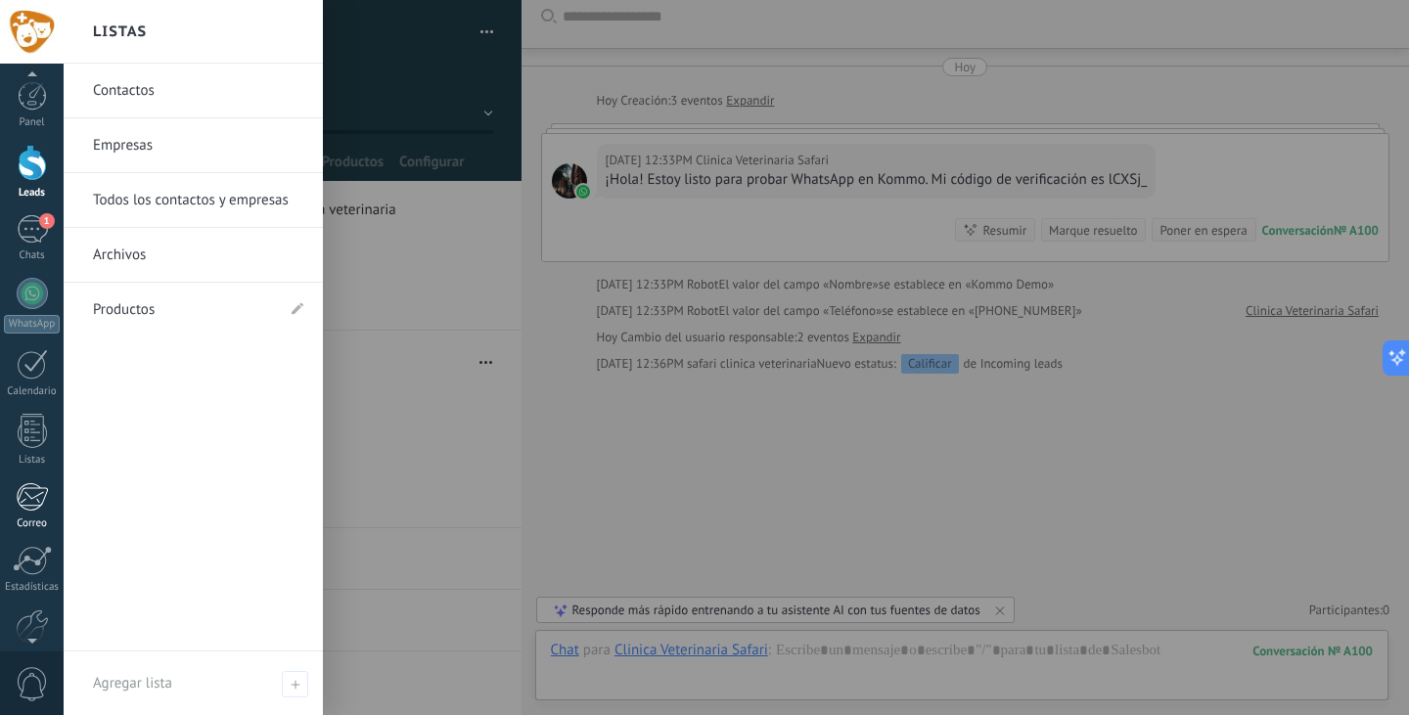
scroll to position [98, 0]
click at [19, 339] on div at bounding box center [32, 333] width 29 height 34
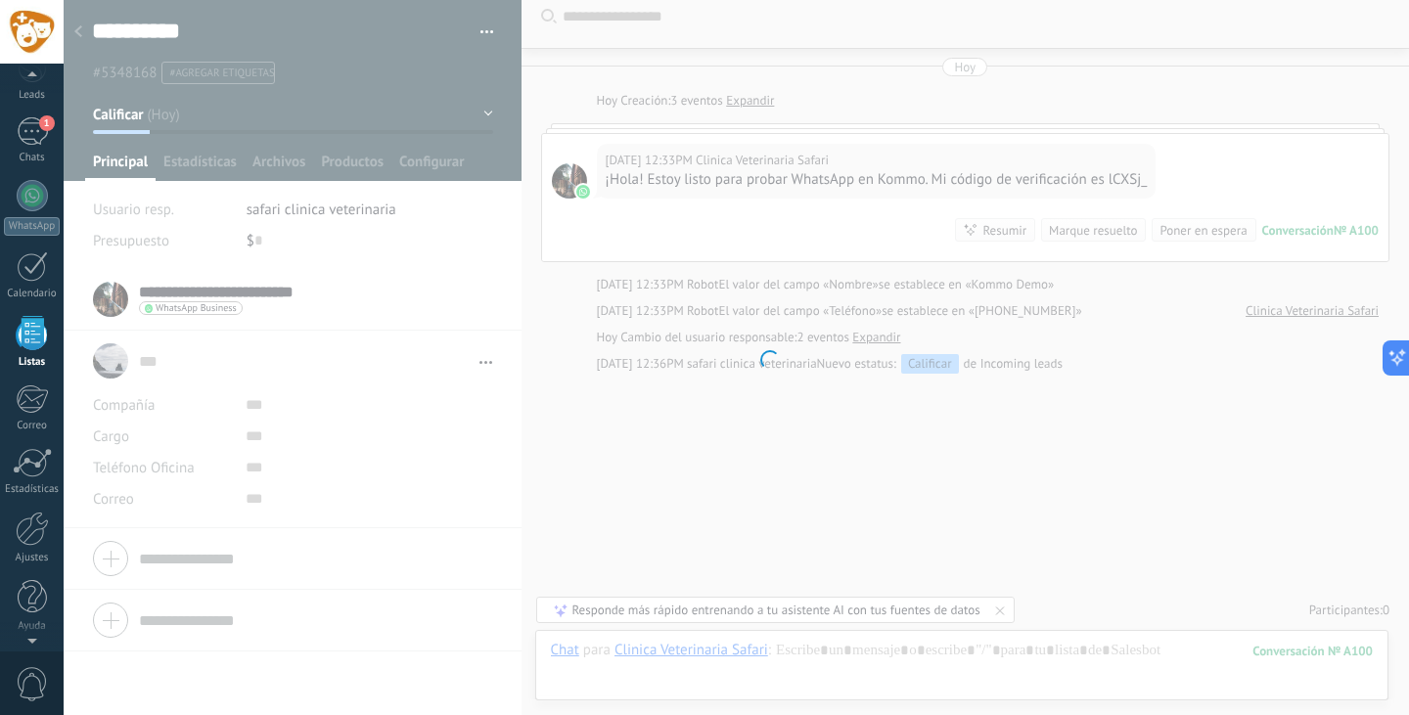
scroll to position [51, 0]
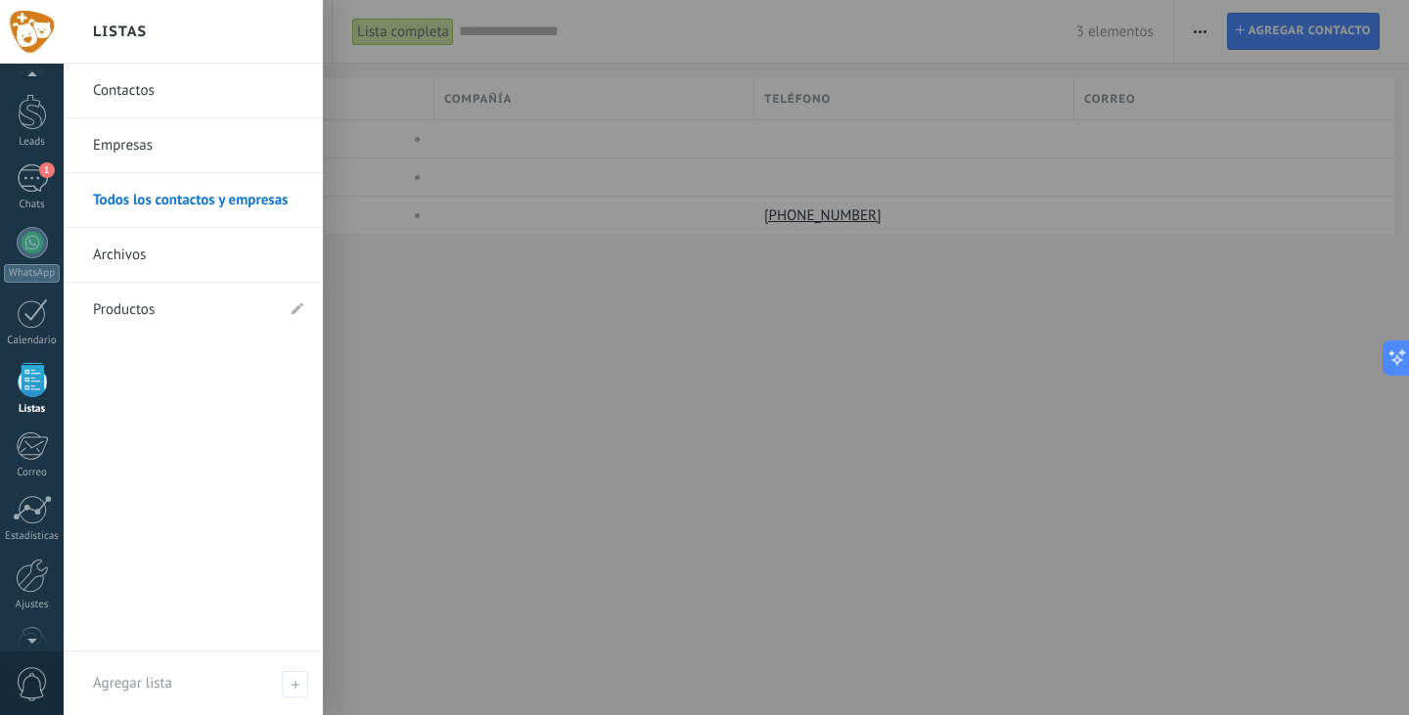
click at [195, 142] on link "Empresas" at bounding box center [198, 145] width 210 height 55
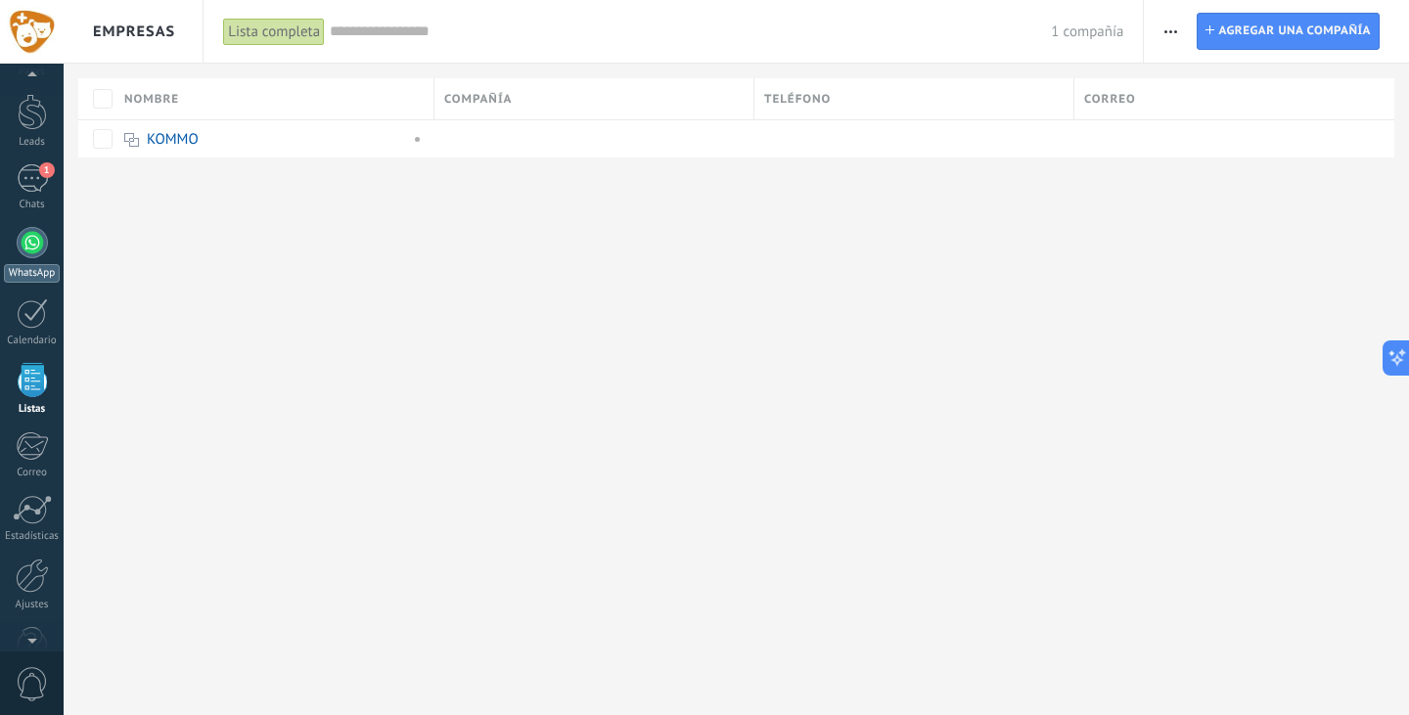
click at [34, 239] on div at bounding box center [32, 242] width 31 height 31
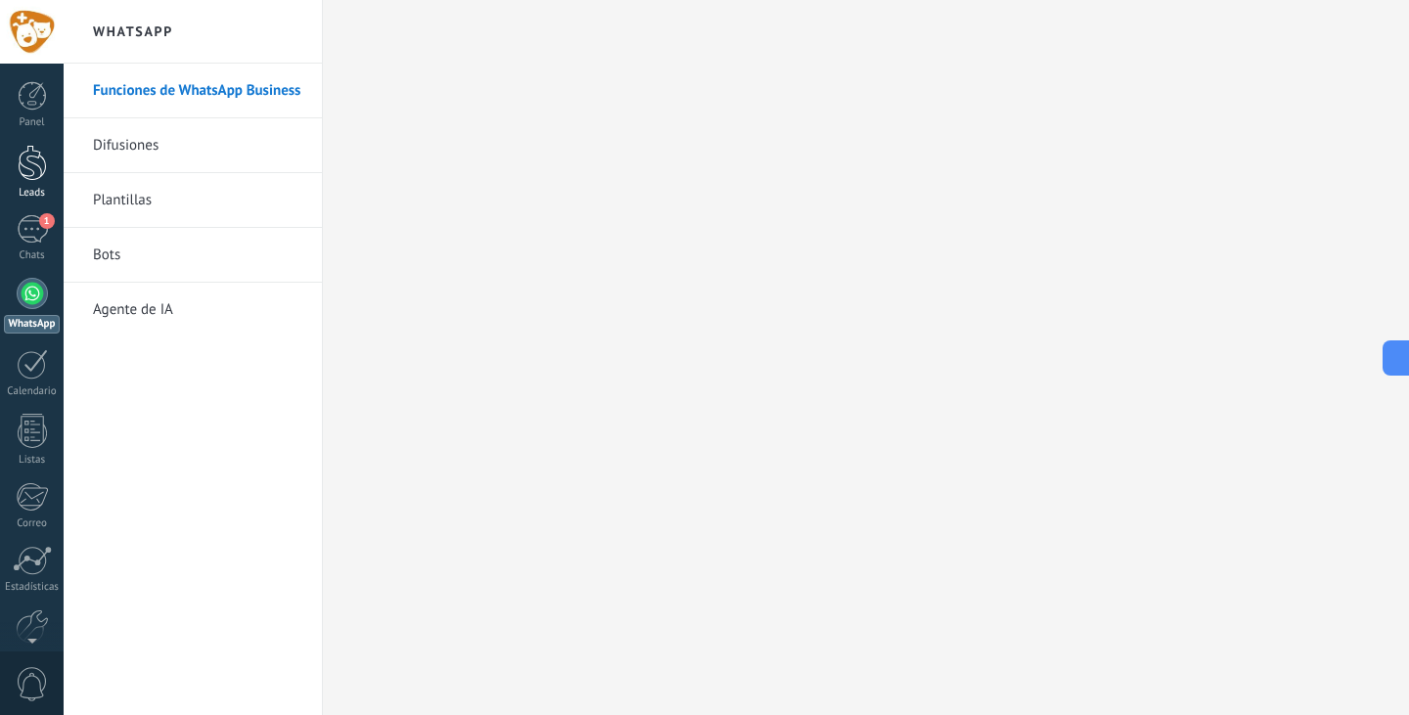
click at [28, 178] on div at bounding box center [32, 163] width 29 height 36
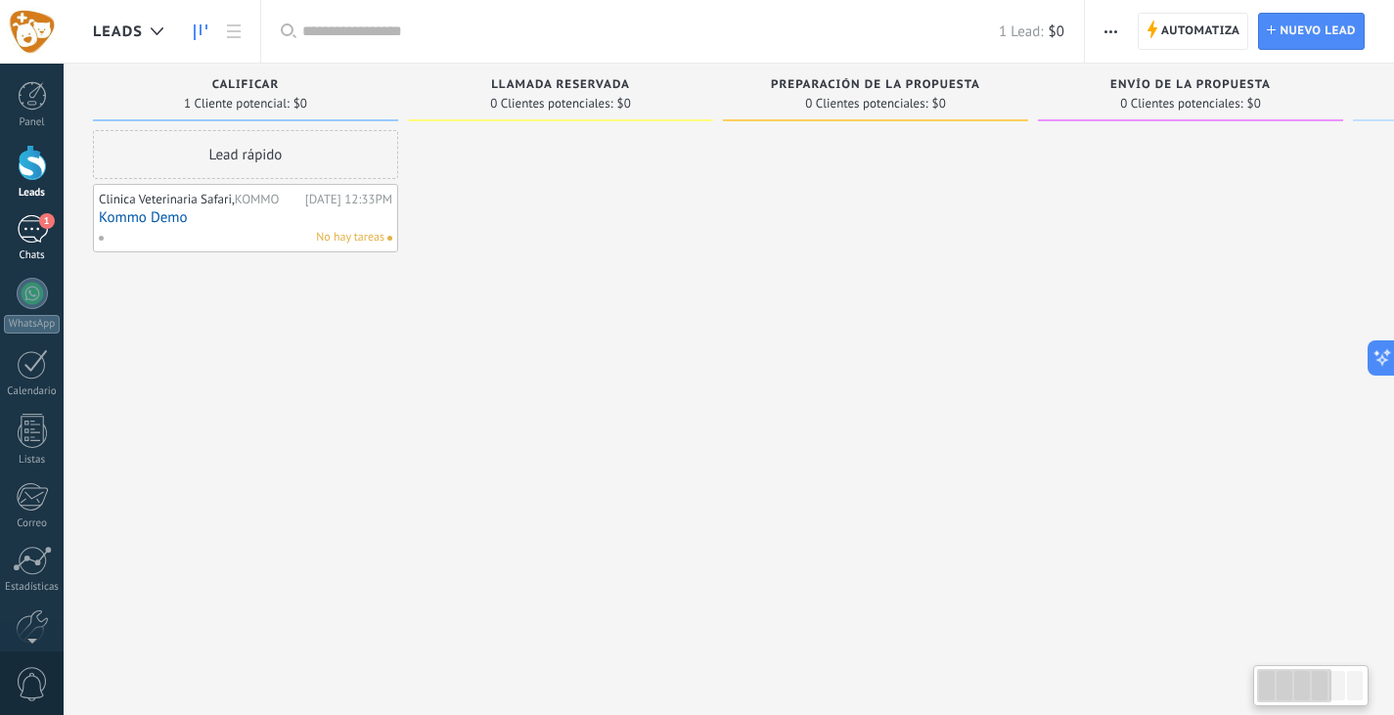
click at [32, 244] on link "1 Chats" at bounding box center [32, 238] width 64 height 47
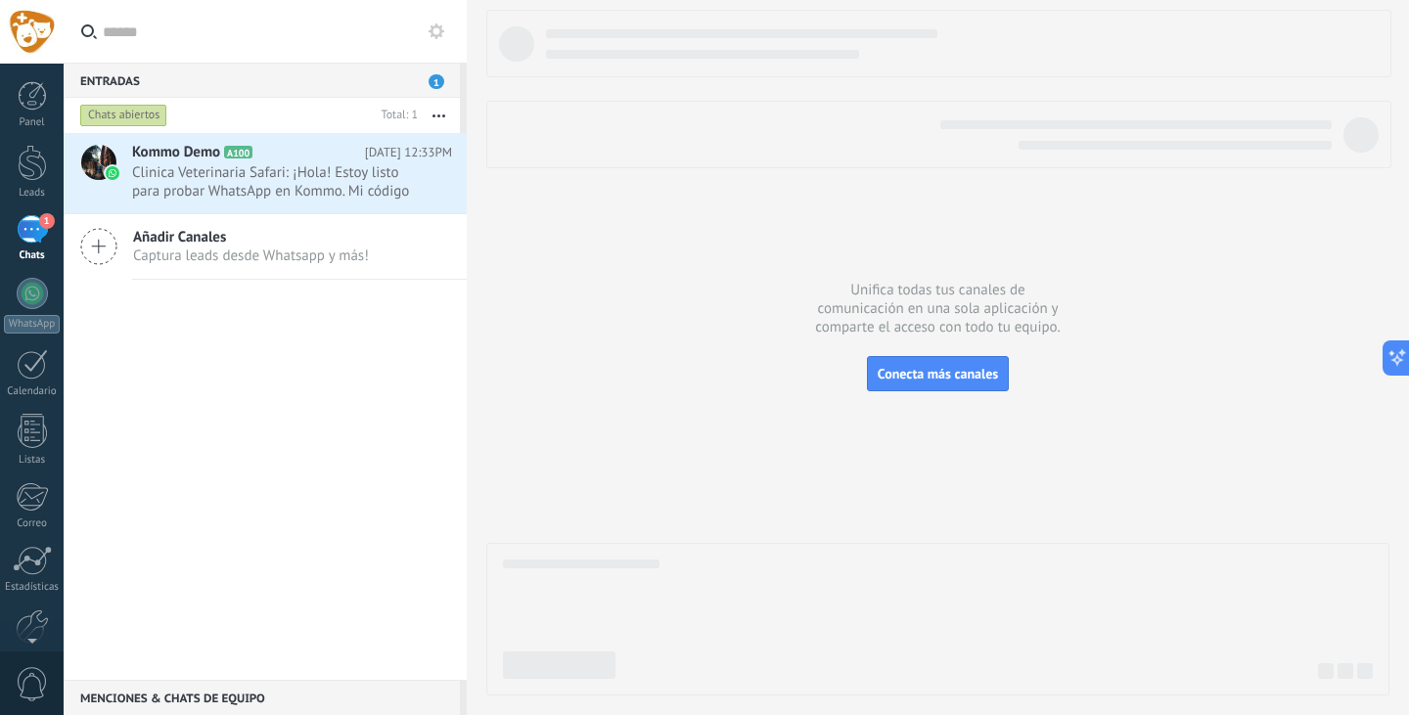
click at [1179, 420] on div at bounding box center [937, 353] width 903 height 686
click at [923, 370] on span "Conecta más canales" at bounding box center [938, 374] width 120 height 18
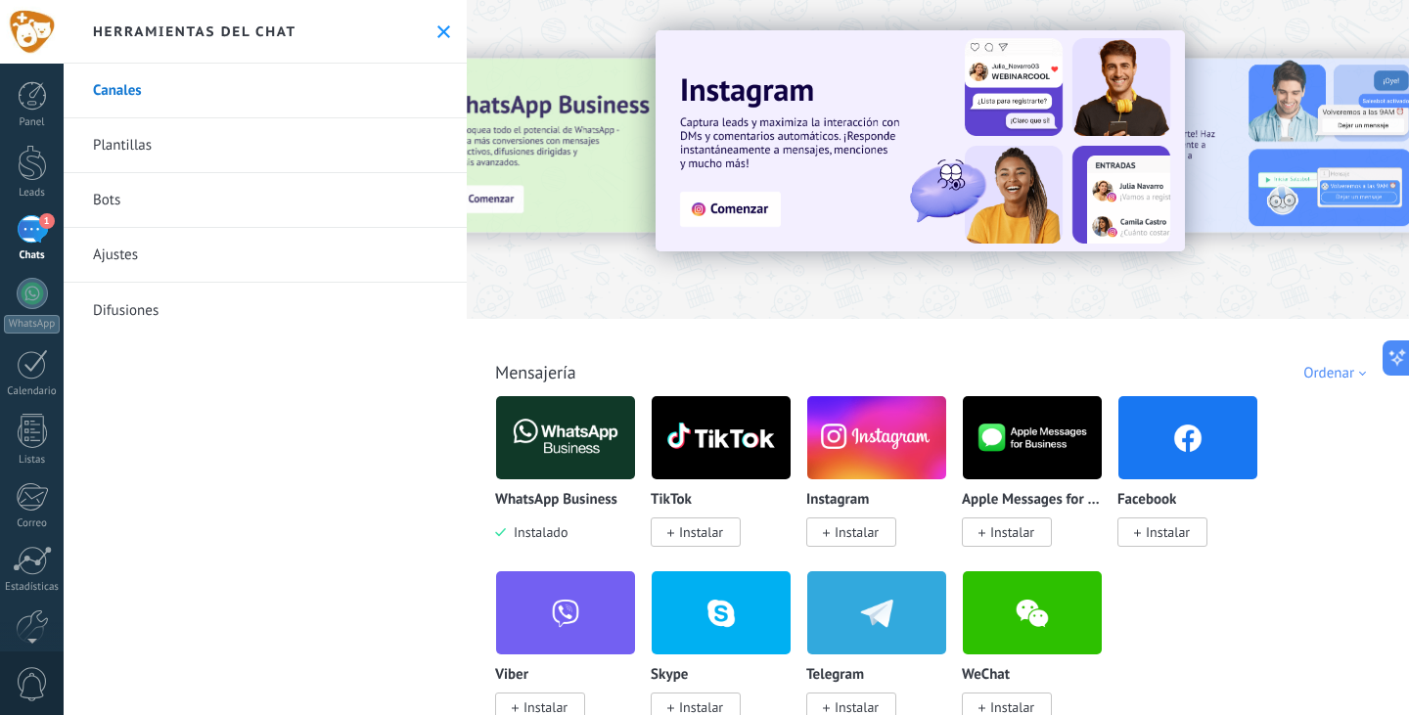
click at [1178, 536] on span "Instalar" at bounding box center [1168, 532] width 44 height 18
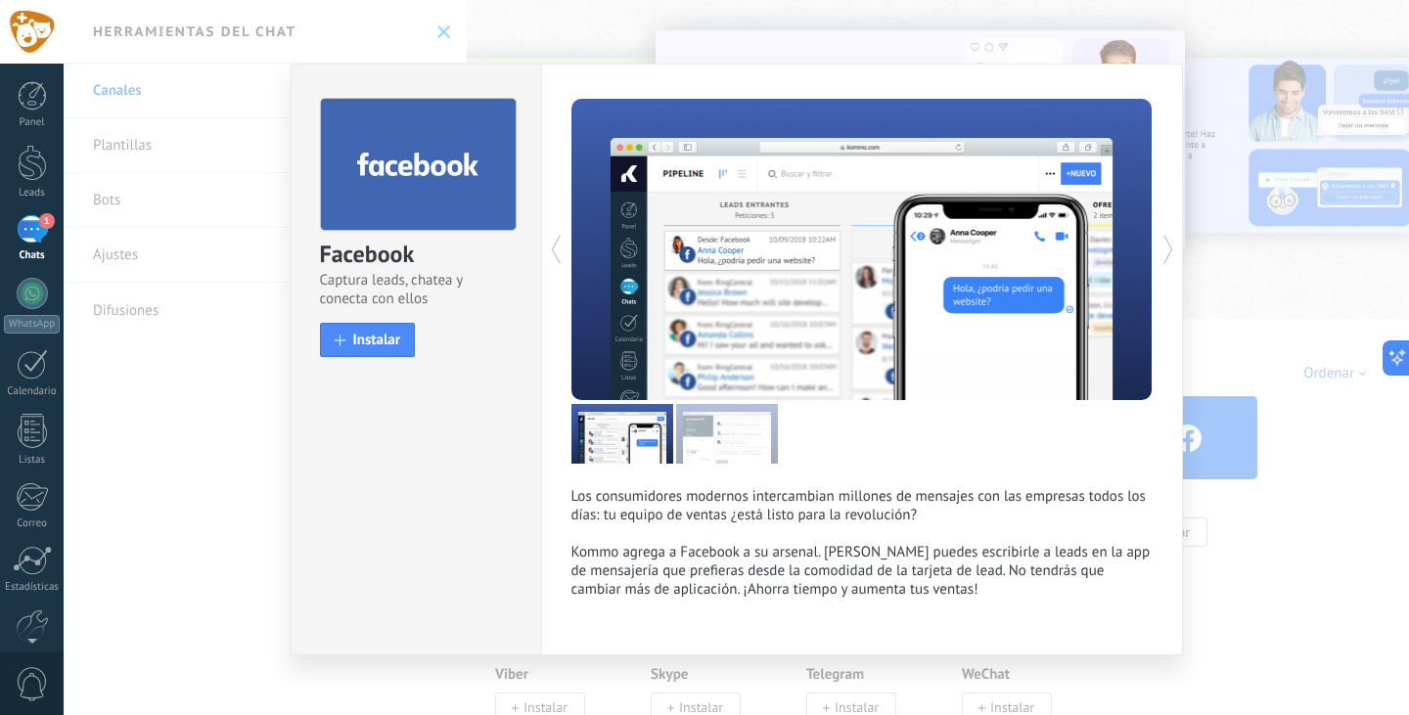
scroll to position [14, 0]
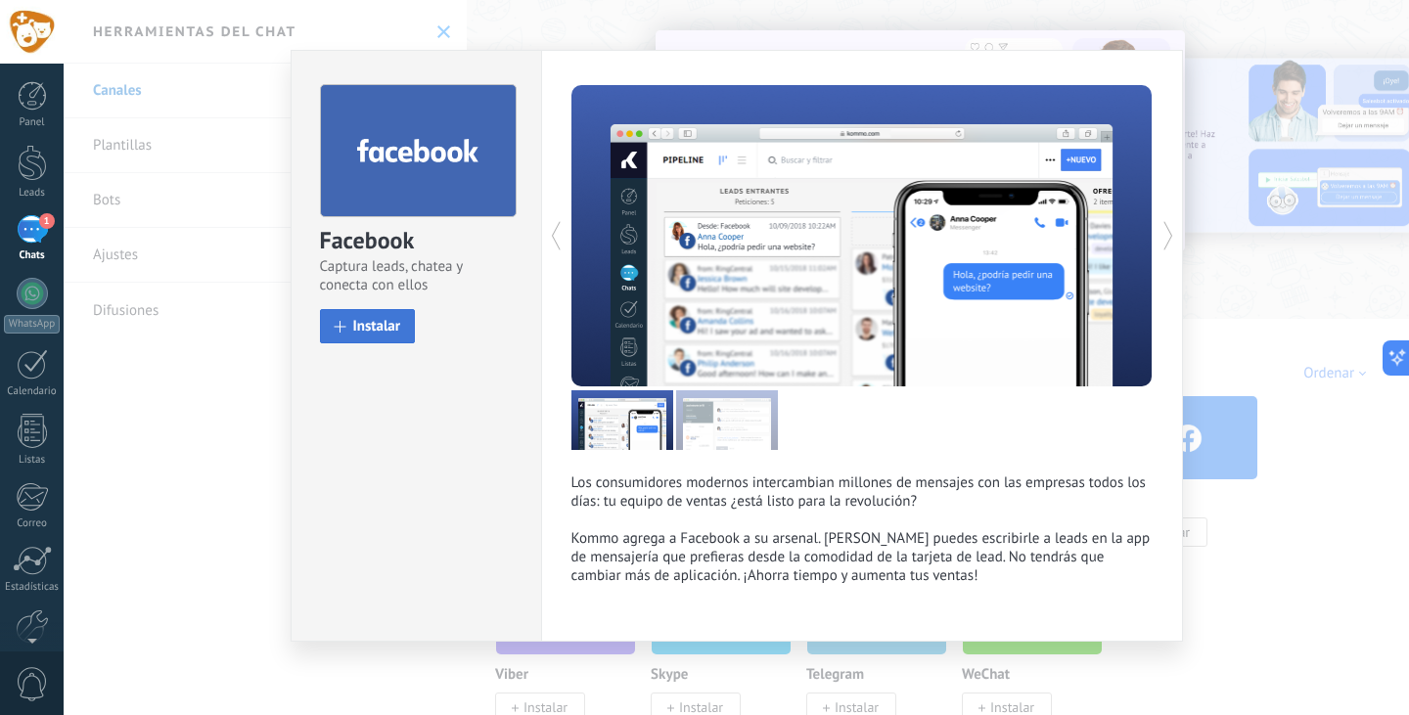
click at [383, 328] on span "Instalar" at bounding box center [377, 326] width 48 height 15
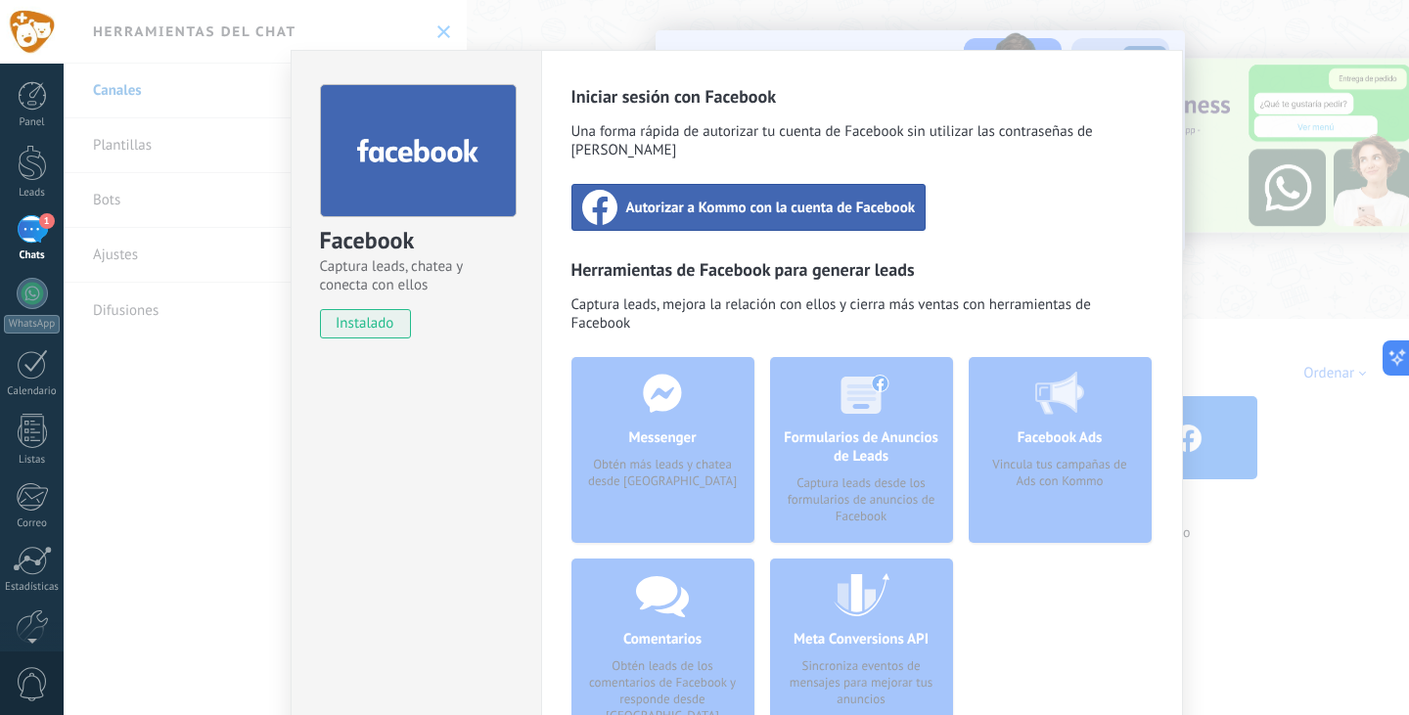
click at [1337, 511] on div "Facebook Captura leads, chatea y conecta con ellos instalado Desinstalar Inicia…" at bounding box center [736, 357] width 1345 height 715
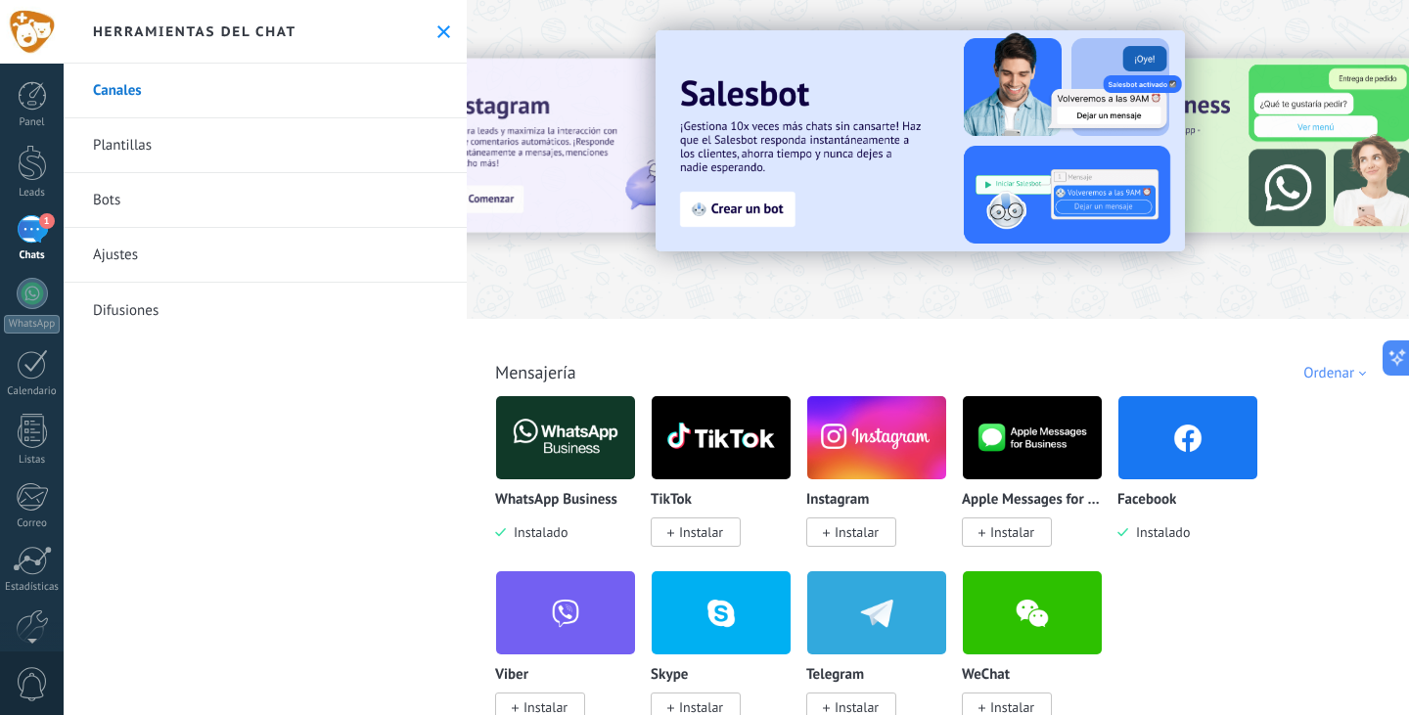
scroll to position [0, 0]
click at [837, 528] on span "Instalar" at bounding box center [857, 532] width 44 height 18
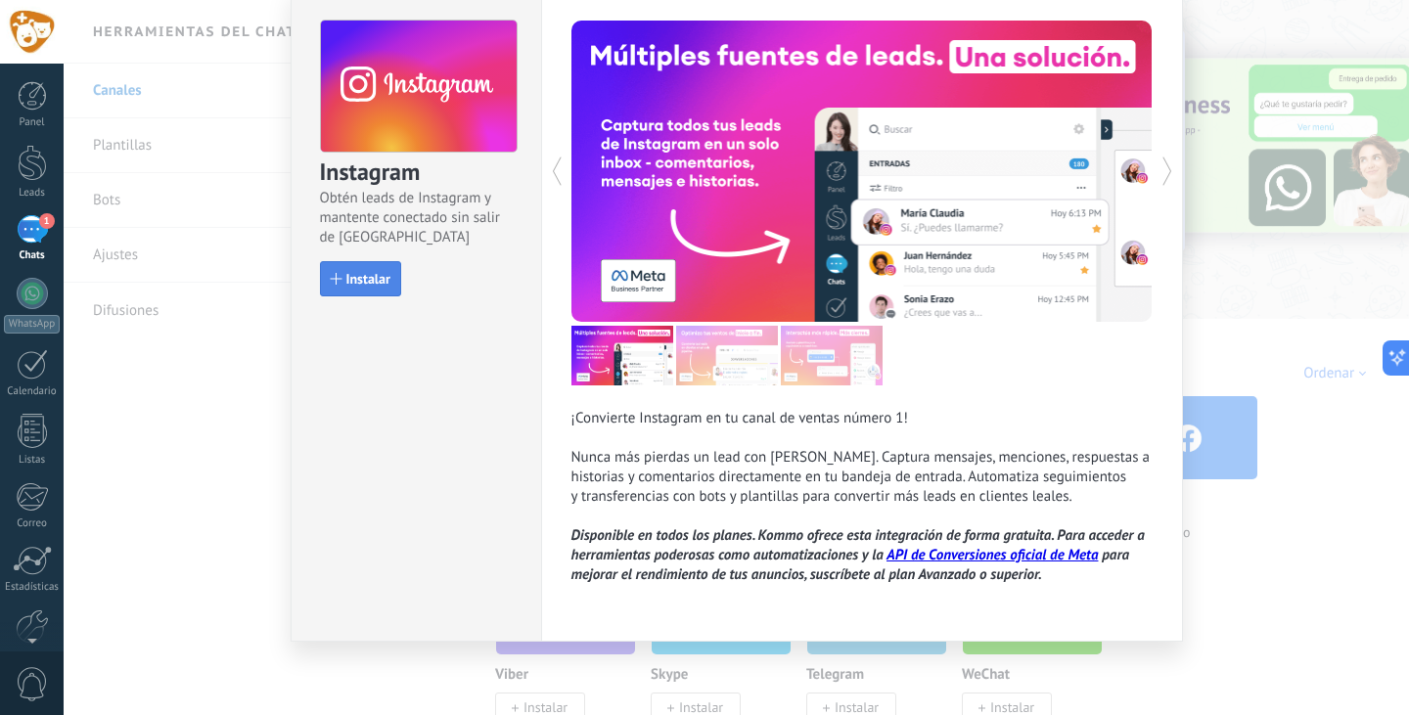
click at [362, 276] on span "Instalar" at bounding box center [368, 279] width 44 height 14
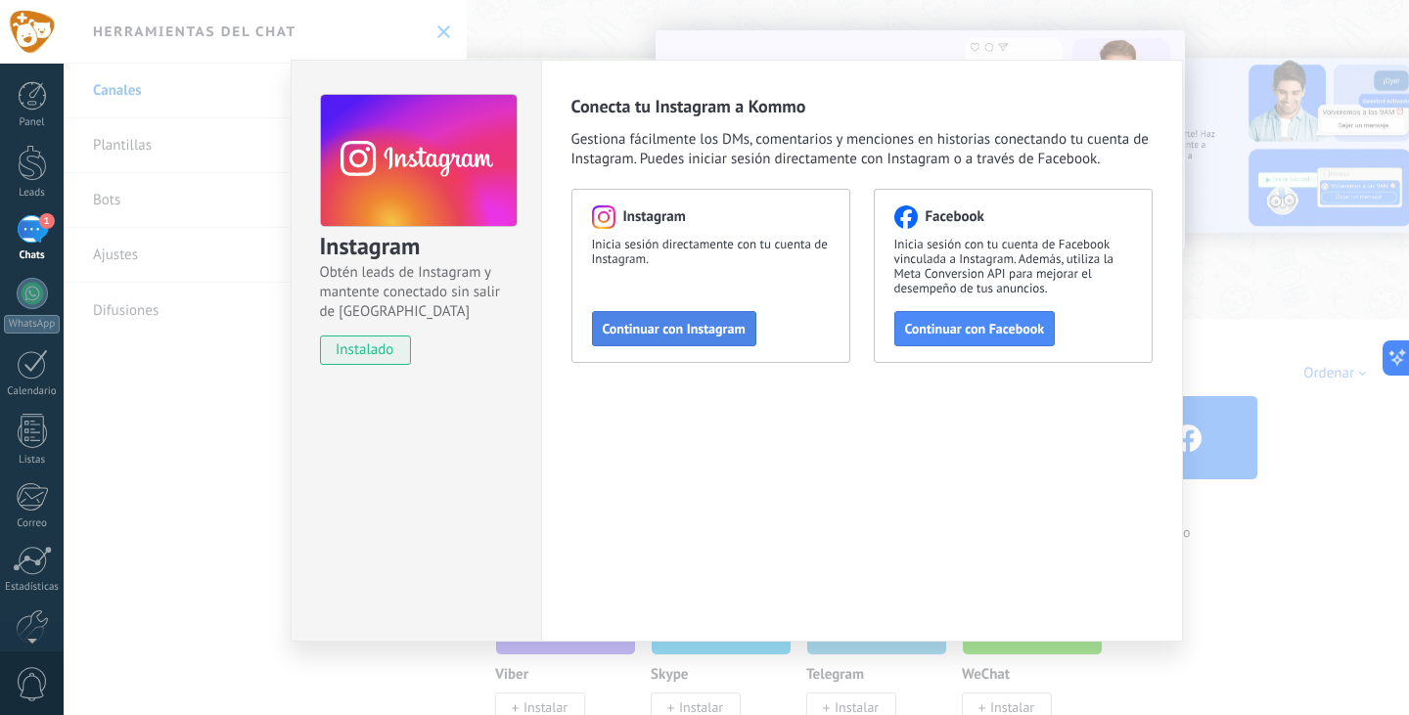
click at [660, 318] on button "Continuar con Instagram" at bounding box center [674, 328] width 164 height 35
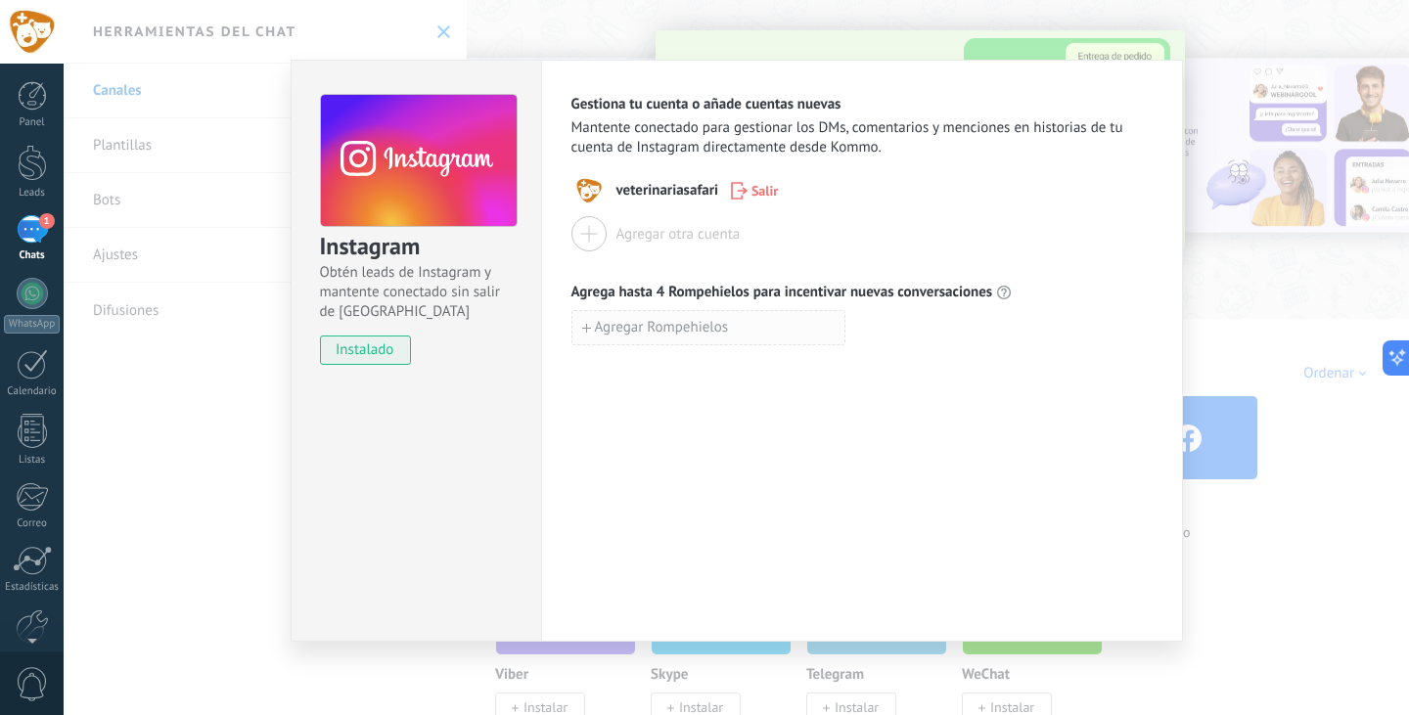
click at [597, 332] on span "Agregar Rompehielos" at bounding box center [662, 328] width 134 height 14
click at [988, 466] on div "Gestiona tu cuenta o añade cuentas nuevas Mantente conectado para gestionar los…" at bounding box center [862, 351] width 642 height 582
click at [466, 422] on div "Instagram Obtén leads de Instagram y mantente conectado sin salir de Kommo inst…" at bounding box center [416, 351] width 250 height 582
click at [1327, 326] on div "Instagram Obtén leads de Instagram y mantente conectado sin salir de Kommo inst…" at bounding box center [736, 357] width 1345 height 715
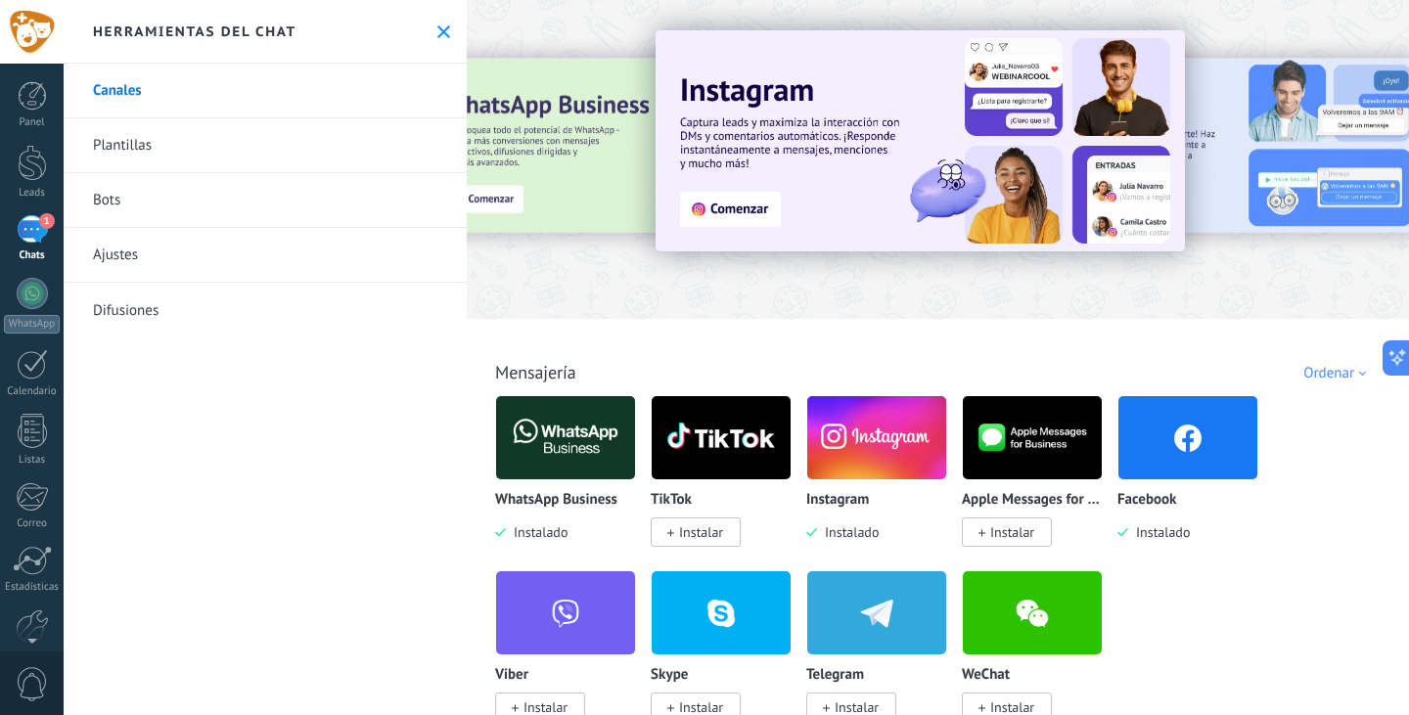
scroll to position [0, 0]
click at [1182, 465] on img at bounding box center [1187, 437] width 139 height 95
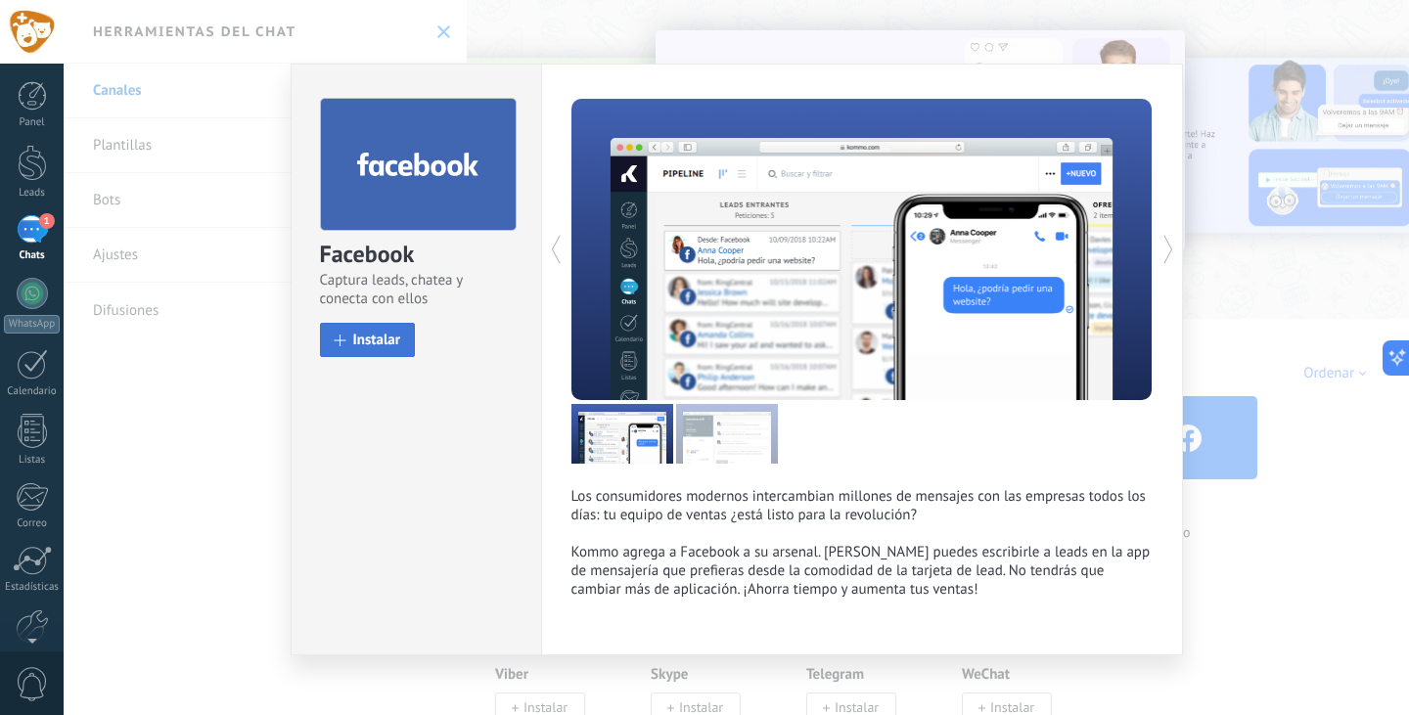
click at [353, 340] on span "Instalar" at bounding box center [377, 340] width 48 height 15
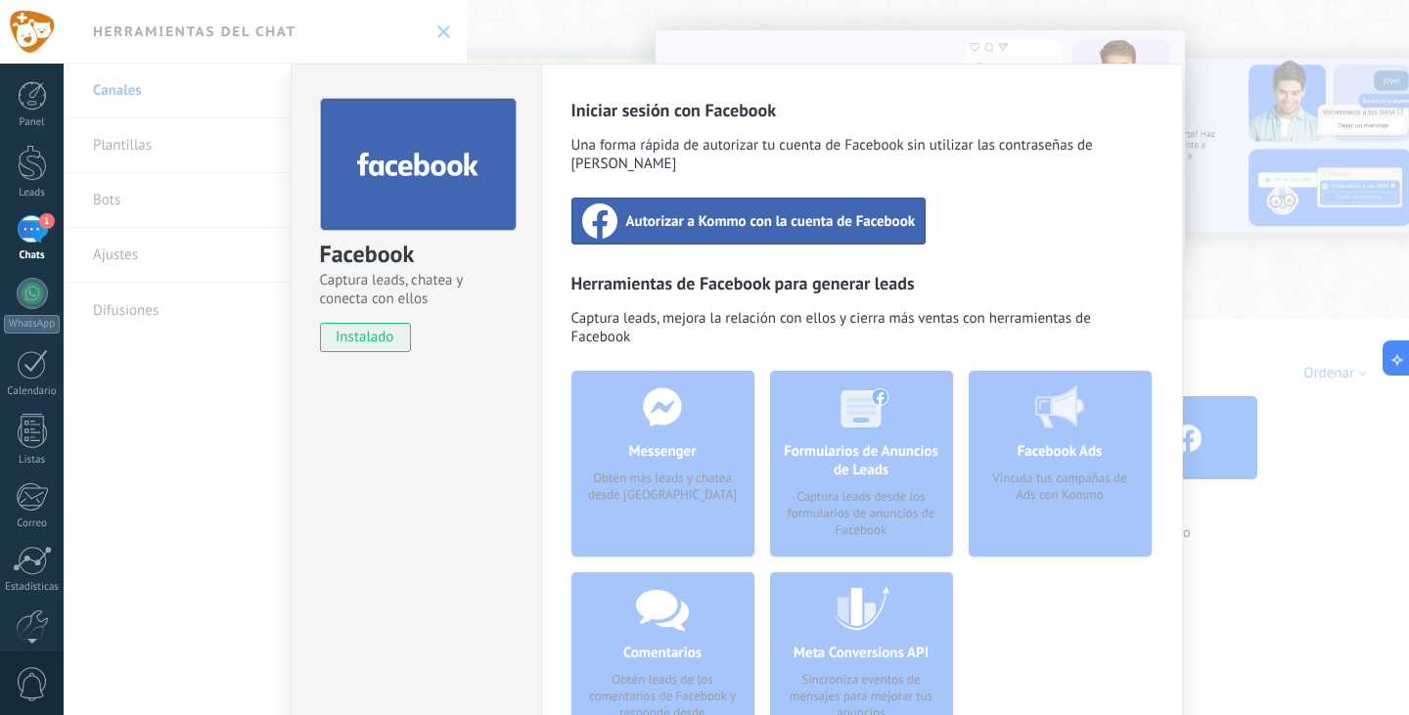
click at [717, 211] on span "Autorizar a Kommo con la cuenta de Facebook" at bounding box center [771, 221] width 290 height 20
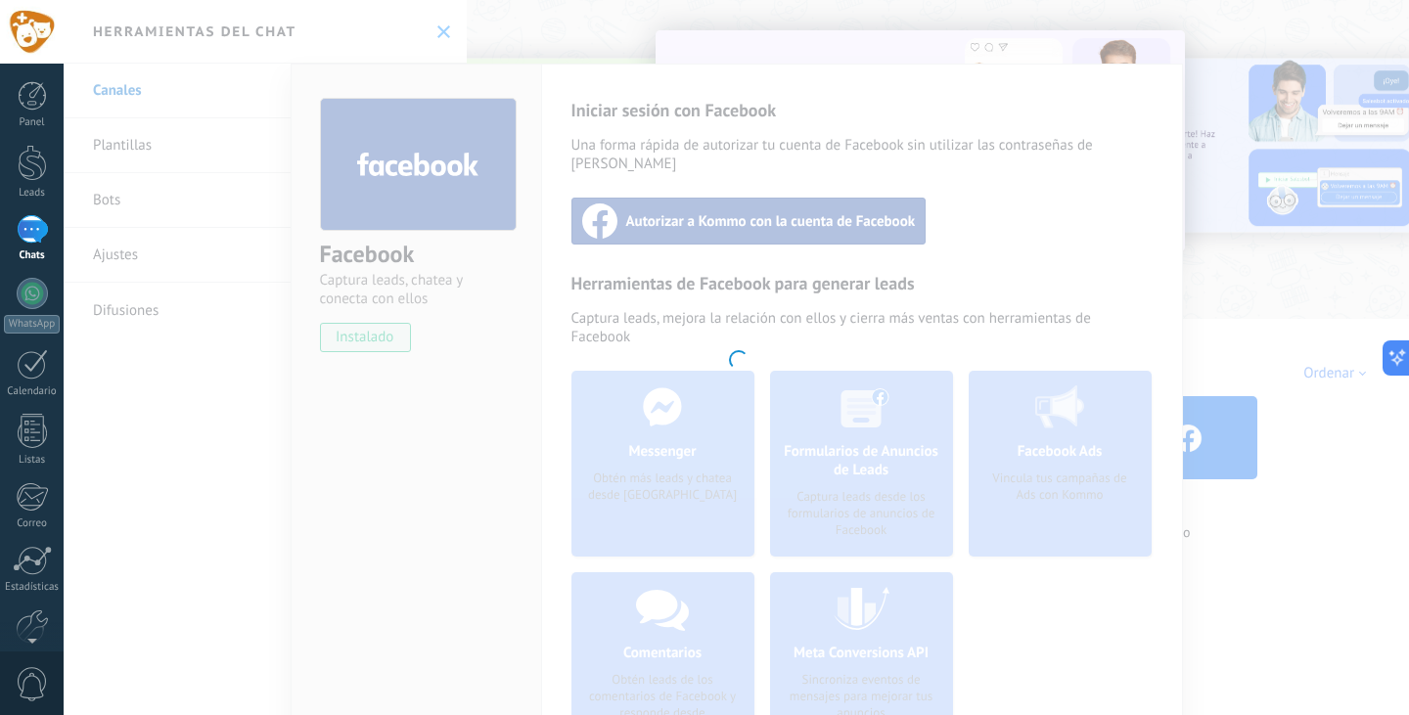
click at [534, 189] on div at bounding box center [736, 357] width 1345 height 715
click at [524, 187] on div "Facebook Captura leads, chatea y conecta con ellos instalado Desinstalar" at bounding box center [417, 216] width 250 height 303
click at [509, 187] on div at bounding box center [418, 164] width 197 height 133
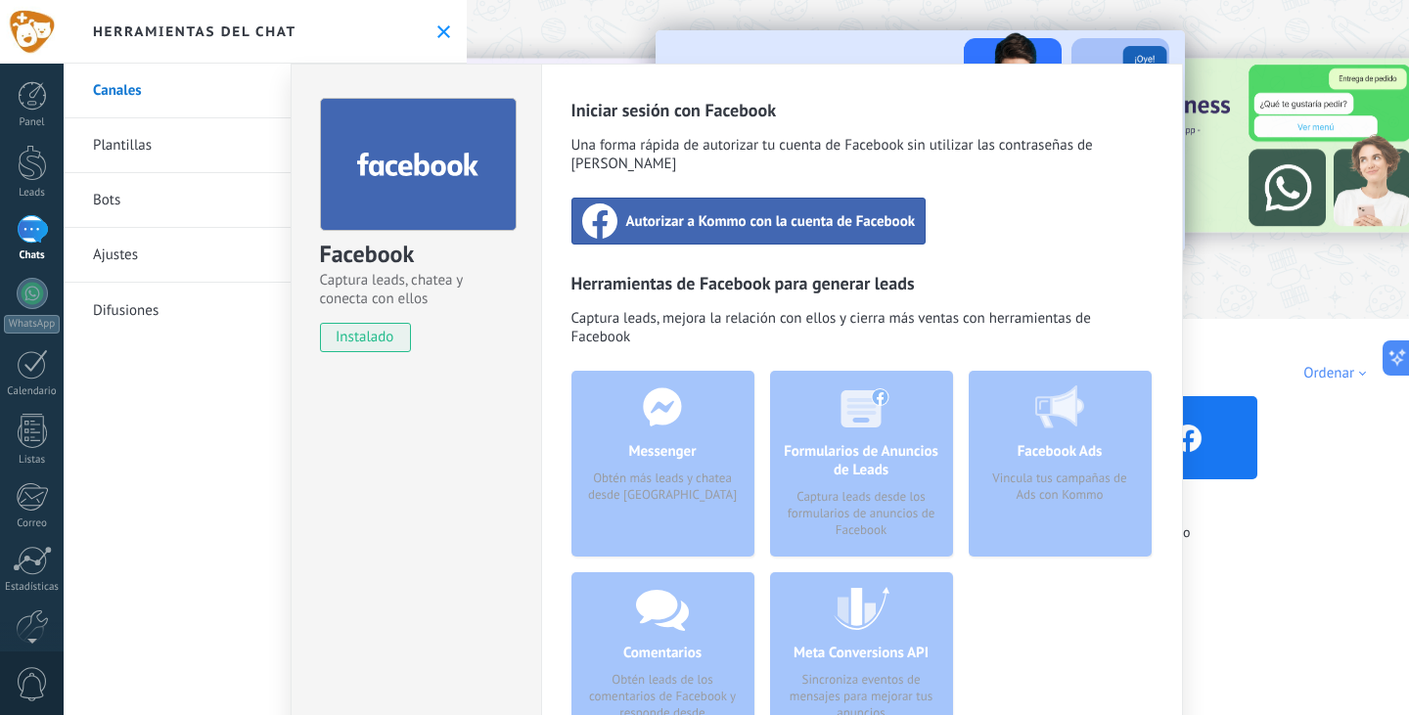
click at [687, 211] on span "Autorizar a Kommo con la cuenta de Facebook" at bounding box center [771, 221] width 290 height 20
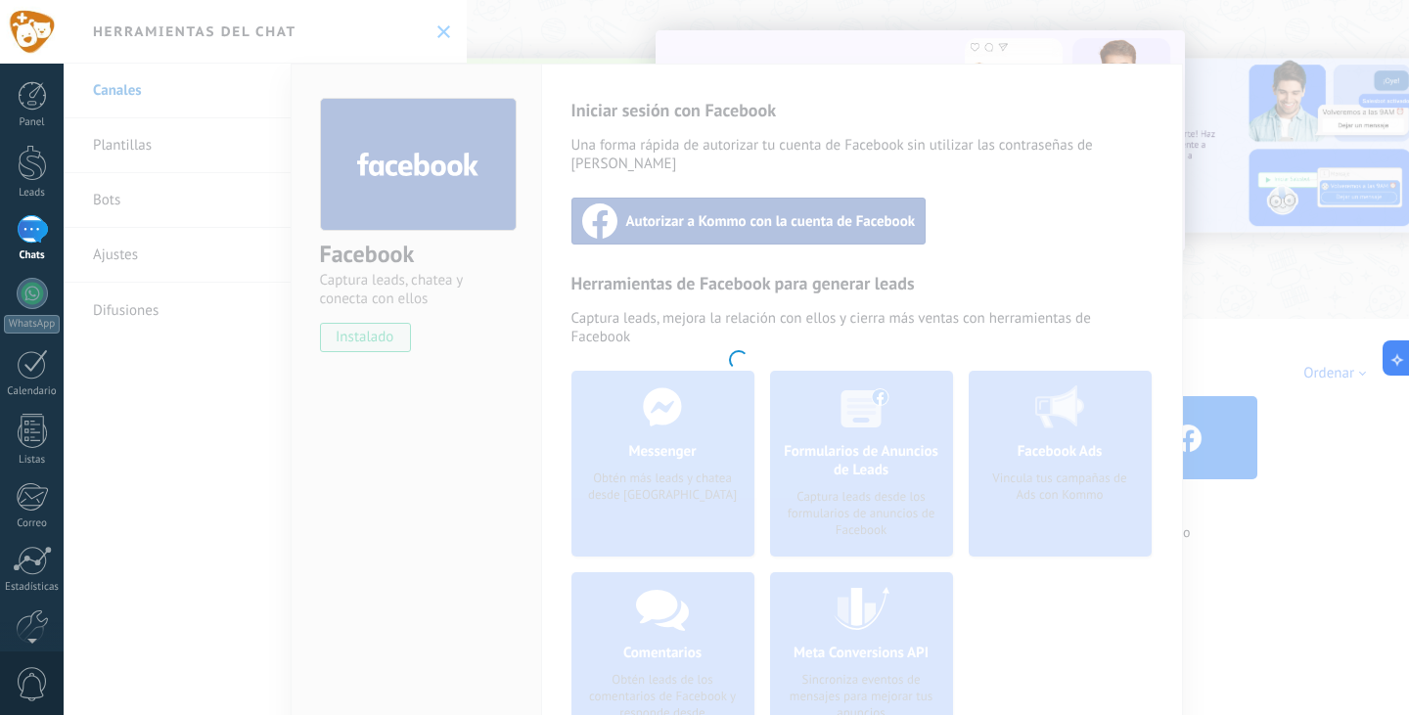
click at [736, 145] on div at bounding box center [736, 357] width 1345 height 715
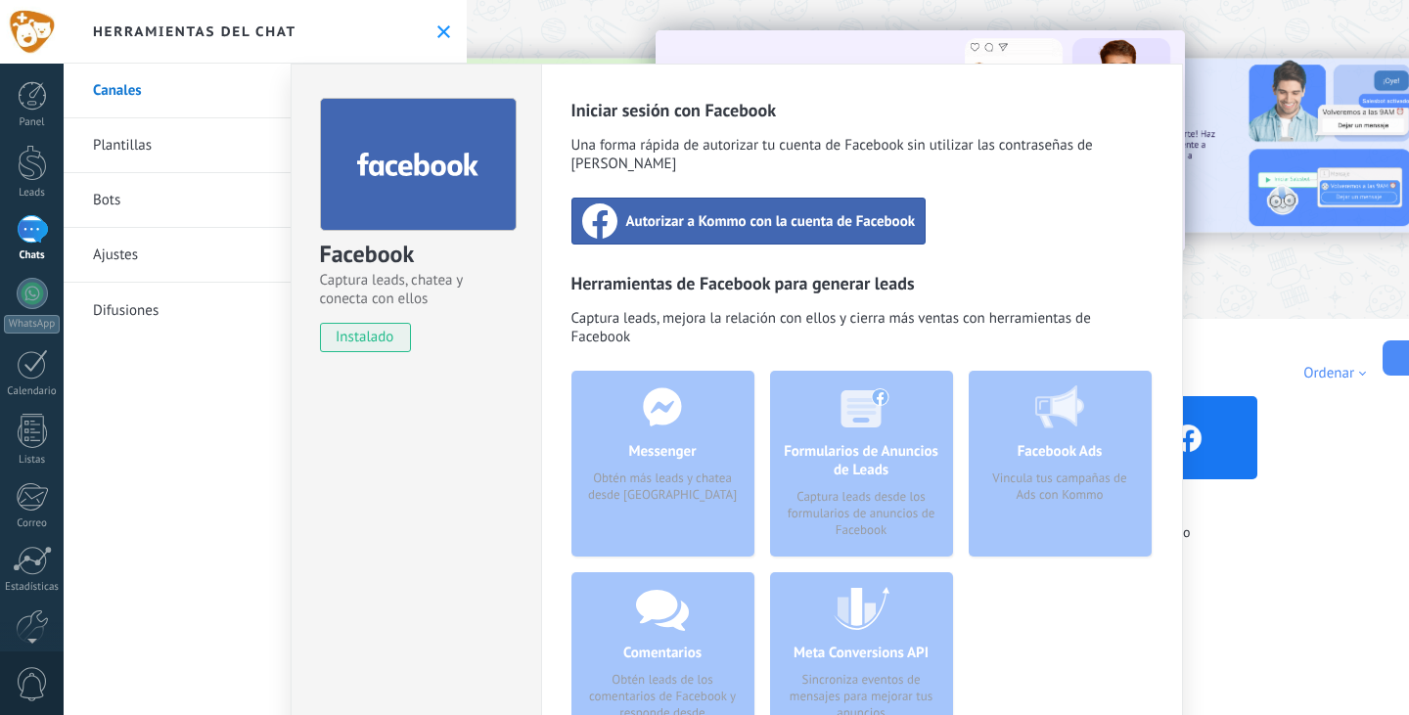
click at [736, 167] on div "Iniciar sesión con Facebook Una forma rápida de autorizar tu cuenta de Facebook…" at bounding box center [861, 436] width 581 height 675
click at [730, 198] on div "Autorizar a Kommo con la cuenta de Facebook" at bounding box center [748, 221] width 355 height 47
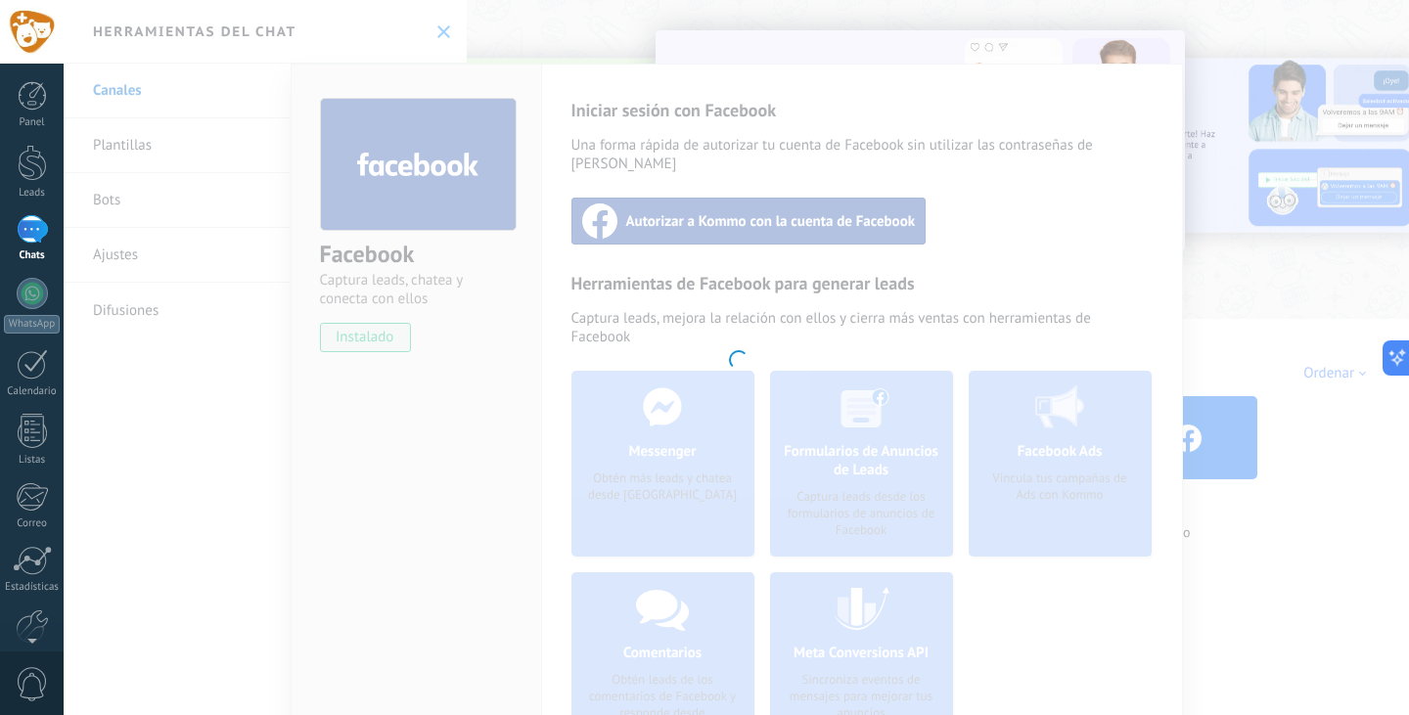
click at [1236, 410] on div at bounding box center [736, 357] width 1345 height 715
click at [1236, 410] on div "Facebook Captura leads, chatea y conecta con ellos instalado Desinstalar Inicia…" at bounding box center [736, 357] width 1345 height 715
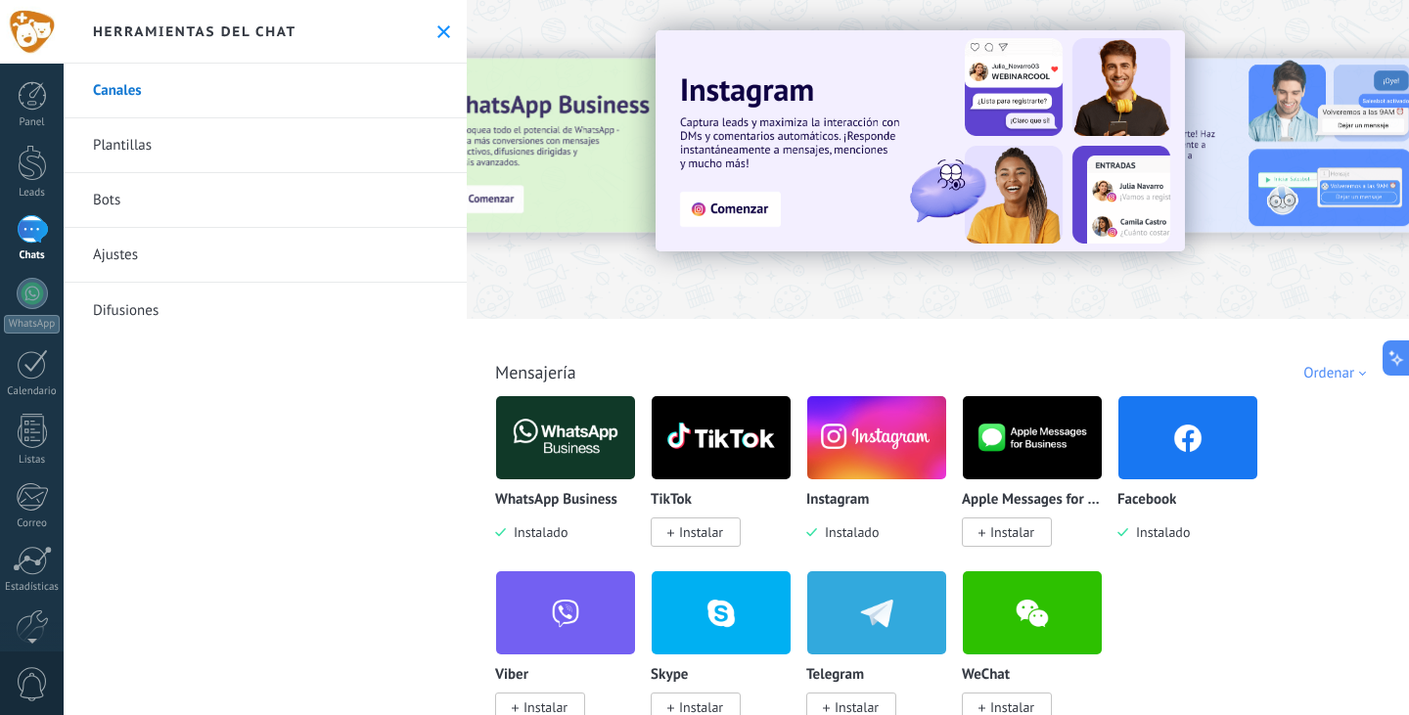
click at [1155, 495] on p "Facebook" at bounding box center [1146, 500] width 59 height 17
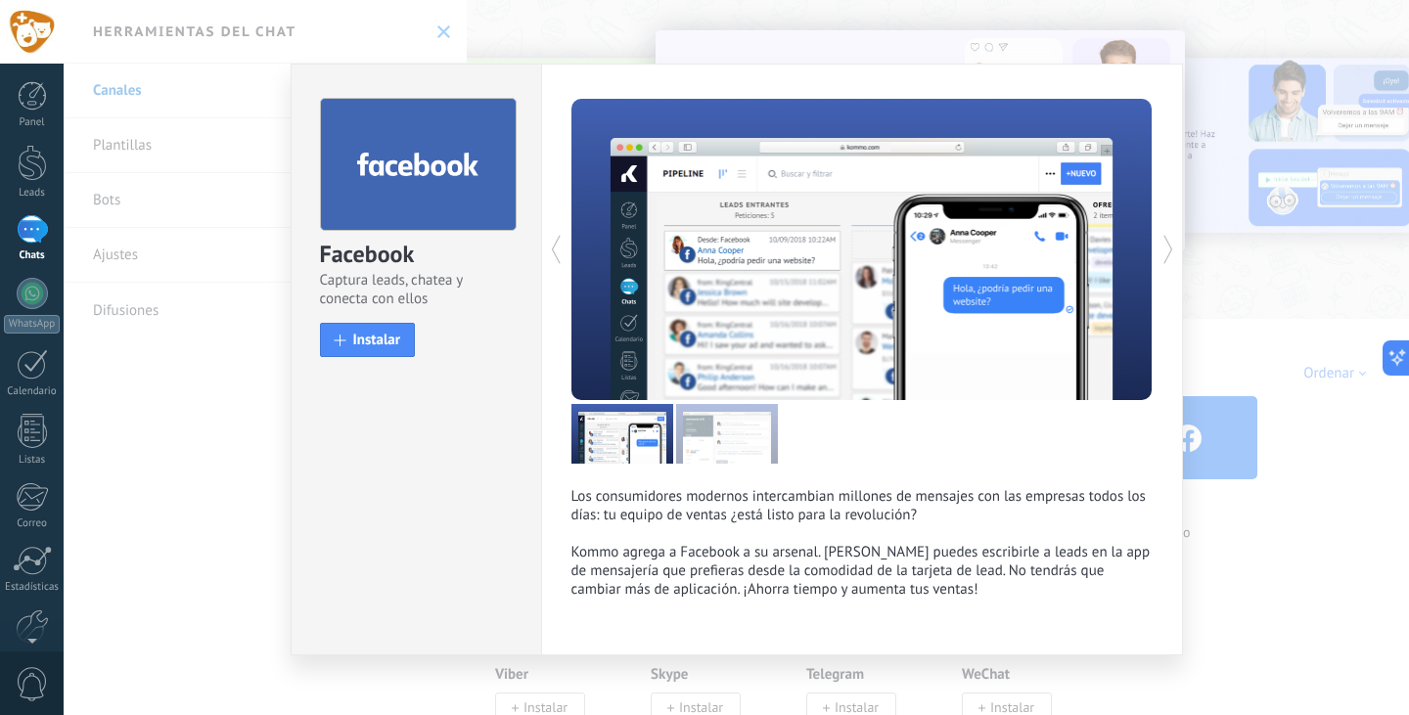
click at [1350, 392] on div "Facebook Captura leads, chatea y conecta con ellos install Instalar Los consumi…" at bounding box center [736, 357] width 1345 height 715
